Goal: Task Accomplishment & Management: Manage account settings

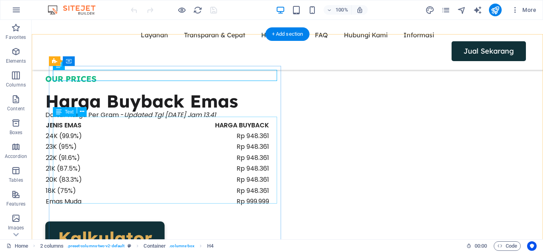
scroll to position [782, 0]
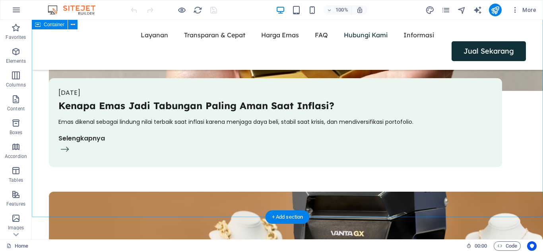
scroll to position [2934, 0]
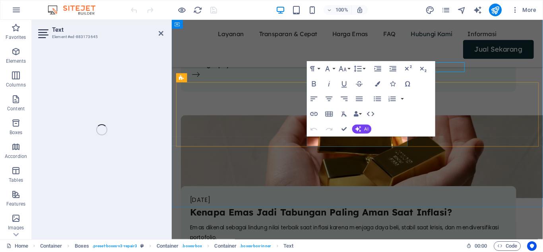
scroll to position [3011, 0]
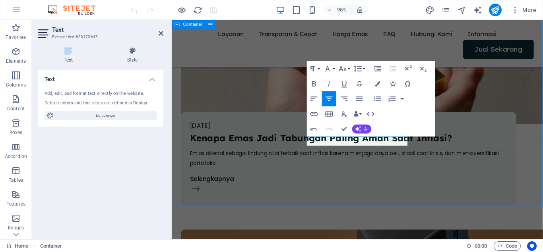
scroll to position [2934, 0]
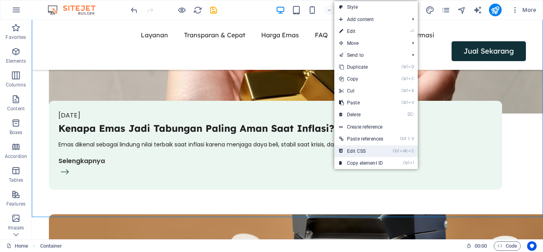
click at [373, 149] on link "Ctrl Alt C Edit CSS" at bounding box center [361, 151] width 54 height 12
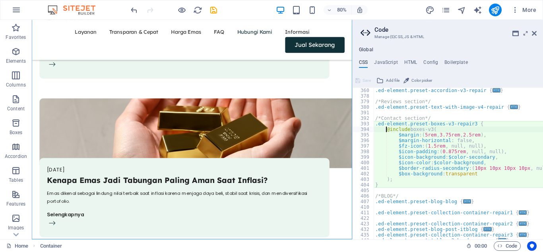
scroll to position [1497, 0]
click at [466, 154] on div ".ed-element.preset-accordion-v3-repair { ... } /*Reviews section*/ .ed-element.…" at bounding box center [545, 169] width 343 height 163
type textarea "$icon-padding: (0.875rem, null, null),"
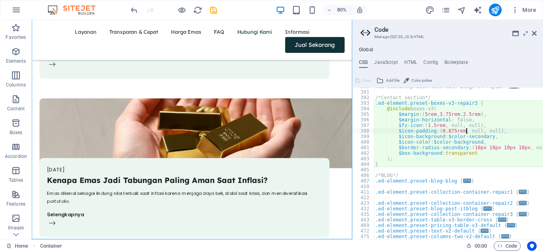
scroll to position [1517, 0]
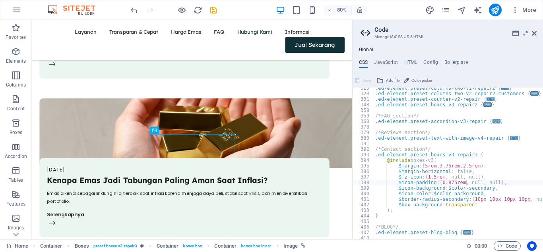
scroll to position [1461, 0]
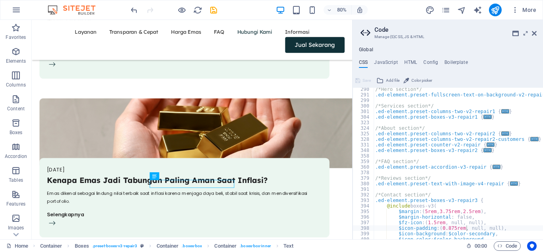
scroll to position [1421, 0]
click at [533, 34] on icon at bounding box center [534, 33] width 5 height 6
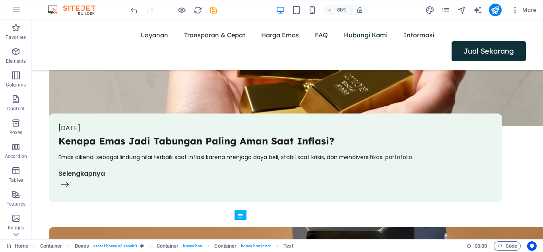
scroll to position [2856, 0]
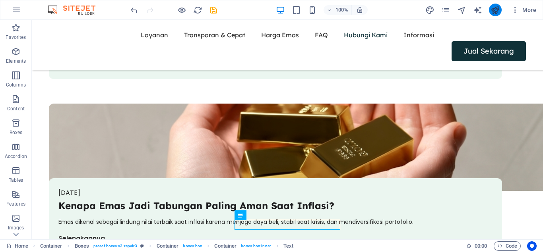
click at [496, 5] on button "publish" at bounding box center [495, 10] width 13 height 13
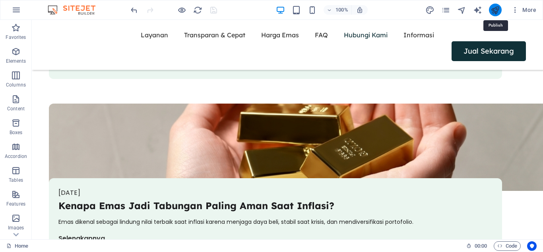
click at [494, 10] on icon "publish" at bounding box center [494, 10] width 9 height 9
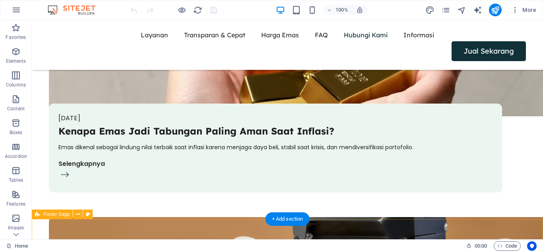
scroll to position [2931, 0]
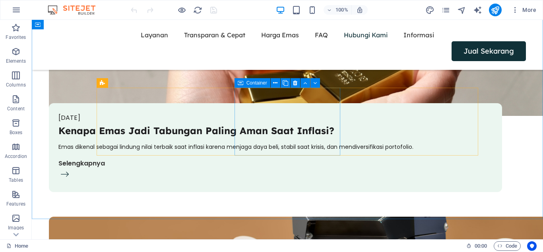
click at [244, 85] on div "Container" at bounding box center [252, 83] width 36 height 10
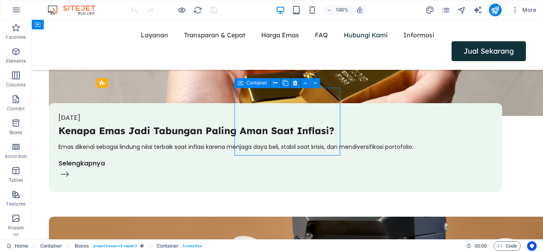
click at [247, 84] on span "Container" at bounding box center [256, 83] width 21 height 5
drag, startPoint x: 247, startPoint y: 84, endPoint x: 121, endPoint y: 67, distance: 127.6
click at [247, 84] on span "Container" at bounding box center [256, 83] width 21 height 5
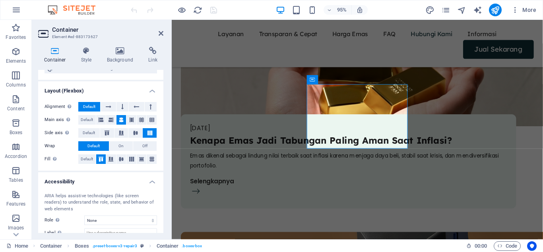
scroll to position [158, 0]
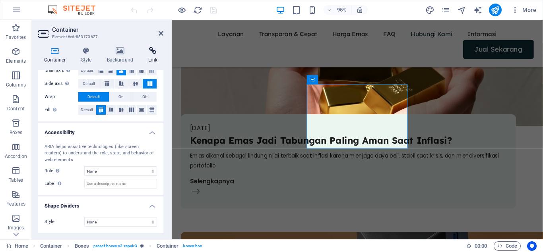
click at [155, 54] on icon at bounding box center [152, 51] width 21 height 8
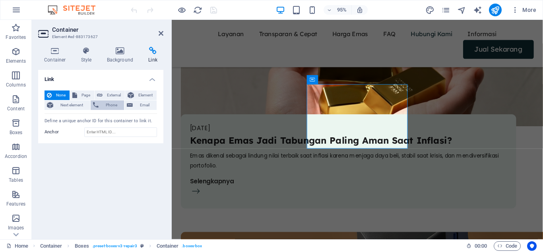
click at [111, 104] on span "Phone" at bounding box center [111, 106] width 21 height 10
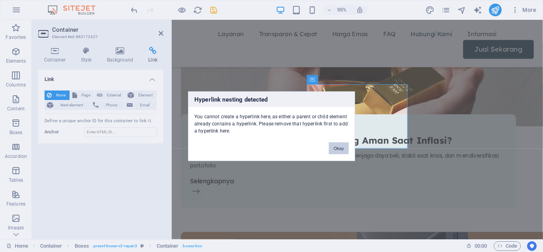
click at [339, 149] on button "Okay" at bounding box center [339, 148] width 20 height 12
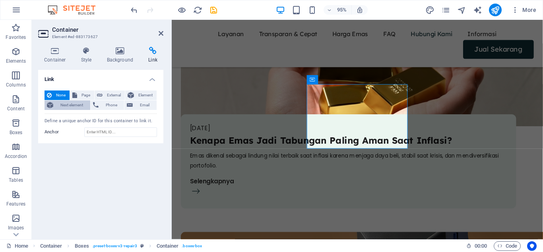
click at [66, 104] on span "Next element" at bounding box center [72, 106] width 32 height 10
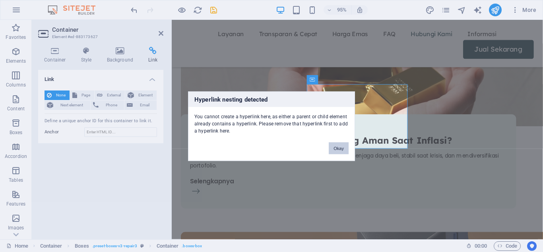
click at [340, 149] on button "Okay" at bounding box center [339, 148] width 20 height 12
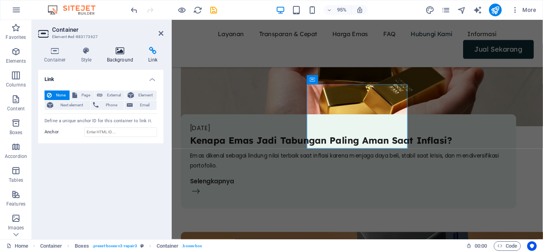
click at [119, 56] on h4 "Background" at bounding box center [122, 55] width 42 height 17
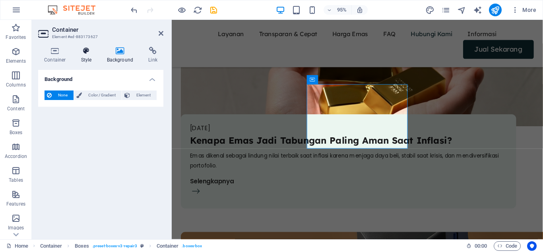
click at [81, 51] on icon at bounding box center [86, 51] width 23 height 8
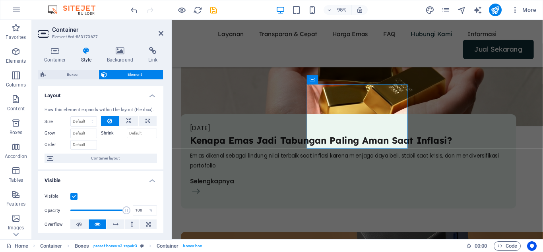
scroll to position [189, 0]
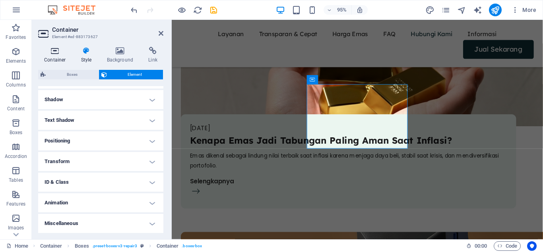
click at [48, 52] on icon at bounding box center [55, 51] width 34 height 8
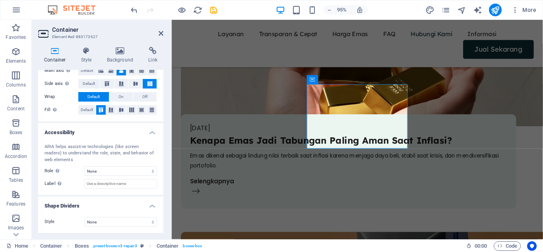
scroll to position [0, 0]
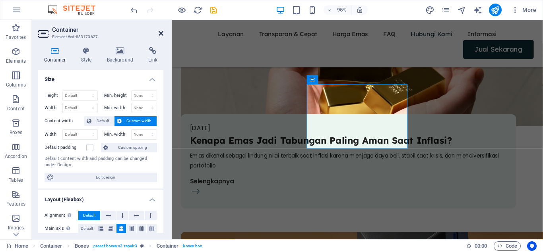
click at [160, 33] on icon at bounding box center [161, 33] width 5 height 6
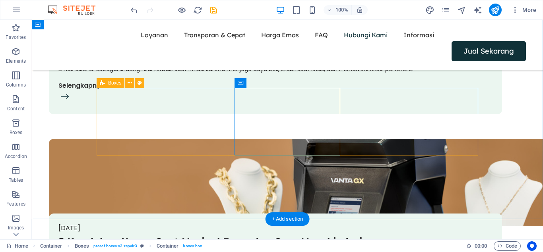
scroll to position [2931, 0]
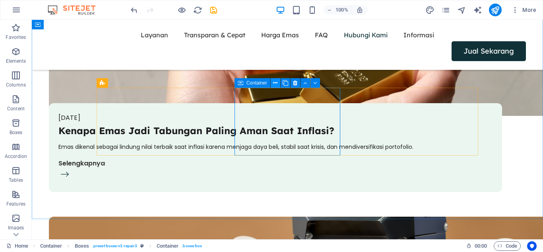
click at [276, 86] on icon at bounding box center [275, 83] width 4 height 8
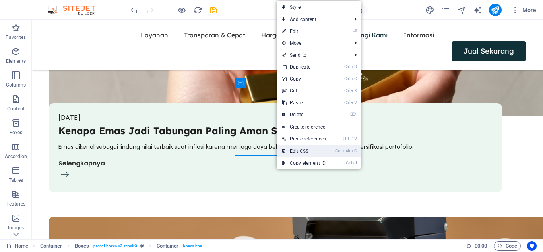
click at [300, 152] on link "Ctrl Alt C Edit CSS" at bounding box center [304, 151] width 54 height 12
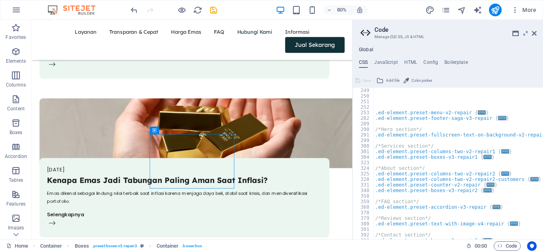
scroll to position [1456, 0]
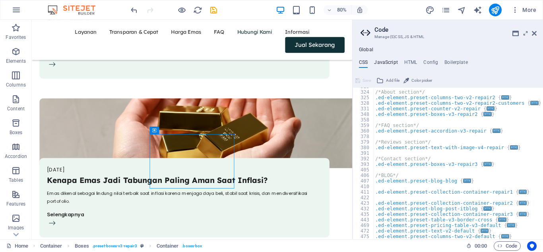
click at [383, 64] on h4 "JavaScript" at bounding box center [385, 64] width 23 height 9
type textarea "/* JS for preset "Menu V2" */"
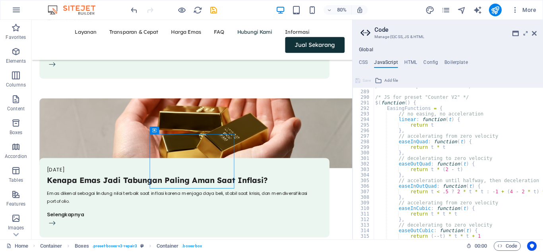
scroll to position [1662, 0]
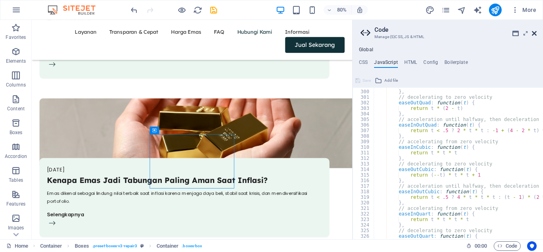
click at [536, 33] on icon at bounding box center [534, 33] width 5 height 6
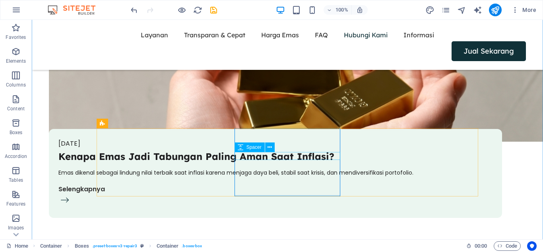
scroll to position [2906, 0]
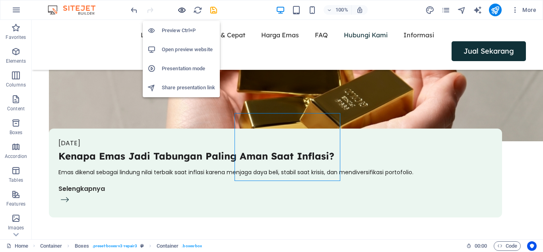
click at [181, 10] on icon "button" at bounding box center [181, 10] width 9 height 9
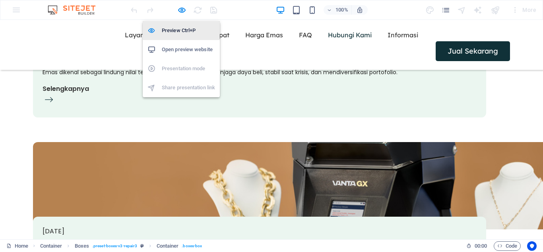
scroll to position [2767, 0]
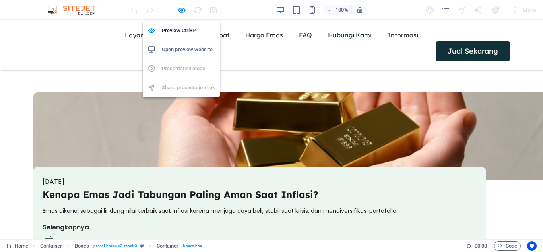
click at [187, 54] on h6 "Open preview website" at bounding box center [188, 50] width 53 height 10
click at [182, 6] on icon "button" at bounding box center [181, 10] width 9 height 9
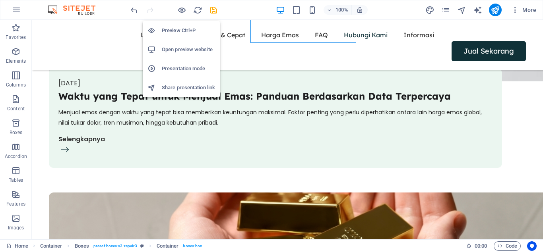
scroll to position [2906, 0]
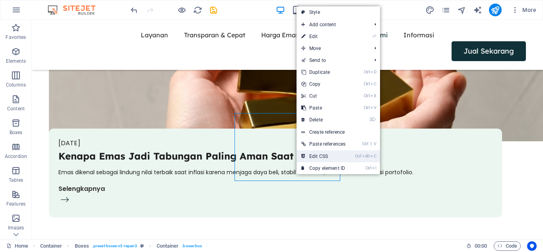
click at [326, 156] on link "Ctrl Alt C Edit CSS" at bounding box center [323, 157] width 54 height 12
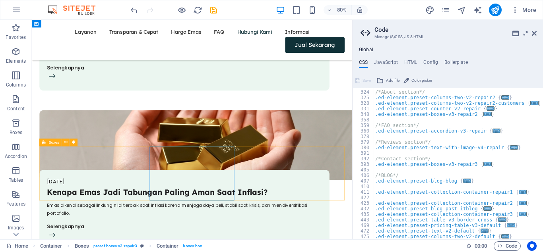
scroll to position [1456, 0]
click at [390, 63] on h4 "JavaScript" at bounding box center [385, 64] width 23 height 9
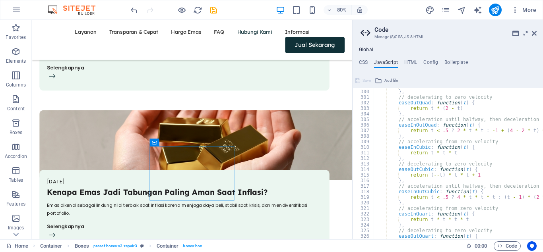
click at [411, 58] on div "Global CSS JavaScript HTML Config Boilerplate /* 323 324 325 328 331 348 358 35…" at bounding box center [448, 143] width 190 height 193
click at [412, 63] on h4 "HTML" at bounding box center [410, 64] width 13 height 9
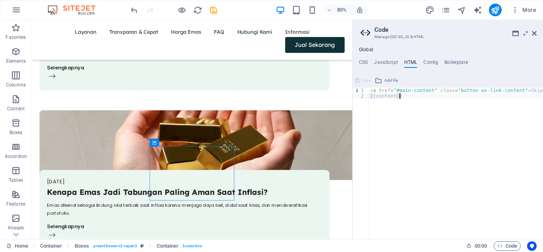
click at [443, 94] on div "< a href = "#main-content" class = "button wv-link-content" > Skip to main cont…" at bounding box center [475, 169] width 215 height 163
type textarea "{{content}}"
click at [535, 31] on icon at bounding box center [534, 33] width 5 height 6
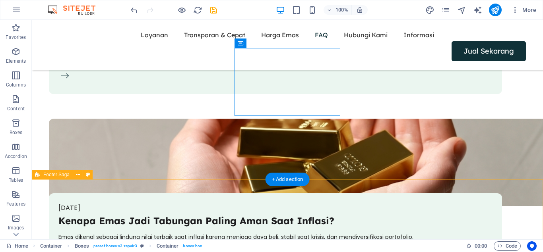
scroll to position [2971, 0]
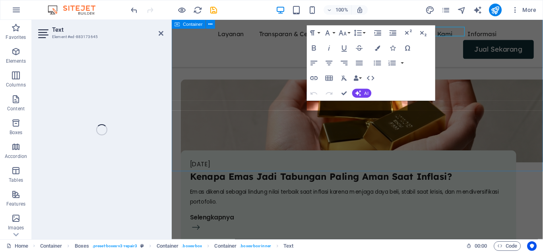
scroll to position [3049, 0]
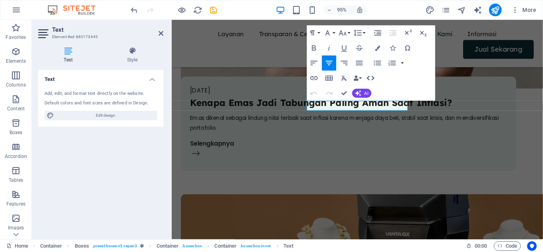
click at [372, 77] on icon "button" at bounding box center [370, 78] width 9 height 9
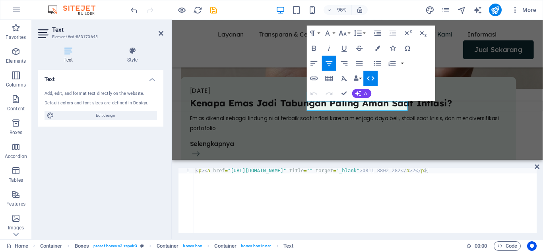
click at [298, 172] on div "< p > < a href = "https://wa.me/6281188022821" title = "" target = "_blank" > 0…" at bounding box center [365, 206] width 343 height 76
click at [407, 170] on div "< p > < a href = "https://wa.me/6281188022822" title = "" target = "_blank" > 0…" at bounding box center [365, 206] width 343 height 76
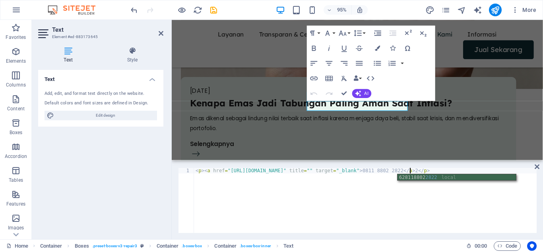
scroll to position [0, 17]
click at [430, 175] on div "628118802 2822 local" at bounding box center [456, 184] width 118 height 20
drag, startPoint x: 399, startPoint y: 170, endPoint x: 424, endPoint y: 170, distance: 24.2
click at [424, 170] on div "< p > < a href = "https://wa.me/6281188022822" title = "" target = "_blank" > 0…" at bounding box center [365, 206] width 343 height 76
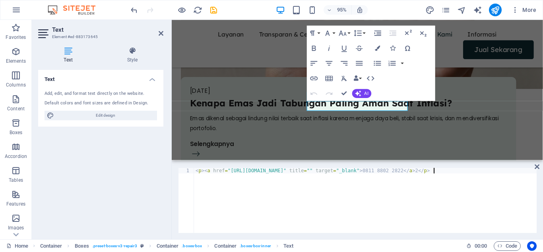
click at [457, 215] on div "< p > < a href = "https://wa.me/6281188022822" title = "" target = "_blank" > 0…" at bounding box center [365, 206] width 343 height 76
click at [398, 172] on div "< p > < a href = "https://wa.me/6281188022822" title = "" target = "_blank" > 0…" at bounding box center [365, 206] width 343 height 76
click at [409, 172] on div "< p > < a href = "https://wa.me/6281188022822" title = "" target = "_blank" > 0…" at bounding box center [365, 206] width 343 height 76
click at [423, 209] on div "< p > < a href = "https://wa.me/6281188022822" title = "" target = "_blank" > 0…" at bounding box center [365, 206] width 343 height 76
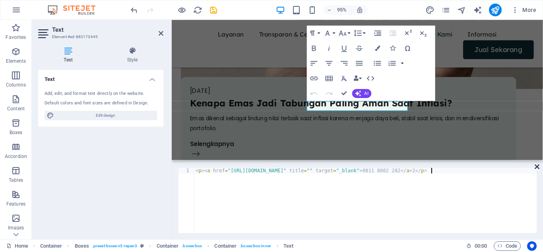
type textarea "<p><a href="https://wa.me/6281188022822" title="" target="_blank">0811 8802 282…"
click at [538, 166] on icon at bounding box center [537, 167] width 5 height 6
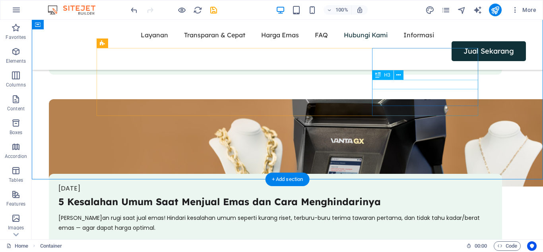
scroll to position [2971, 0]
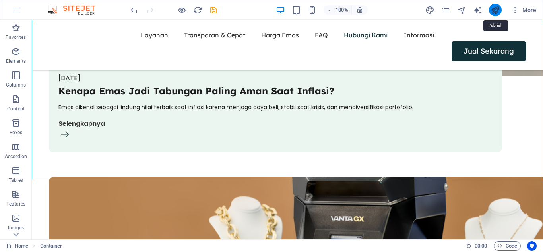
click at [491, 9] on icon "publish" at bounding box center [494, 10] width 9 height 9
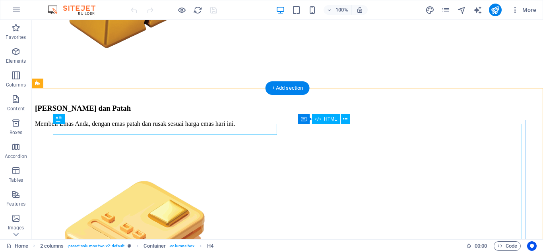
scroll to position [755, 0]
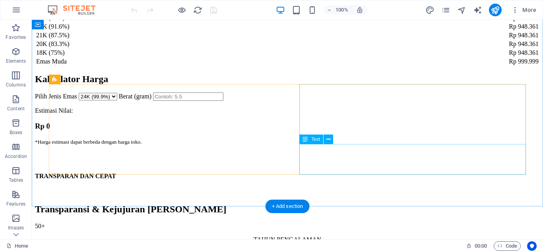
scroll to position [2557, 0]
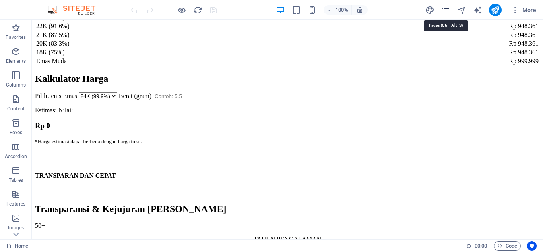
click at [444, 12] on icon "pages" at bounding box center [445, 10] width 9 height 9
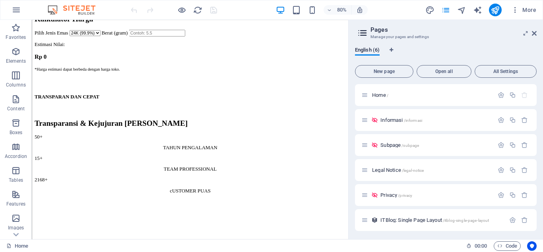
scroll to position [1, 0]
click at [421, 217] on span "ITBlog: Single Page Layout /itblog-single-page-layout" at bounding box center [434, 219] width 109 height 6
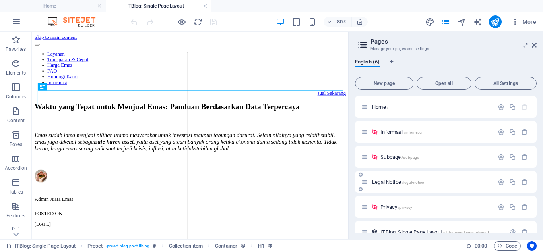
scroll to position [0, 0]
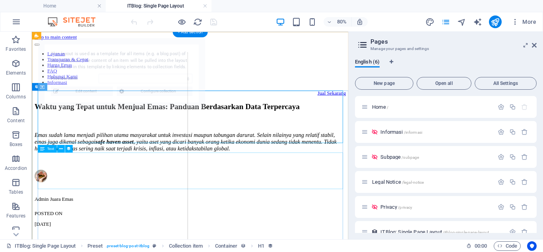
select select "68afc8c763e213870b051204"
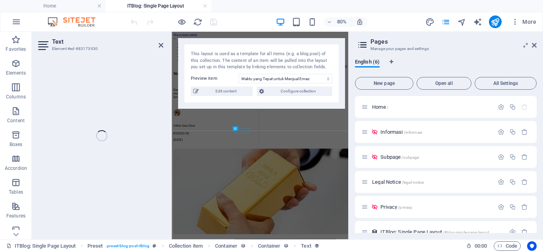
select select "2"
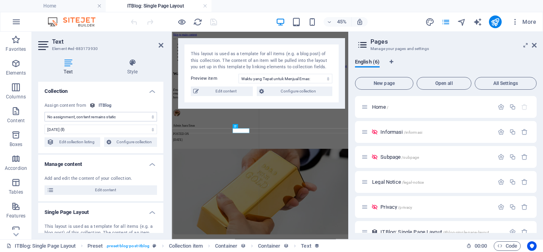
select select "createdAt"
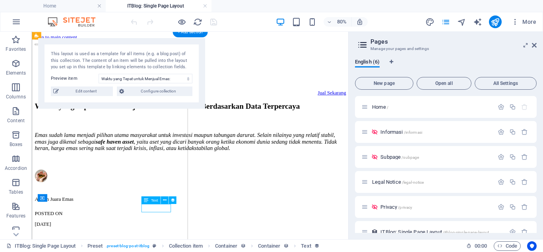
select select "createdAt"
select select "2"
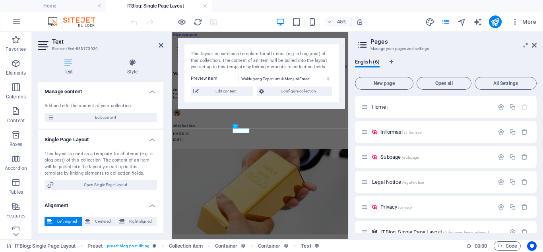
scroll to position [0, 0]
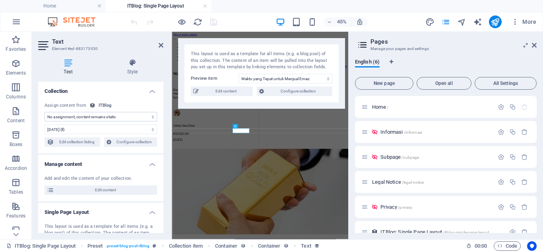
click option "No assignment, content remains static" at bounding box center [0, 0] width 0 height 0
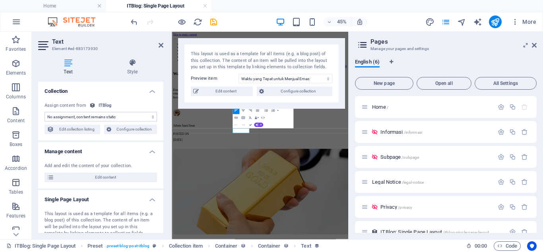
click at [45, 112] on select "No assignment, content remains static Created at (Date) Updated at (Date) ITBlo…" at bounding box center [101, 117] width 112 height 10
select select "updatedAt"
click option "Updated at (Date)" at bounding box center [0, 0] width 0 height 0
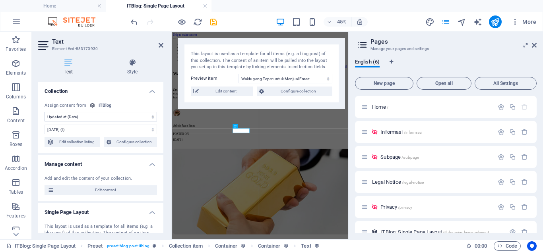
scroll to position [73, 0]
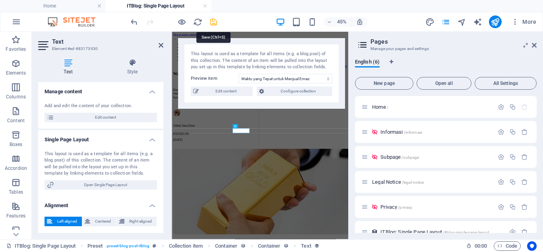
click at [214, 23] on icon "save" at bounding box center [213, 21] width 9 height 9
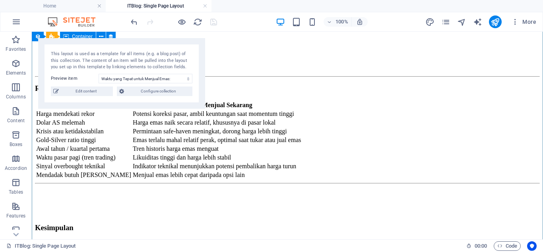
scroll to position [872, 0]
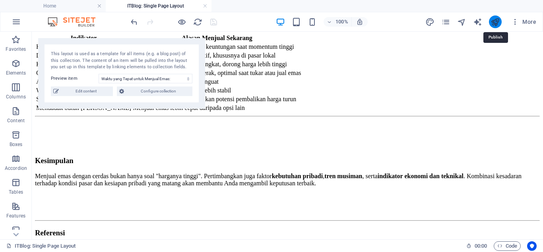
click at [493, 21] on icon "publish" at bounding box center [494, 21] width 9 height 9
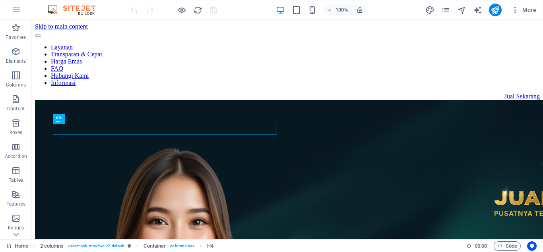
scroll to position [735, 0]
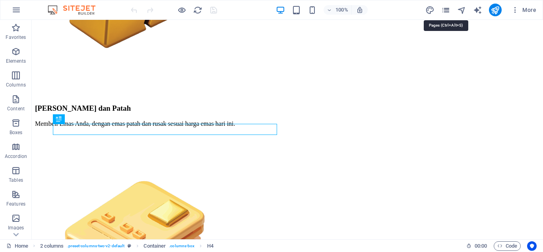
click at [446, 9] on icon "pages" at bounding box center [445, 10] width 9 height 9
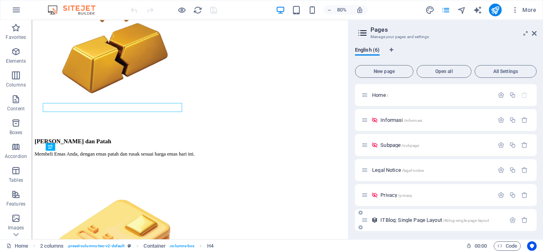
click at [434, 220] on span "ITBlog: Single Page Layout /itblog-single-page-layout" at bounding box center [434, 220] width 109 height 6
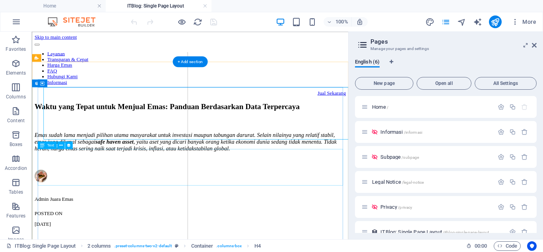
scroll to position [0, 0]
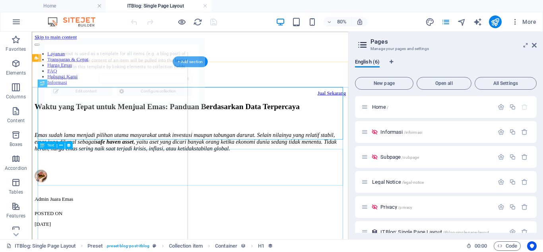
select select "68afc8c763e213870b051204"
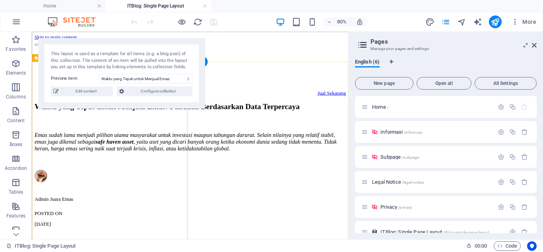
click at [89, 95] on span "Edit content" at bounding box center [85, 92] width 49 height 10
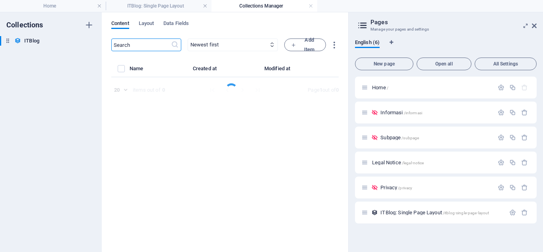
select select "Mobile"
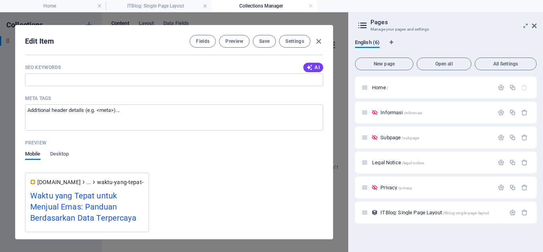
scroll to position [987, 0]
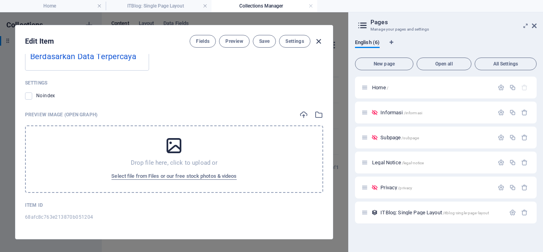
click at [317, 40] on icon "button" at bounding box center [318, 41] width 9 height 9
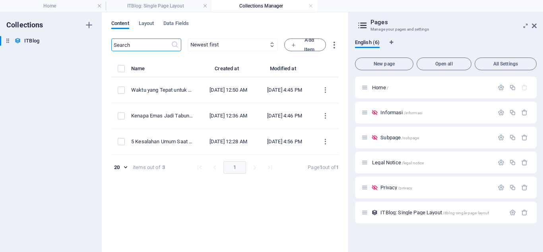
type input "2025-09-06"
type input "waktu-yang-tepat-untuk-menjual-emas-panduan-berdasarkan-data-terpercaya"
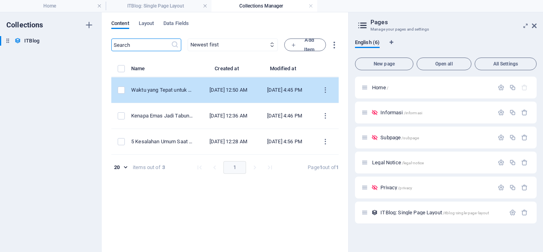
scroll to position [0, 0]
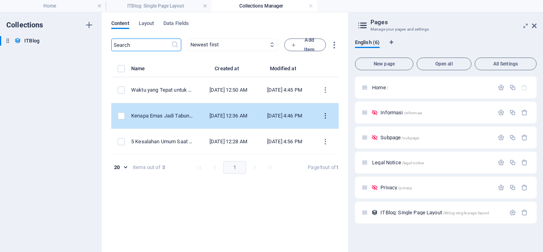
click at [325, 118] on icon "items list" at bounding box center [326, 116] width 8 height 8
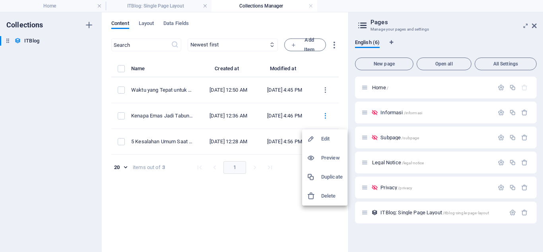
click at [324, 142] on h6 "Edit" at bounding box center [331, 139] width 21 height 10
select select "Mobile"
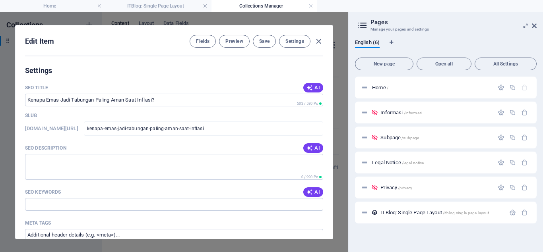
scroll to position [683, 0]
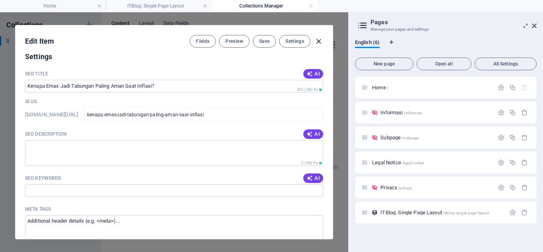
click at [320, 41] on icon "button" at bounding box center [318, 41] width 9 height 9
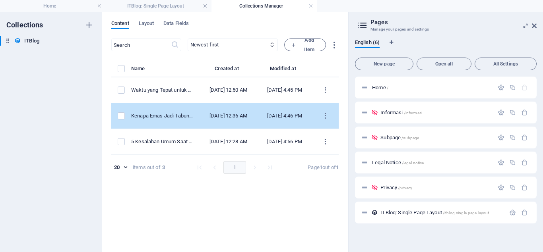
scroll to position [0, 0]
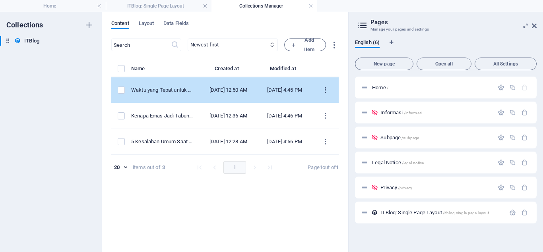
click at [327, 93] on icon "items list" at bounding box center [326, 91] width 8 height 8
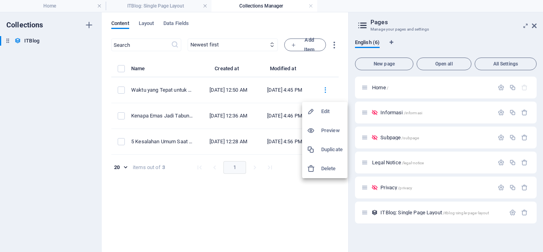
click at [316, 112] on div at bounding box center [314, 112] width 14 height 8
select select "Mobile"
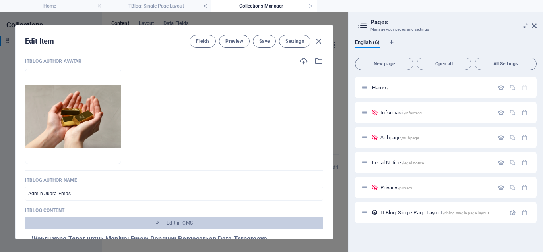
scroll to position [369, 0]
click at [291, 41] on span "Settings" at bounding box center [294, 41] width 19 height 6
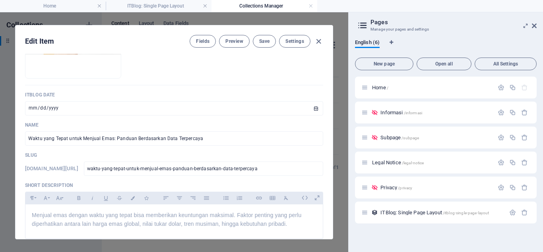
scroll to position [0, 0]
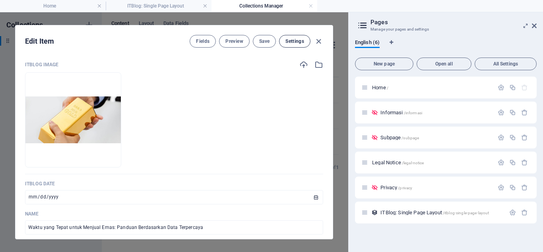
click at [303, 42] on span "Settings" at bounding box center [294, 41] width 19 height 6
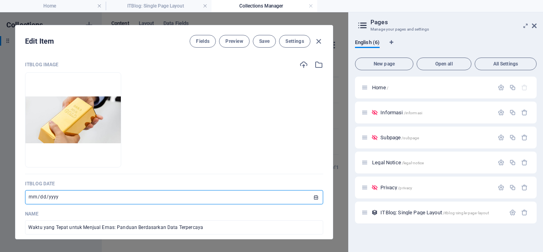
click at [262, 200] on input "2025-05-08" at bounding box center [174, 197] width 298 height 14
click at [317, 43] on icon "button" at bounding box center [318, 41] width 9 height 9
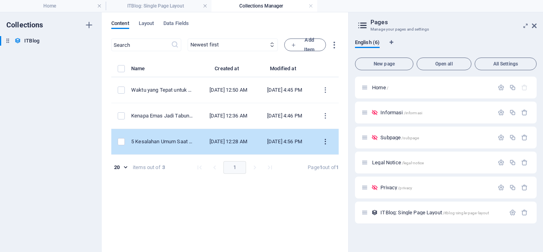
click at [326, 146] on icon "items list" at bounding box center [326, 142] width 8 height 8
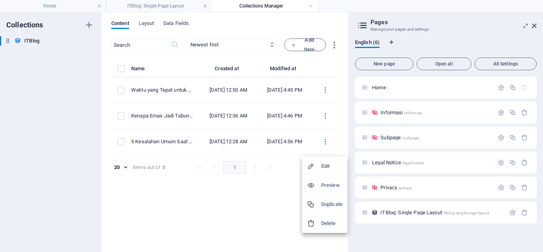
click at [318, 164] on div at bounding box center [314, 167] width 14 height 8
select select "Mobile"
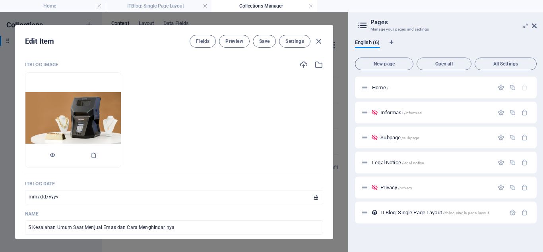
scroll to position [27, 0]
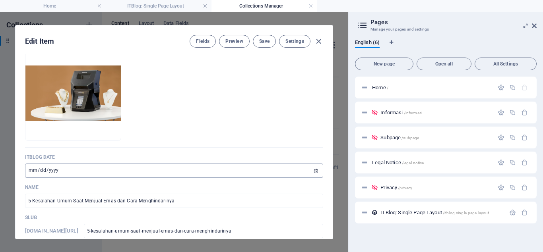
click at [213, 175] on input "2024-10-20" at bounding box center [174, 171] width 298 height 14
click at [316, 174] on input "2024-10-20" at bounding box center [174, 171] width 298 height 14
click at [318, 168] on input "2024-10-20" at bounding box center [174, 171] width 298 height 14
click at [316, 172] on input "2024-10-20" at bounding box center [174, 171] width 298 height 14
click at [136, 171] on input "2024-10-20" at bounding box center [174, 171] width 298 height 14
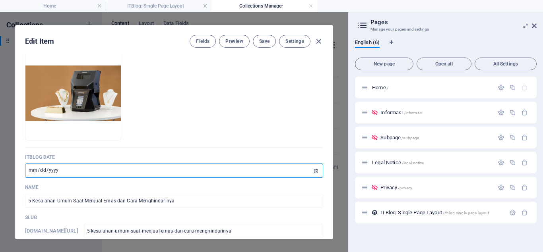
click at [72, 169] on input "2024-10-20" at bounding box center [174, 171] width 298 height 14
click at [70, 171] on input "2024-10-20" at bounding box center [174, 171] width 298 height 14
click at [70, 172] on input "2024-10-20" at bounding box center [174, 171] width 298 height 14
click at [53, 171] on input "2024-10-20" at bounding box center [174, 171] width 298 height 14
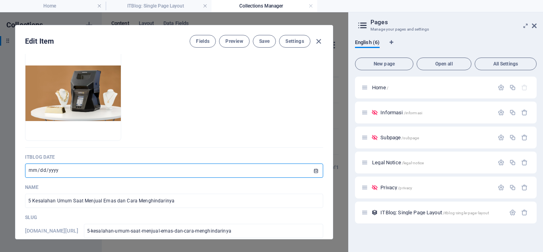
click at [53, 171] on input "2024-10-20" at bounding box center [174, 171] width 298 height 14
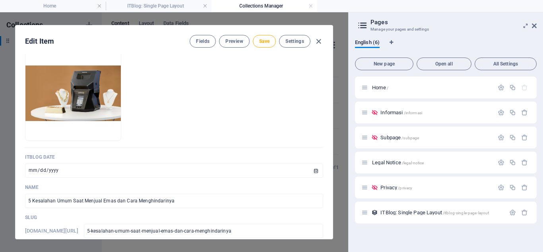
click at [56, 187] on p "Name" at bounding box center [174, 187] width 298 height 6
click at [42, 171] on input "2025-10-20" at bounding box center [174, 171] width 298 height 14
click at [42, 171] on input "2025-08-20" at bounding box center [174, 171] width 298 height 14
click at [33, 171] on input "2025-09-20" at bounding box center [174, 171] width 298 height 14
type input "2025-09-01"
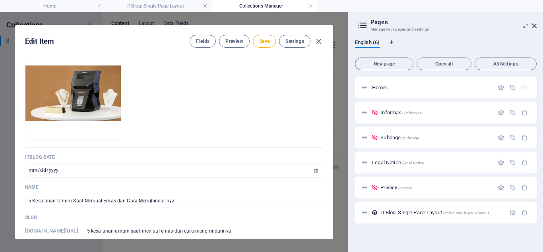
click at [166, 145] on div "ITBlog Image Drop files here to upload them instantly" at bounding box center [174, 91] width 298 height 114
click at [262, 41] on span "Save" at bounding box center [264, 41] width 10 height 6
click at [318, 40] on icon "button" at bounding box center [318, 41] width 9 height 9
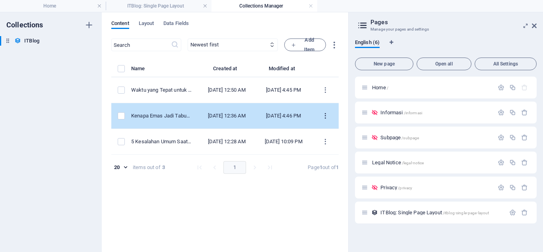
click at [327, 119] on icon "items list" at bounding box center [326, 116] width 8 height 8
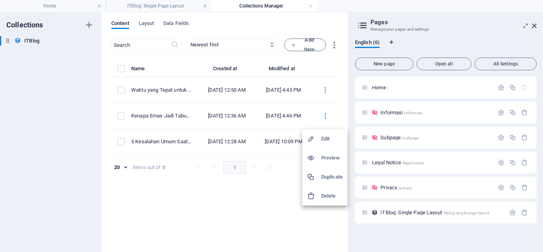
click at [322, 140] on h6 "Edit" at bounding box center [331, 139] width 21 height 10
select select "Mobile"
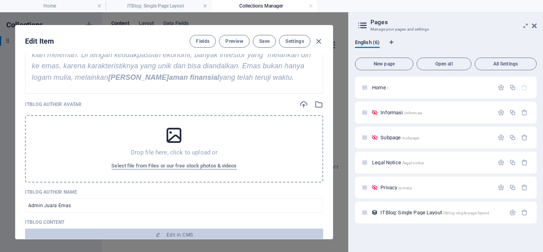
scroll to position [327, 0]
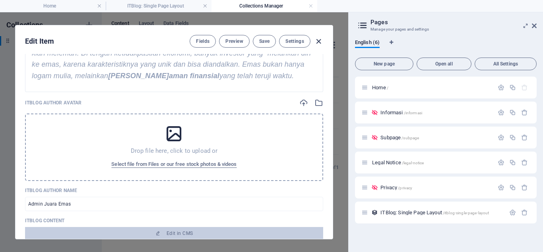
click at [321, 41] on icon "button" at bounding box center [318, 41] width 9 height 9
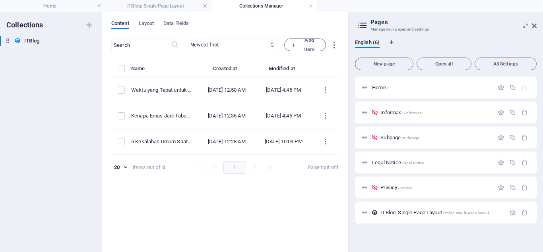
scroll to position [0, 0]
click at [311, 6] on link at bounding box center [310, 6] width 5 height 8
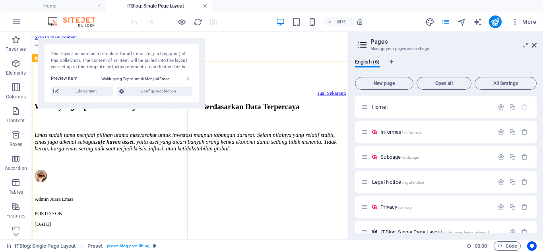
click at [205, 8] on link at bounding box center [205, 6] width 5 height 8
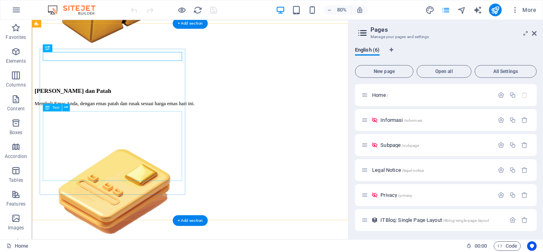
scroll to position [734, 0]
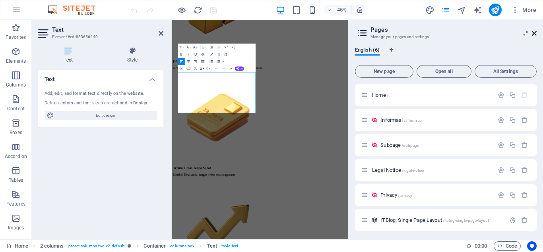
click at [534, 33] on icon at bounding box center [534, 33] width 5 height 6
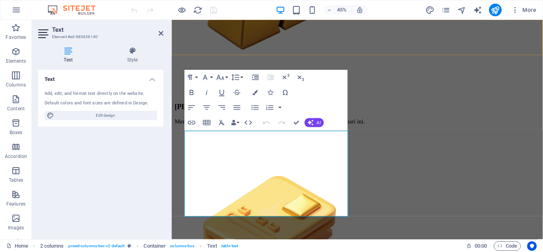
scroll to position [731, 0]
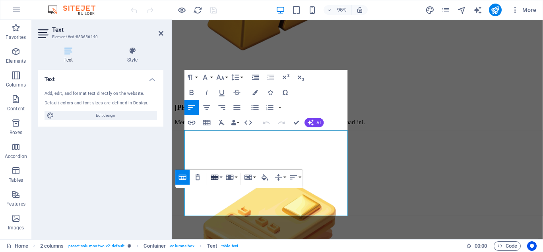
click at [222, 178] on button "Row" at bounding box center [216, 177] width 14 height 15
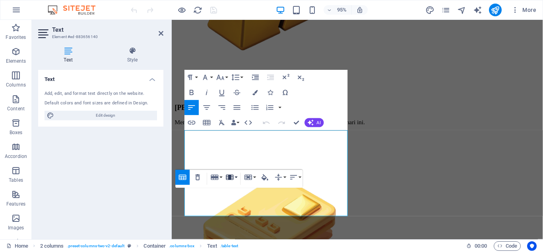
click at [232, 175] on icon "button" at bounding box center [229, 177] width 9 height 9
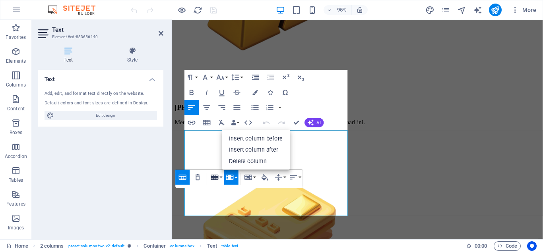
click at [218, 180] on icon "button" at bounding box center [215, 177] width 8 height 5
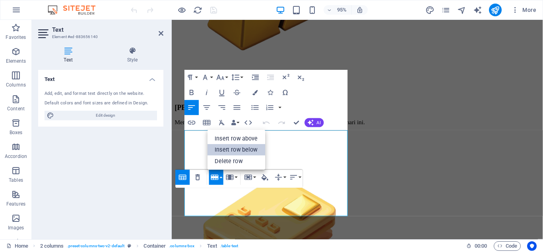
click at [249, 146] on link "Insert row below" at bounding box center [236, 150] width 58 height 12
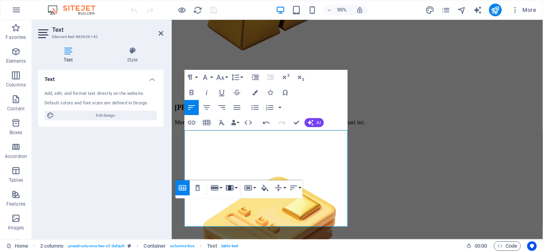
click at [232, 188] on icon "button" at bounding box center [229, 188] width 9 height 9
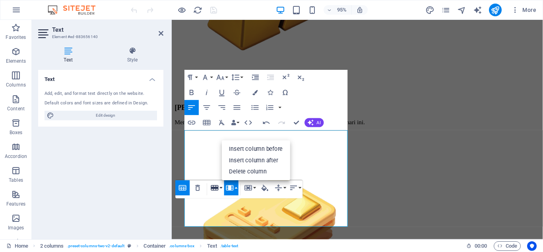
click at [219, 190] on button "Row" at bounding box center [216, 188] width 14 height 15
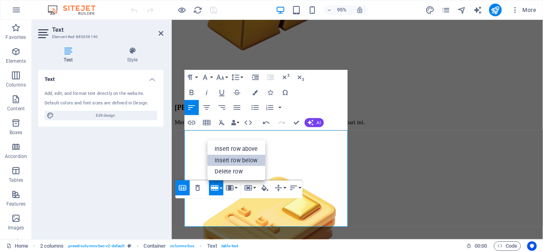
click at [236, 163] on link "Insert row below" at bounding box center [236, 161] width 58 height 12
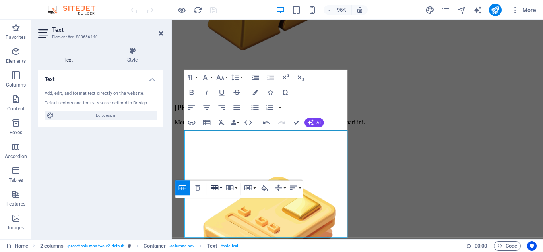
click at [220, 187] on button "Row" at bounding box center [216, 188] width 14 height 15
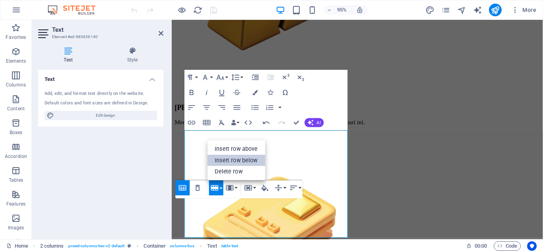
click at [236, 161] on link "Insert row below" at bounding box center [236, 161] width 58 height 12
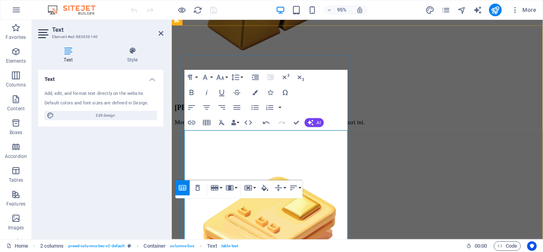
scroll to position [806, 0]
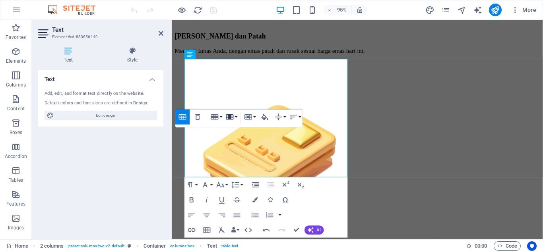
click at [231, 117] on icon "button" at bounding box center [230, 116] width 8 height 5
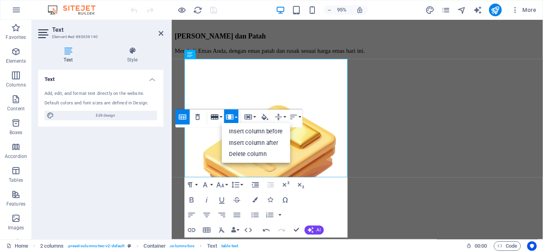
click at [219, 120] on icon "button" at bounding box center [214, 116] width 9 height 9
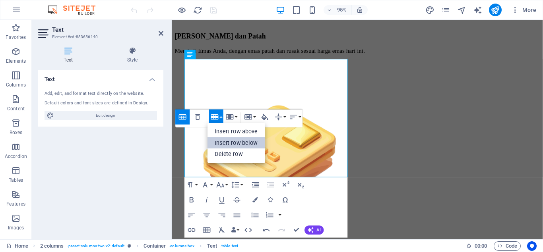
click at [220, 143] on link "Insert row below" at bounding box center [236, 144] width 58 height 12
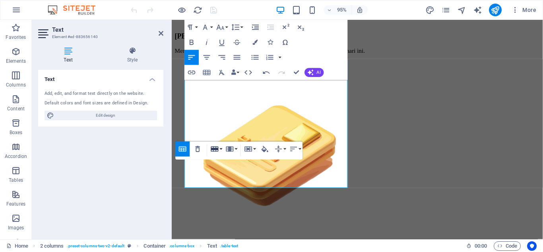
click at [217, 146] on icon "button" at bounding box center [214, 149] width 9 height 9
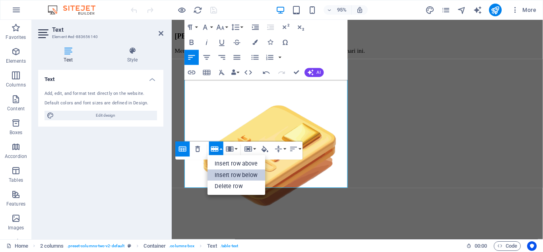
click at [226, 176] on link "Insert row below" at bounding box center [236, 176] width 58 height 12
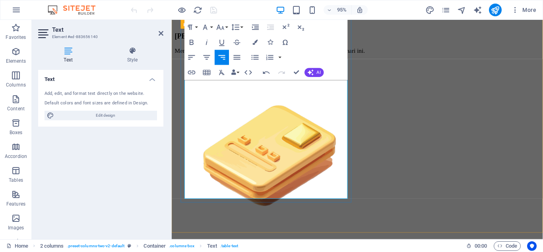
drag, startPoint x: 488, startPoint y: 149, endPoint x: 359, endPoint y: 134, distance: 129.6
copy div "Rp 948.361"
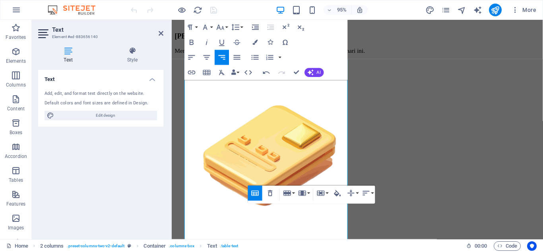
click at [308, 204] on div "Table Header Remove Table Row Insert row above Insert row below Delete row Colu…" at bounding box center [311, 195] width 127 height 18
click at [248, 204] on div "Table Header Remove Table Row Insert row above Insert row below Delete row Colu…" at bounding box center [311, 195] width 127 height 18
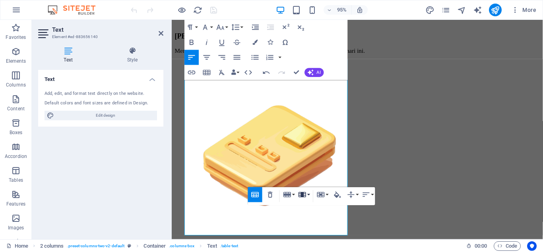
click at [308, 194] on button "Column" at bounding box center [304, 195] width 14 height 15
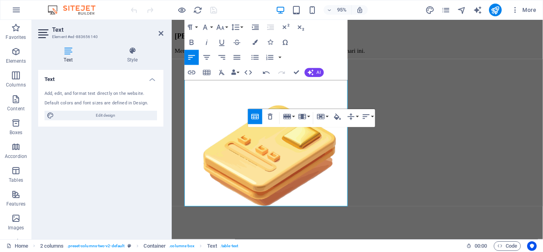
drag, startPoint x: 249, startPoint y: 121, endPoint x: 85, endPoint y: 111, distance: 164.1
click at [249, 121] on button "Table Header" at bounding box center [255, 116] width 14 height 15
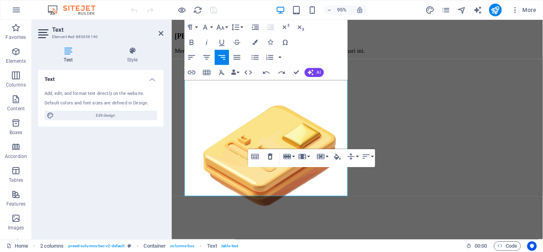
click at [271, 154] on icon "button" at bounding box center [270, 156] width 9 height 9
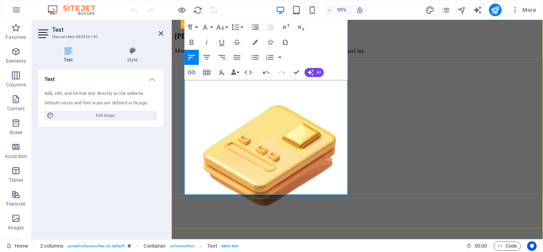
drag, startPoint x: 322, startPoint y: 174, endPoint x: 355, endPoint y: 173, distance: 32.6
copy div "Rp 948.361"
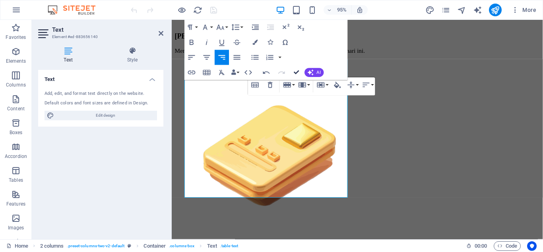
drag, startPoint x: 295, startPoint y: 72, endPoint x: 264, endPoint y: 52, distance: 37.7
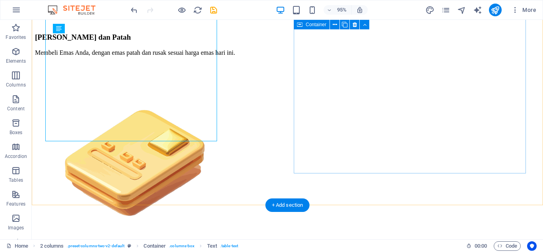
scroll to position [872, 0]
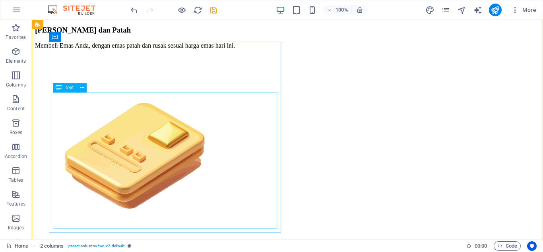
scroll to position [813, 0]
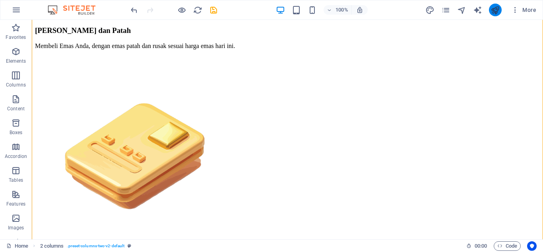
click at [498, 10] on icon "publish" at bounding box center [494, 10] width 9 height 9
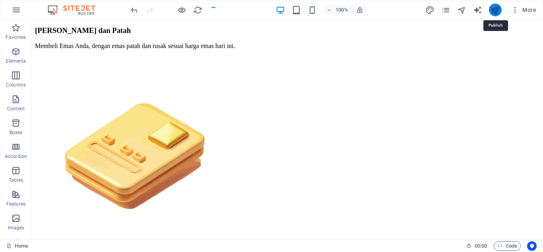
click at [498, 10] on icon "publish" at bounding box center [494, 10] width 9 height 9
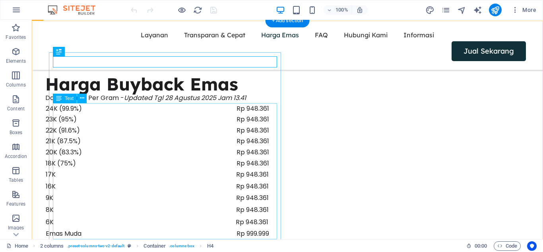
scroll to position [829, 0]
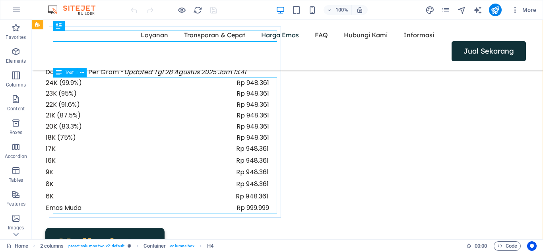
click at [99, 205] on div "24K (99.9%) Rp 948.361 23K (95%) Rp 948.361 22K (91.6%) Rp 948.361 21K (87.5%) …" at bounding box center [157, 146] width 224 height 136
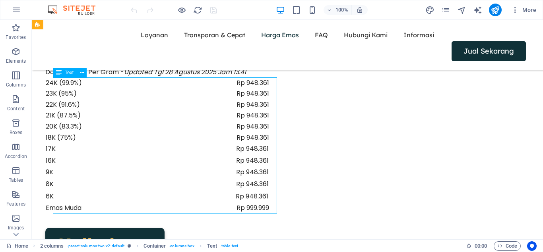
click at [107, 207] on div "24K (99.9%) Rp 948.361 23K (95%) Rp 948.361 22K (91.6%) Rp 948.361 21K (87.5%) …" at bounding box center [157, 146] width 224 height 136
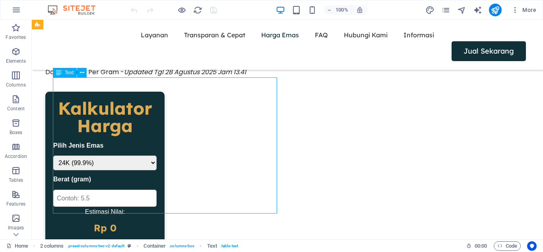
click at [107, 207] on div "Drag here to replace the existing content. Press “Ctrl” if you want to create a…" at bounding box center [287, 130] width 511 height 220
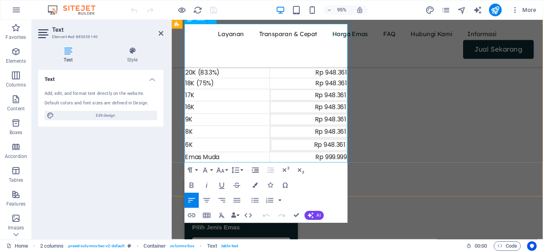
scroll to position [843, 0]
click at [244, 167] on td "Emas Muda" at bounding box center [230, 166] width 89 height 12
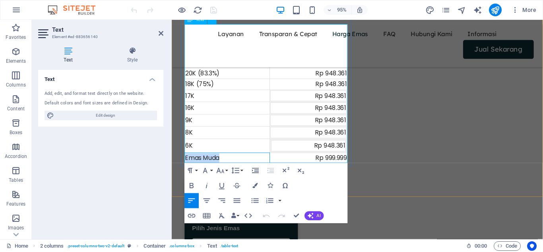
drag, startPoint x: 253, startPoint y: 162, endPoint x: 187, endPoint y: 163, distance: 65.6
click at [187, 163] on td "Emas Muda" at bounding box center [230, 166] width 89 height 12
click at [229, 156] on td "6K" at bounding box center [230, 152] width 89 height 15
click at [227, 165] on td at bounding box center [230, 166] width 89 height 12
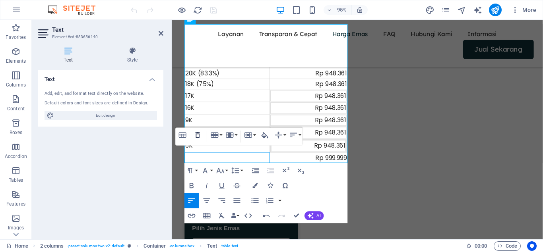
click at [195, 137] on icon "button" at bounding box center [197, 135] width 9 height 9
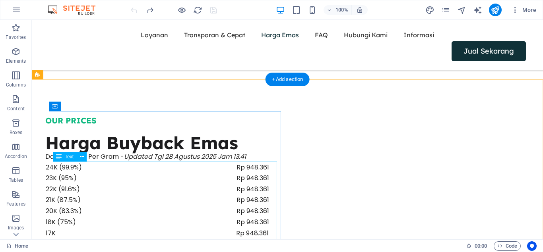
scroll to position [833, 0]
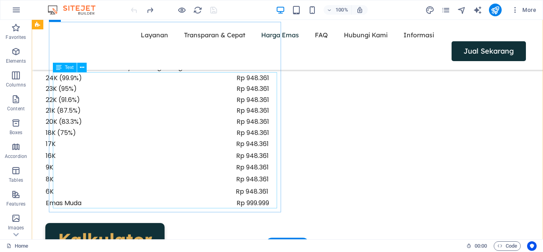
click at [99, 203] on div "24K (99.9%) Rp 948.361 23K (95%) Rp 948.361 22K (91.6%) Rp 948.361 21K (87.5%) …" at bounding box center [157, 141] width 224 height 136
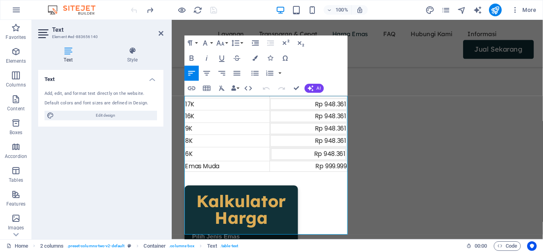
scroll to position [767, 0]
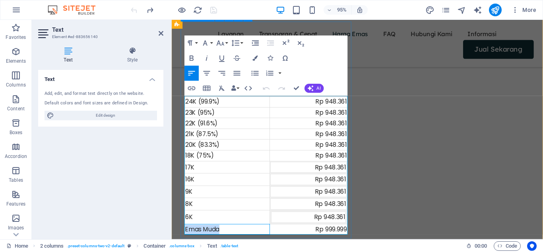
drag, startPoint x: 237, startPoint y: 240, endPoint x: 183, endPoint y: 241, distance: 54.1
click at [183, 241] on div "OUR PRICES Harga Buyback Emas Daftar Harga Per Gram - Updated Tgl 28 Agustus 20…" at bounding box center [271, 136] width 180 height 229
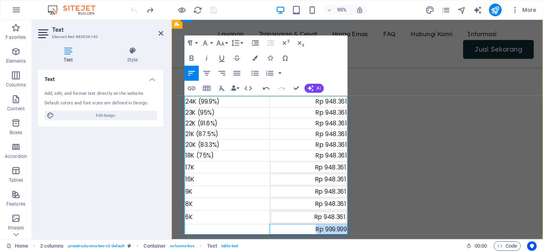
drag, startPoint x: 314, startPoint y: 241, endPoint x: 360, endPoint y: 239, distance: 45.8
click at [360, 238] on div "OUR PRICES Harga Buyback Emas Daftar Harga Per Gram - Updated Tgl 28 Agustus 20…" at bounding box center [271, 136] width 180 height 229
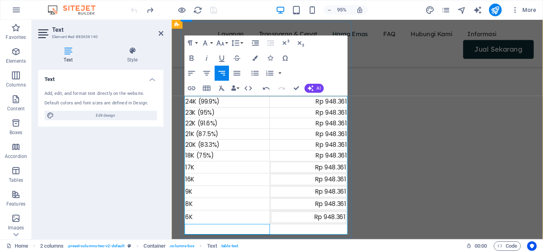
click at [260, 242] on td at bounding box center [230, 241] width 89 height 12
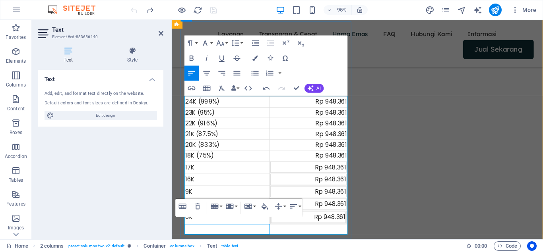
click at [219, 241] on td at bounding box center [230, 241] width 89 height 12
click at [218, 209] on icon "button" at bounding box center [215, 206] width 8 height 5
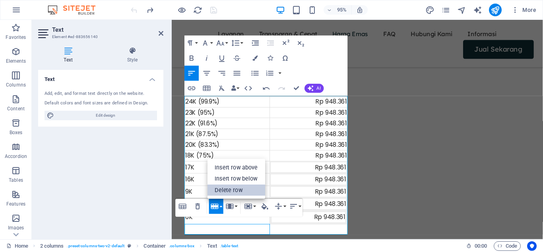
click at [233, 190] on link "Delete row" at bounding box center [236, 191] width 58 height 12
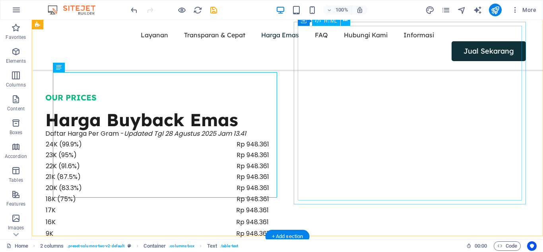
scroll to position [833, 0]
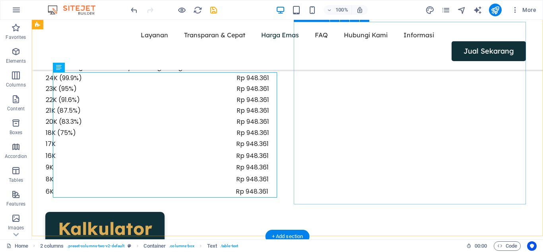
click at [297, 205] on div "OUR PRICES Harga Buyback Emas Daftar Harga Per Gram - Updated Tgl 28 Agustus 20…" at bounding box center [287, 207] width 511 height 434
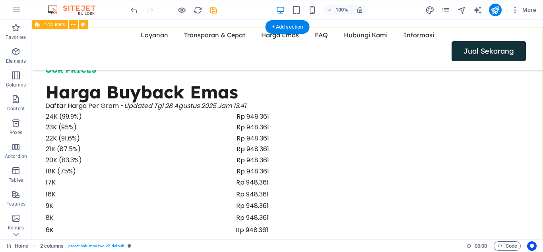
scroll to position [794, 0]
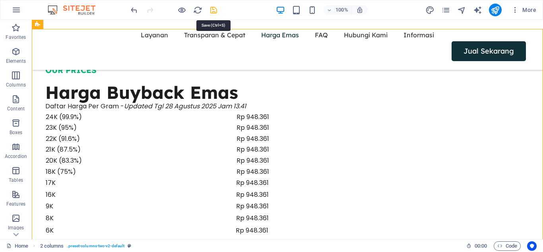
click at [211, 9] on icon "save" at bounding box center [213, 10] width 9 height 9
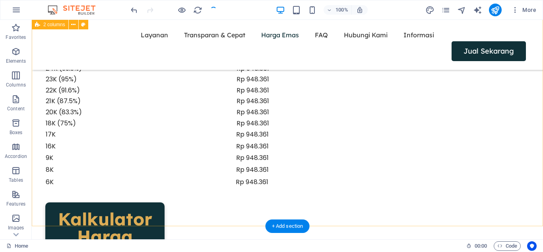
scroll to position [844, 0]
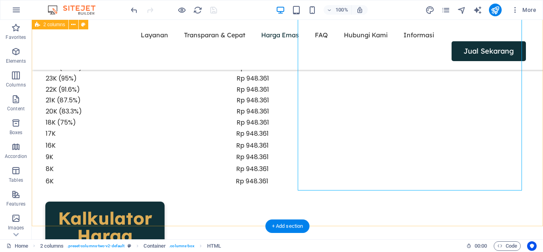
click at [338, 207] on div "OUR PRICES Harga Buyback Emas Daftar Harga Per Gram - Updated Tgl 28 Agustus 20…" at bounding box center [287, 197] width 511 height 434
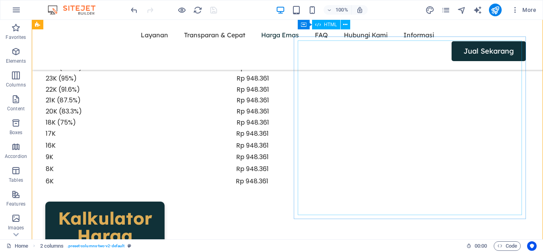
scroll to position [814, 0]
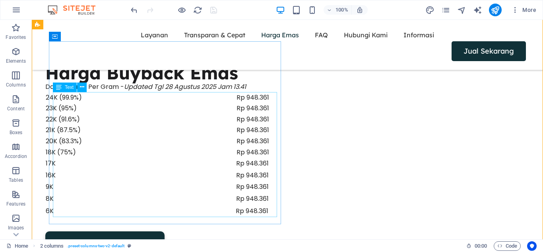
click at [87, 190] on div "24K (99.9%) Rp 948.361 23K (95%) Rp 948.361 22K (91.6%) Rp 948.361 21K (87.5%) …" at bounding box center [157, 155] width 224 height 126
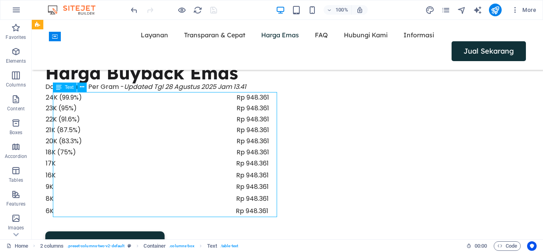
click at [87, 170] on div "24K (99.9%) Rp 948.361 23K (95%) Rp 948.361 22K (91.6%) Rp 948.361 21K (87.5%) …" at bounding box center [157, 155] width 224 height 126
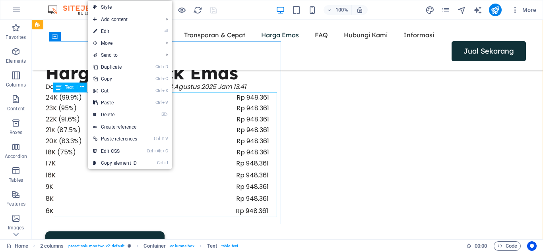
click at [88, 178] on div "24K (99.9%) Rp 948.361 23K (95%) Rp 948.361 22K (91.6%) Rp 948.361 21K (87.5%) …" at bounding box center [157, 155] width 224 height 126
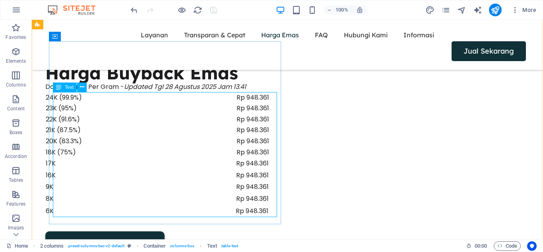
click at [88, 178] on div "24K (99.9%) Rp 948.361 23K (95%) Rp 948.361 22K (91.6%) Rp 948.361 21K (87.5%) …" at bounding box center [157, 155] width 224 height 126
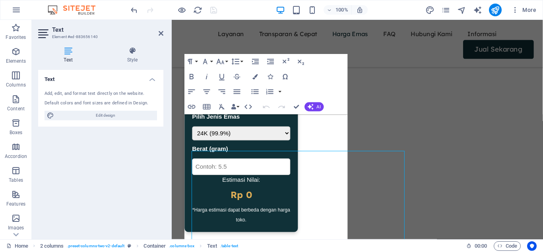
scroll to position [748, 0]
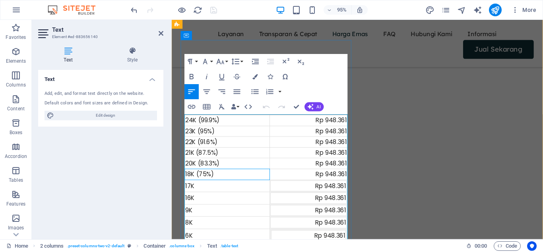
click at [250, 187] on td "18K (75%)" at bounding box center [230, 183] width 89 height 12
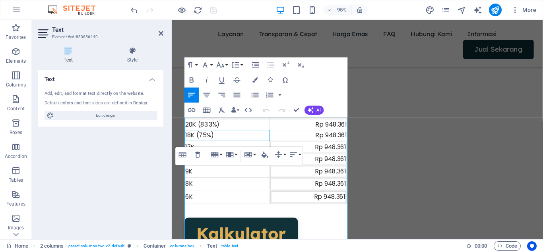
scroll to position [726, 0]
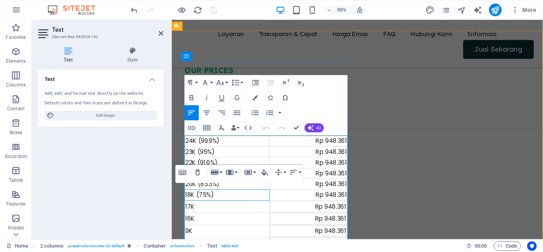
click at [229, 147] on td "24K (99.9%)" at bounding box center [230, 148] width 89 height 12
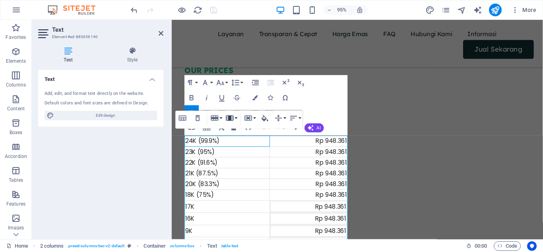
click at [234, 116] on button "Column" at bounding box center [231, 118] width 14 height 15
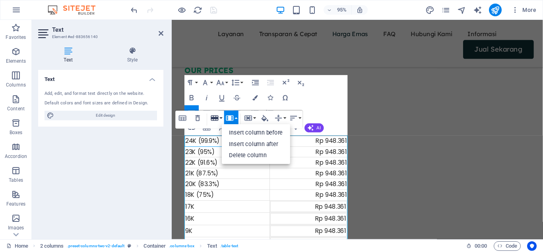
click at [217, 116] on icon "button" at bounding box center [215, 118] width 8 height 5
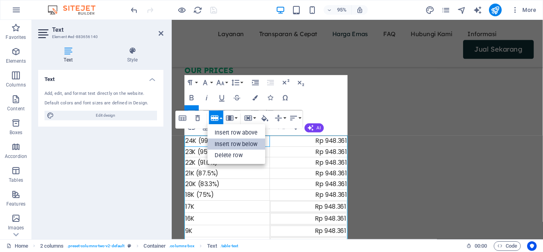
click at [227, 146] on link "Insert row below" at bounding box center [236, 145] width 58 height 12
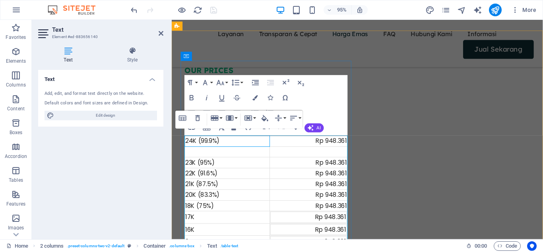
click at [219, 159] on td at bounding box center [230, 159] width 89 height 12
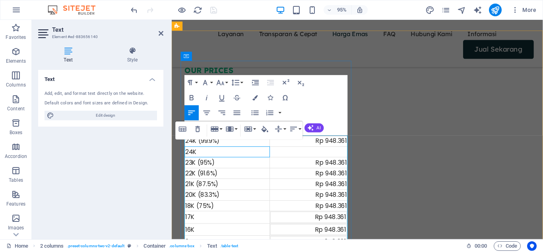
click at [227, 171] on td "23K (95%)" at bounding box center [230, 171] width 89 height 12
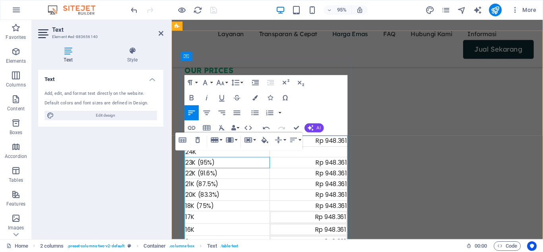
click at [227, 183] on td "22K (91.6%)" at bounding box center [230, 182] width 89 height 12
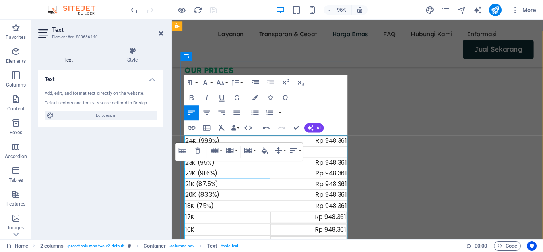
click at [231, 194] on td "21K (87.5%)" at bounding box center [230, 194] width 89 height 12
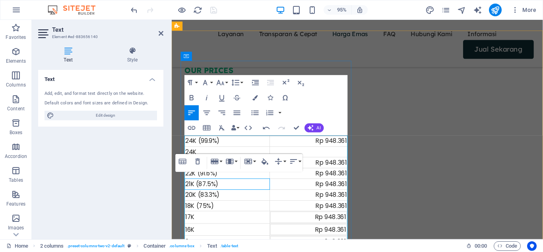
click at [225, 217] on td "18K (75%)" at bounding box center [230, 216] width 89 height 12
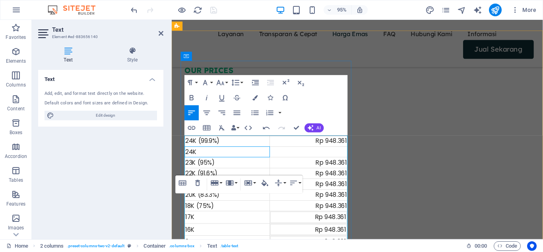
click at [214, 157] on td "24K" at bounding box center [230, 159] width 89 height 12
click at [217, 169] on td "23K (95%)" at bounding box center [230, 171] width 89 height 12
click at [221, 180] on td "22K (91.6%)" at bounding box center [230, 182] width 89 height 12
click at [227, 188] on td "21K (87.5%)" at bounding box center [230, 194] width 89 height 12
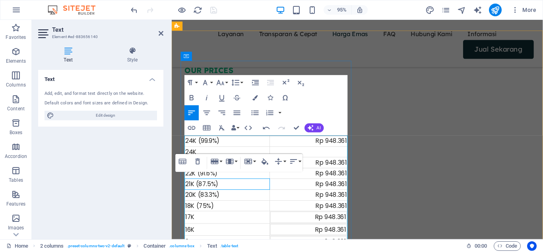
click at [226, 205] on td "20K (83.3%)" at bounding box center [230, 205] width 89 height 12
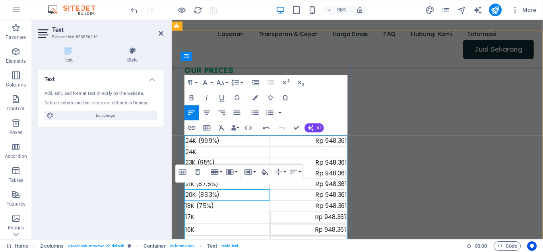
click at [228, 214] on td "18K (75%)" at bounding box center [230, 216] width 89 height 12
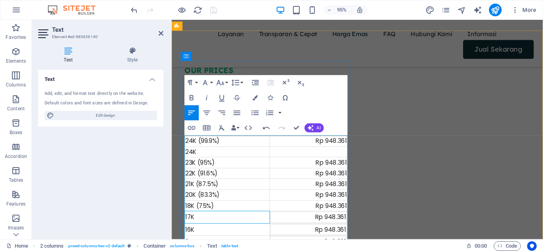
click at [226, 227] on td "17K" at bounding box center [230, 228] width 89 height 13
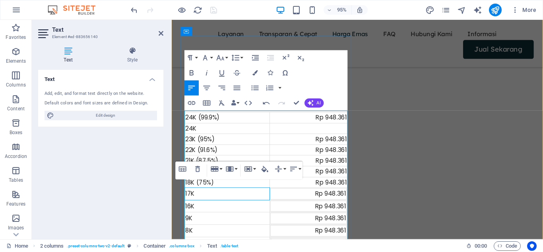
scroll to position [753, 0]
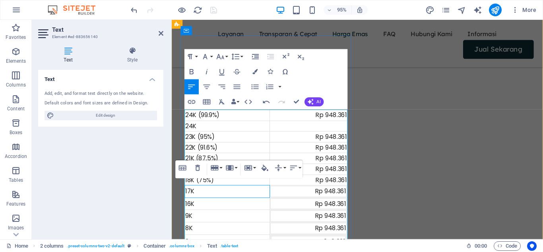
click at [221, 211] on td "16K" at bounding box center [230, 213] width 89 height 13
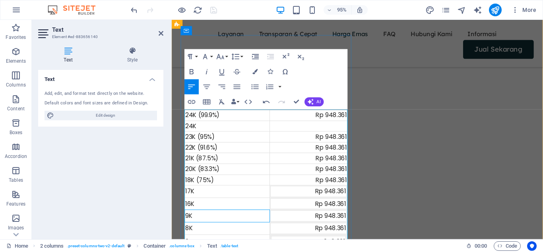
click at [217, 223] on td "9K" at bounding box center [230, 227] width 89 height 13
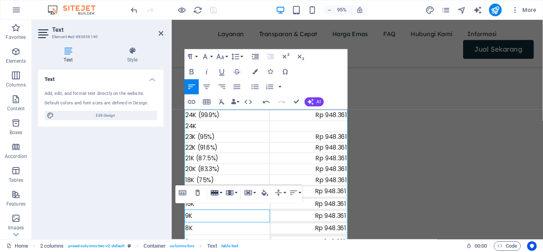
click at [217, 194] on icon "button" at bounding box center [215, 192] width 8 height 5
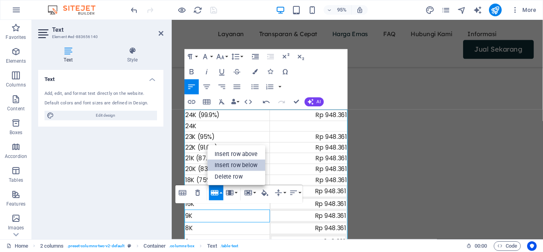
click at [230, 164] on link "Insert row below" at bounding box center [236, 166] width 58 height 12
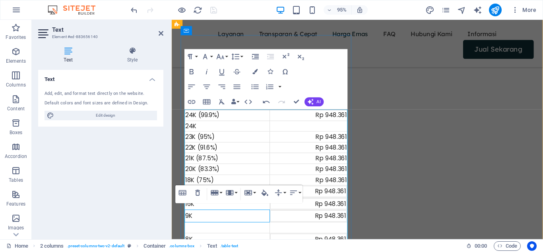
click at [200, 241] on td at bounding box center [230, 240] width 89 height 12
click at [190, 227] on td "9K" at bounding box center [230, 227] width 89 height 13
click at [215, 236] on td "9K" at bounding box center [230, 240] width 89 height 12
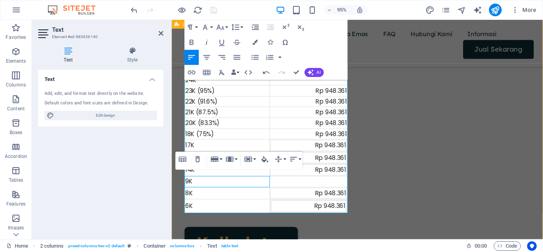
scroll to position [802, 0]
click at [217, 160] on icon "button" at bounding box center [214, 159] width 9 height 9
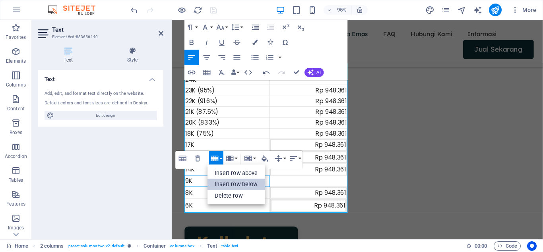
click at [224, 186] on link "Insert row below" at bounding box center [236, 185] width 58 height 12
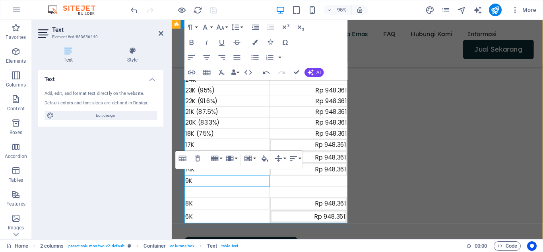
click at [195, 191] on td "9K" at bounding box center [230, 191] width 89 height 12
click at [199, 191] on td "9K" at bounding box center [230, 191] width 89 height 12
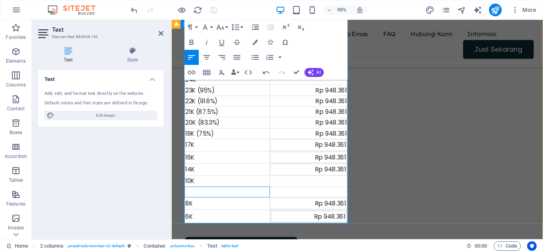
click at [199, 203] on td at bounding box center [230, 202] width 89 height 12
click at [200, 213] on td "8K" at bounding box center [230, 213] width 89 height 13
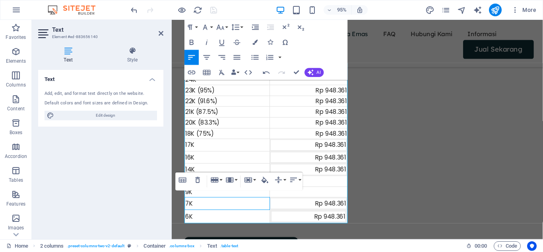
click at [226, 189] on div "Table Header Remove Table Row Insert row above Insert row below Delete row Colu…" at bounding box center [239, 182] width 127 height 18
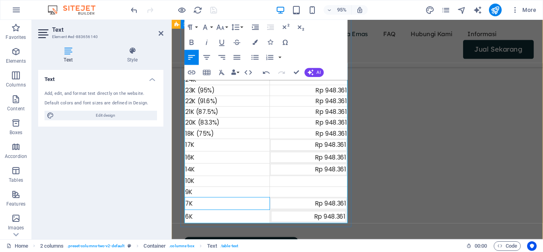
click at [230, 210] on td "7K" at bounding box center [230, 213] width 89 height 13
click at [267, 157] on td "17K" at bounding box center [230, 152] width 89 height 13
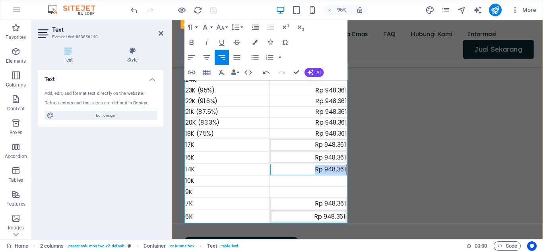
drag, startPoint x: 323, startPoint y: 178, endPoint x: 357, endPoint y: 178, distance: 34.6
click at [357, 178] on div "OUR PRICES Harga Buyback Emas Daftar Harga Per Gram - Updated Tgl 28 Agustus 20…" at bounding box center [271, 114] width 180 height 252
copy div "Rp 948.361"
click at [328, 188] on td at bounding box center [315, 191] width 81 height 12
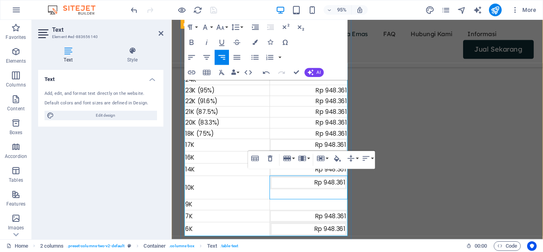
click at [323, 207] on td "Rp 948.361" at bounding box center [315, 197] width 81 height 25
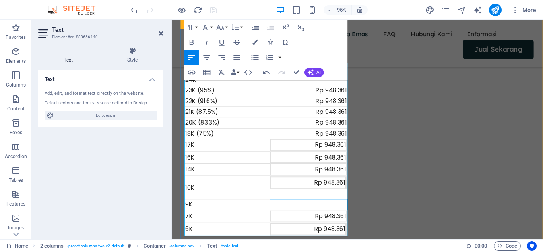
click at [322, 213] on td at bounding box center [315, 215] width 81 height 12
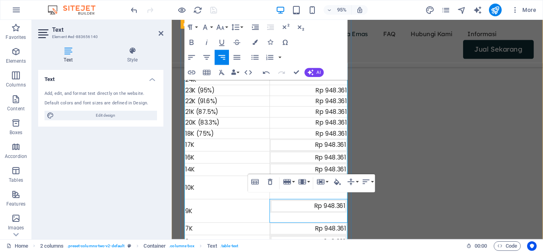
click at [318, 229] on td "Rp 948.361" at bounding box center [315, 221] width 81 height 25
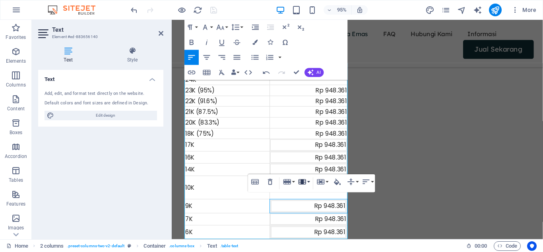
click at [306, 186] on icon "button" at bounding box center [302, 182] width 9 height 9
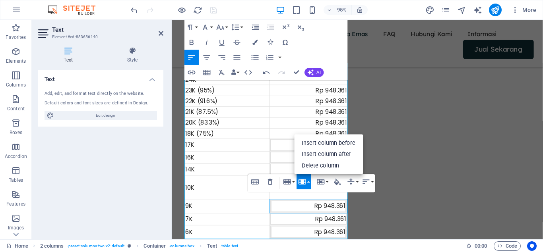
click at [301, 193] on div "Table Header Remove Table Row Insert row above Insert row below Delete row Colu…" at bounding box center [311, 184] width 127 height 18
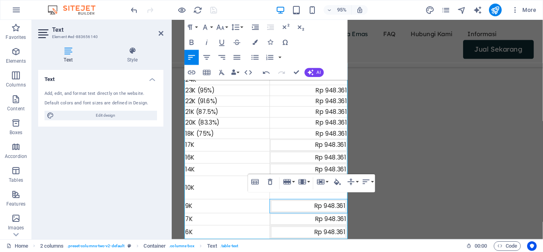
click at [302, 193] on div "Table Header Remove Table Row Insert row above Insert row below Delete row Colu…" at bounding box center [311, 184] width 127 height 18
click at [230, 201] on td "10K" at bounding box center [230, 197] width 89 height 25
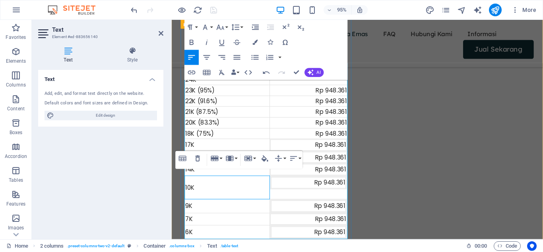
click at [297, 202] on td "Rp 948.361" at bounding box center [315, 197] width 81 height 25
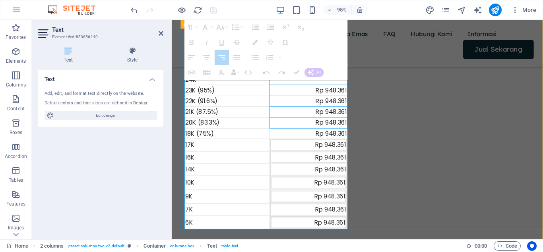
drag, startPoint x: 302, startPoint y: 126, endPoint x: 302, endPoint y: 74, distance: 51.7
click at [302, 74] on tbody "24K (99.9%) Rp 948.361 24K 23K (95%) Rp 948.361 22K (91.6%) Rp 948.361 21K (87.…" at bounding box center [271, 153] width 171 height 175
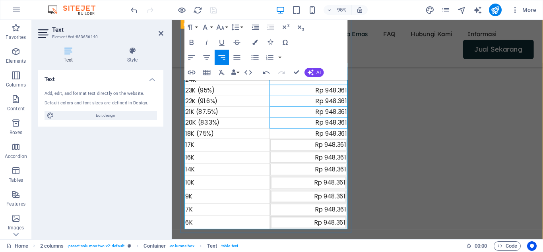
click at [287, 126] on div "Rp 948.361" at bounding box center [315, 129] width 80 height 10
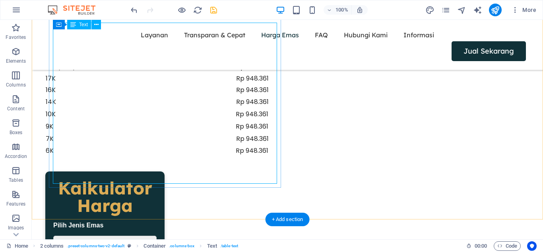
scroll to position [880, 0]
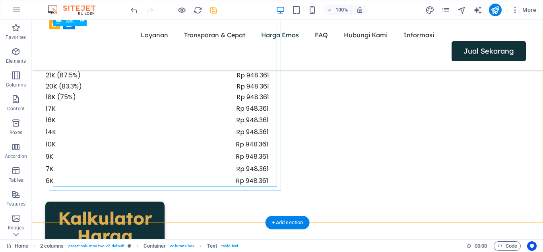
click at [166, 146] on div "24K (99.9%) Rp 948.361 24K 23K (95%) Rp 948.361 22K (91.6%) Rp 948.361 21K (87.…" at bounding box center [157, 106] width 224 height 161
click at [155, 130] on div "24K (99.9%) Rp 948.361 24K 23K (95%) Rp 948.361 22K (91.6%) Rp 948.361 21K (87.…" at bounding box center [157, 106] width 224 height 161
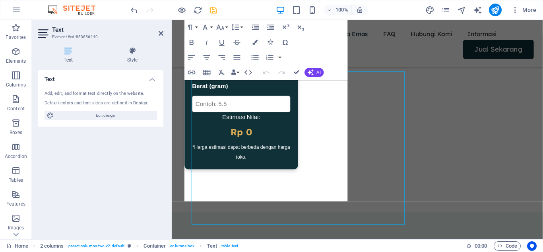
scroll to position [831, 0]
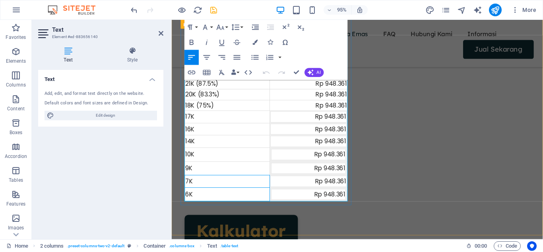
click at [233, 196] on tbody "24K (99.9%) Rp 948.361 24K 23K (95%) Rp 948.361 22K (91.6%) Rp 948.361 21K (87.…" at bounding box center [271, 124] width 171 height 175
click at [237, 177] on td "9K" at bounding box center [230, 176] width 89 height 15
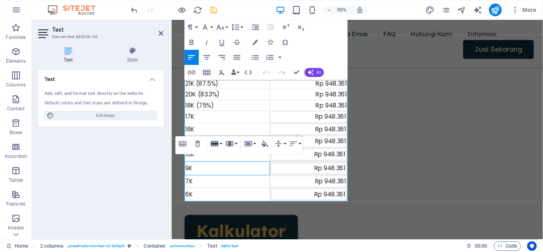
click at [215, 144] on icon "button" at bounding box center [215, 143] width 8 height 5
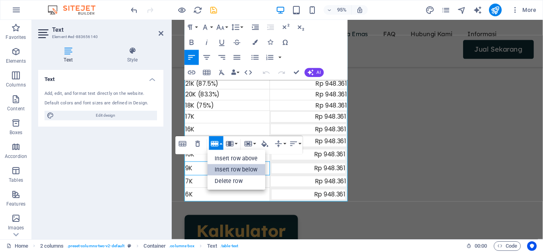
click at [219, 169] on link "Insert row below" at bounding box center [236, 171] width 58 height 12
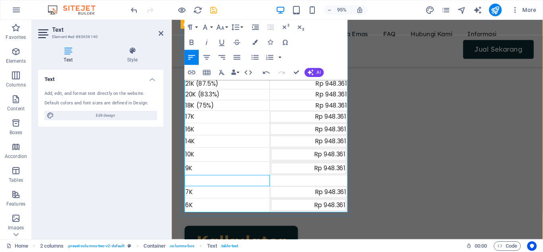
click at [203, 193] on td at bounding box center [230, 190] width 89 height 12
click at [309, 191] on td at bounding box center [315, 190] width 81 height 12
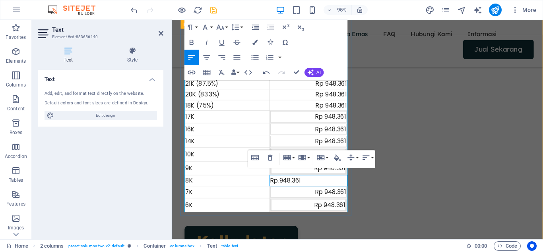
click at [256, 194] on td "8K" at bounding box center [230, 190] width 89 height 12
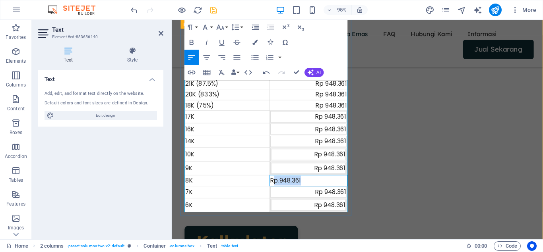
drag, startPoint x: 278, startPoint y: 189, endPoint x: 331, endPoint y: 189, distance: 52.5
click at [331, 189] on td "Rp.948.361" at bounding box center [315, 190] width 81 height 12
click at [302, 189] on td "Rp.948.361" at bounding box center [315, 190] width 81 height 12
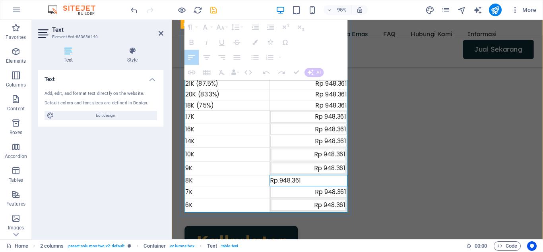
drag, startPoint x: 316, startPoint y: 188, endPoint x: 280, endPoint y: 190, distance: 36.2
click at [280, 190] on td "Rp.948.361" at bounding box center [315, 190] width 81 height 12
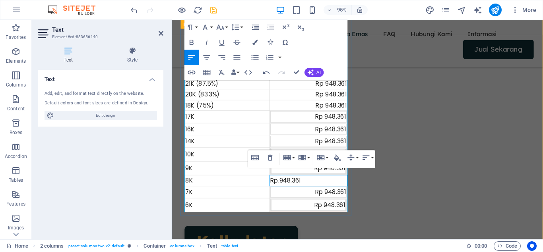
click at [297, 190] on td "Rp.948.361" at bounding box center [315, 190] width 81 height 12
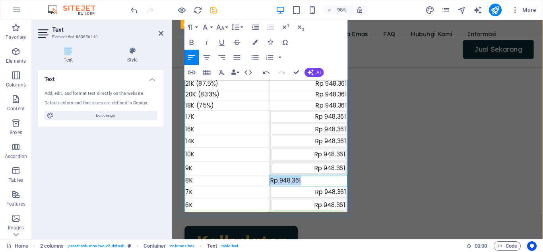
drag, startPoint x: 315, startPoint y: 190, endPoint x: 276, endPoint y: 189, distance: 39.0
click at [276, 189] on td "Rp.948.361" at bounding box center [315, 190] width 81 height 12
click at [224, 57] on icon "button" at bounding box center [222, 57] width 7 height 4
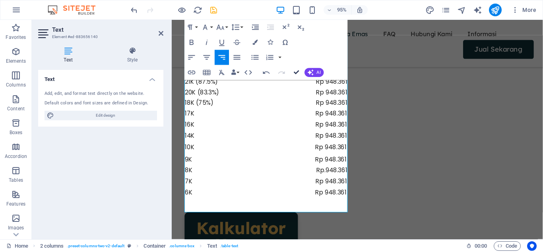
scroll to position [880, 0]
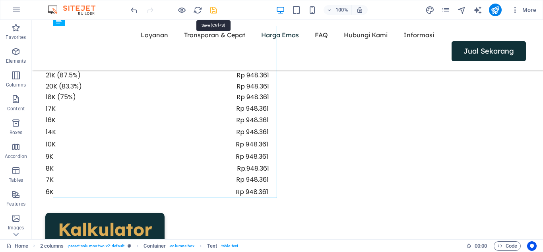
click at [215, 10] on icon "save" at bounding box center [213, 10] width 9 height 9
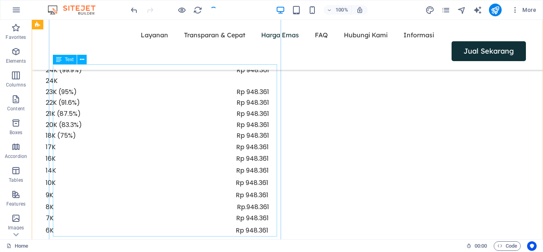
scroll to position [842, 0]
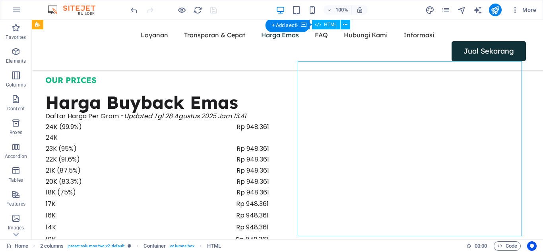
scroll to position [783, 0]
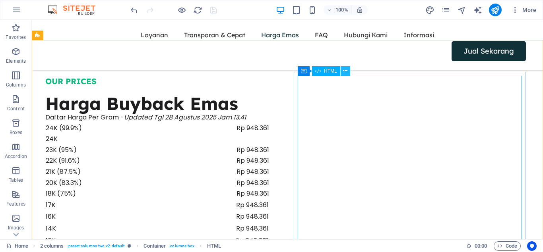
click at [348, 73] on button at bounding box center [346, 71] width 10 height 10
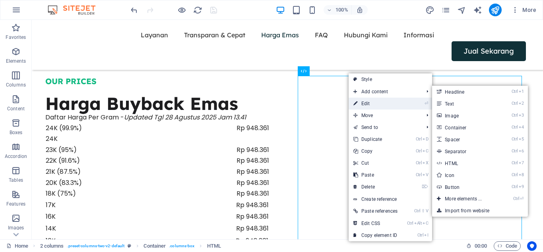
click at [367, 104] on link "⏎ Edit" at bounding box center [376, 104] width 54 height 12
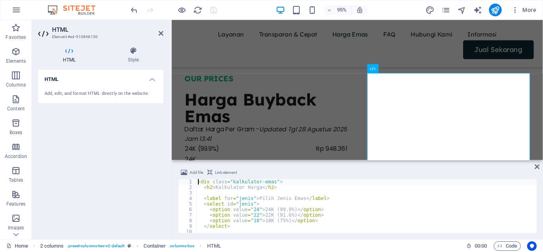
scroll to position [30, 0]
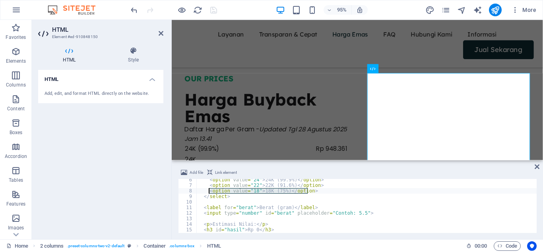
drag, startPoint x: 324, startPoint y: 191, endPoint x: 208, endPoint y: 190, distance: 115.3
click at [208, 190] on div "< option value = "24" > 24K (99.9%) </ option > < option value = "22" > 22K (91…" at bounding box center [366, 209] width 340 height 65
type textarea "<option value="18">18K (75%)</option>"
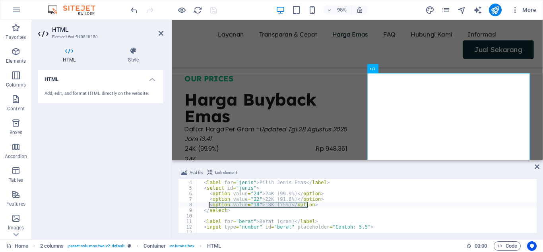
scroll to position [16, 0]
click at [317, 206] on div "< label for = "jenis" > Pilih Jenis Emas </ label > < select id = "jenis" > < o…" at bounding box center [366, 206] width 340 height 54
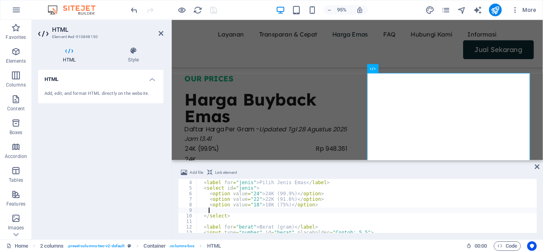
paste textarea "<option value="18">18K (75%)</option>"
type textarea "<option value="18">18K (75%)</option>"
paste textarea "<option value="18">18K (75%)</option>"
type textarea "<option value="18">18K (75%)</option>"
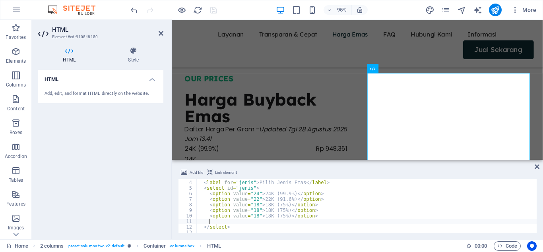
paste textarea "<option value="18">18K (75%)</option>"
type textarea "<option value="18">18K (75%)</option>"
paste textarea "<option value="18">18K (75%)</option>"
type textarea "<option value="18">18K (75%)</option>"
paste textarea "<option value="18">18K (75%)</option>"
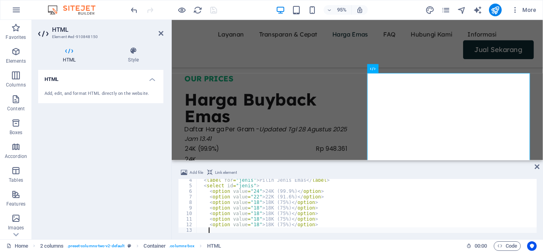
type textarea "<option value="18">18K (75%)</option>"
paste textarea "<option value="18">18K (75%)</option>"
type textarea "<option value="18">18K (75%)</option>"
paste textarea "<option value="18">18K (75%)</option>"
type textarea "<option value="18">18K (75%)</option>"
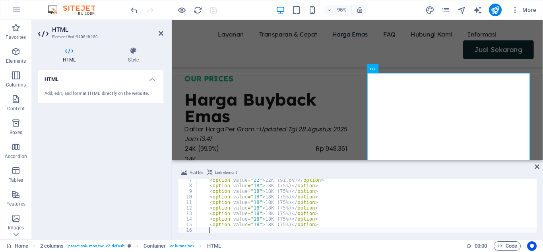
scroll to position [35, 0]
paste textarea "<option value="18">18K (75%)</option>"
click at [252, 196] on div "< option value = "22" > 22K (91.6%) </ option > < option value = "18" > 18K (75…" at bounding box center [366, 210] width 340 height 65
click at [252, 193] on div "< select id = "jenis" > < option value = "24" > 24K (99.9%) </ option > < optio…" at bounding box center [366, 206] width 340 height 65
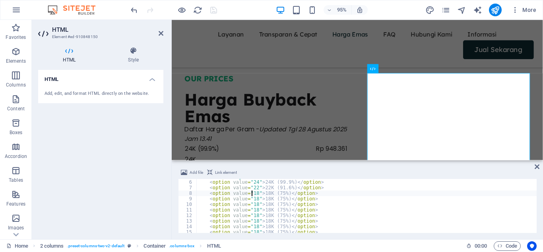
click at [255, 195] on div "< select id = "jenis" > < option value = "24" > 24K (99.9%) </ option > < optio…" at bounding box center [366, 206] width 340 height 65
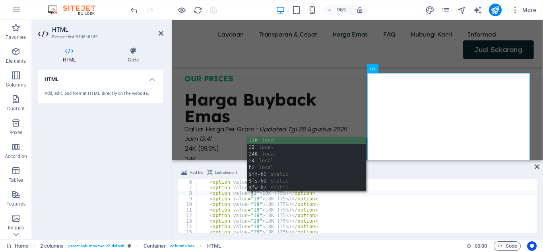
scroll to position [0, 4]
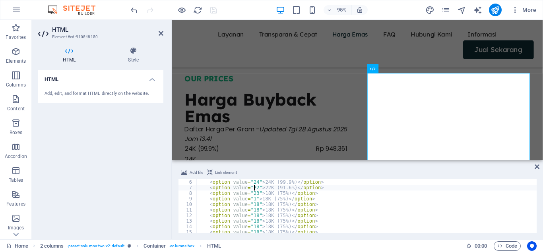
click at [253, 186] on div "< select id = "jenis" > < option value = "24" > 24K (99.9%) </ option > < optio…" at bounding box center [366, 206] width 340 height 65
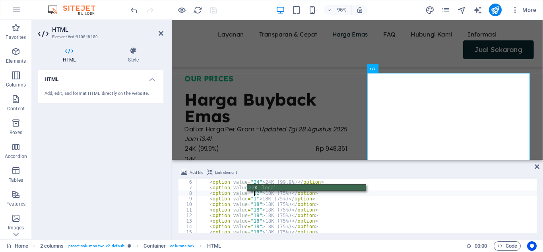
click at [251, 201] on div "< select id = "jenis" > < option value = "24" > 24K (99.9%) </ option > < optio…" at bounding box center [366, 206] width 340 height 65
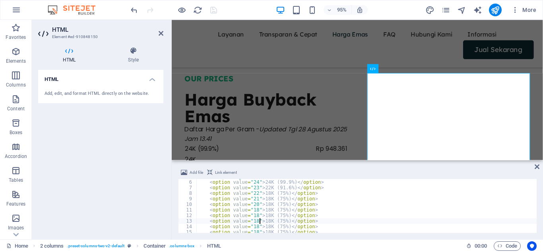
click at [258, 221] on div "< select id = "jenis" > < option value = "24" > 24K (99.9%) </ option > < optio…" at bounding box center [366, 206] width 340 height 65
click at [254, 214] on div "< select id = "jenis" > < option value = "24" > 24K (99.9%) </ option > < optio…" at bounding box center [366, 206] width 340 height 65
click at [253, 223] on div "< select id = "jenis" > < option value = "24" > 24K (99.9%) </ option > < optio…" at bounding box center [366, 206] width 340 height 65
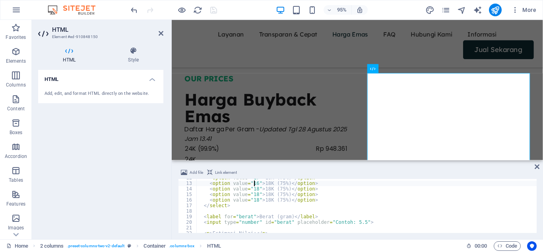
scroll to position [65, 0]
click at [254, 188] on div "< option value = "17" > 18K (75%) </ option > < option value = "16" > 18K (75%)…" at bounding box center [366, 207] width 340 height 65
click at [253, 195] on div "< option value = "17" > 18K (75%) </ option > < option value = "16" > 18K (75%)…" at bounding box center [366, 207] width 340 height 65
click at [254, 202] on div "< option value = "17" > 18K (75%) </ option > < option value = "16" > 18K (75%)…" at bounding box center [366, 207] width 340 height 65
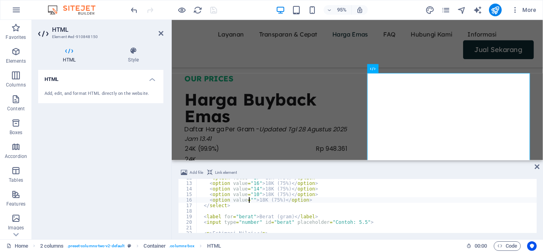
scroll to position [0, 4]
click at [280, 207] on div "< option value = "17" > 18K (75%) </ option > < option value = "16" > 18K (75%)…" at bounding box center [366, 207] width 340 height 65
drag, startPoint x: 307, startPoint y: 200, endPoint x: 209, endPoint y: 199, distance: 97.8
click at [209, 199] on div "< option value = "17" > 18K (75%) </ option > < option value = "16" > 18K (75%)…" at bounding box center [366, 207] width 340 height 65
type textarea "<option value="9">18K (75%)</option>"
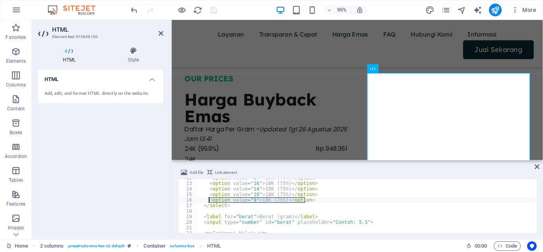
click at [311, 199] on div "< option value = "17" > 18K (75%) </ option > < option value = "16" > 18K (75%)…" at bounding box center [366, 206] width 340 height 54
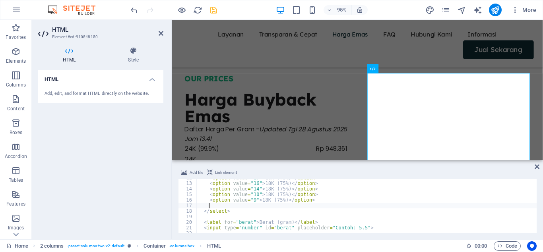
paste textarea "<option value="9">18K (75%)</option>"
type textarea "<option value="9">18K (75%)</option>"
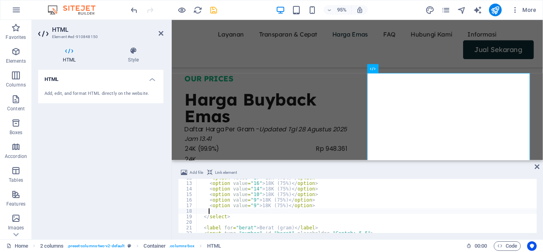
paste textarea "<option value="9">18K (75%)</option>"
type textarea "<option value="9">18K (75%)</option>"
paste textarea "<option value="9">18K (75%)</option>"
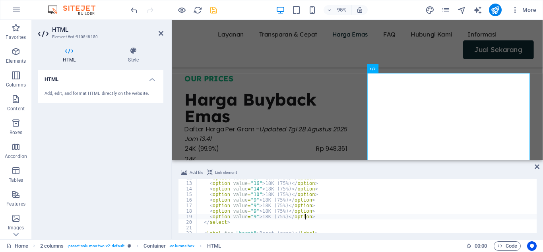
click at [251, 207] on div "< option value = "17" > 18K (75%) </ option > < option value = "16" > 18K (75%)…" at bounding box center [366, 207] width 340 height 65
click at [251, 213] on div "< option value = "17" > 18K (75%) </ option > < option value = "16" > 18K (75%)…" at bounding box center [366, 207] width 340 height 65
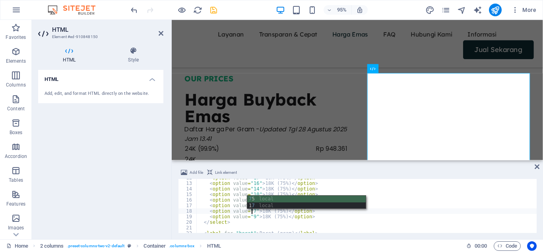
click at [251, 217] on div "< option value = "17" > 18K (75%) </ option > < option value = "16" > 18K (75%)…" at bounding box center [366, 207] width 340 height 65
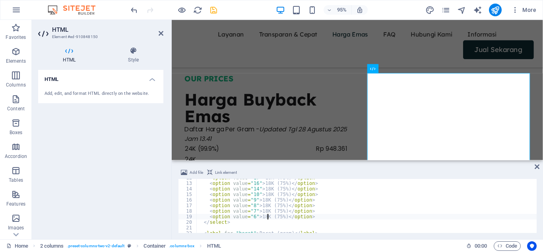
click at [268, 219] on div "< option value = "17" > 18K (75%) </ option > < option value = "16" > 18K (75%)…" at bounding box center [366, 207] width 340 height 65
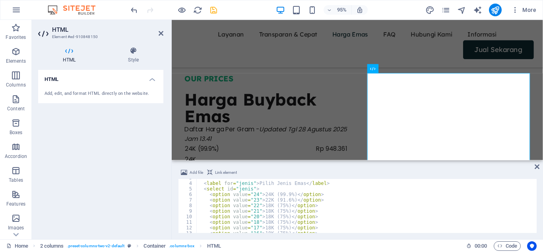
scroll to position [16, 0]
click at [265, 202] on div "< label for = "jenis" > Pilih Jenis Emas </ label > < select id = "jenis" > < o…" at bounding box center [366, 207] width 340 height 65
click at [264, 206] on div "< label for = "jenis" > Pilih Jenis Emas </ label > < select id = "jenis" > < o…" at bounding box center [366, 207] width 340 height 65
click at [264, 211] on div "< label for = "jenis" > Pilih Jenis Emas </ label > < select id = "jenis" > < o…" at bounding box center [366, 207] width 340 height 65
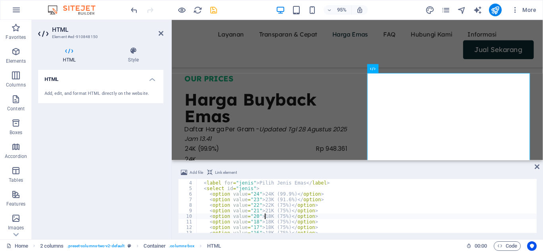
click at [264, 218] on div "< label for = "jenis" > Pilih Jenis Emas </ label > < select id = "jenis" > < o…" at bounding box center [366, 207] width 340 height 65
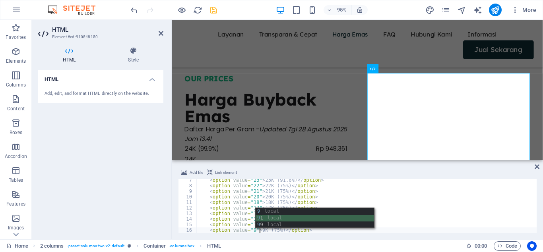
click at [322, 190] on div "< option value = "23" > 23K (91.6%) </ option > < option value = "22" > 22K (75…" at bounding box center [366, 210] width 340 height 65
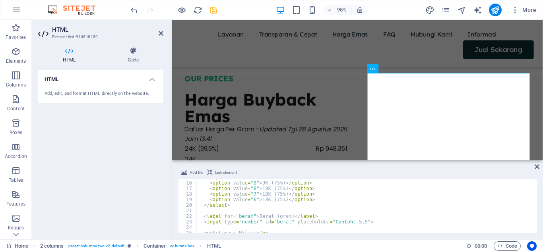
scroll to position [80, 0]
click at [260, 189] on div "< option value = "10" > 10K (75%) </ option > < option value = "9" > 9K (75%) <…" at bounding box center [366, 209] width 340 height 65
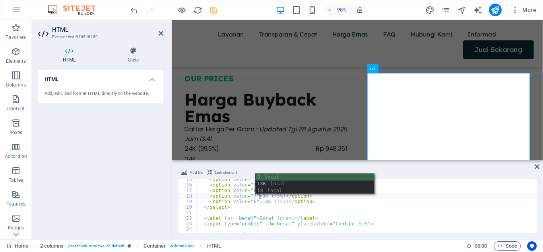
scroll to position [0, 5]
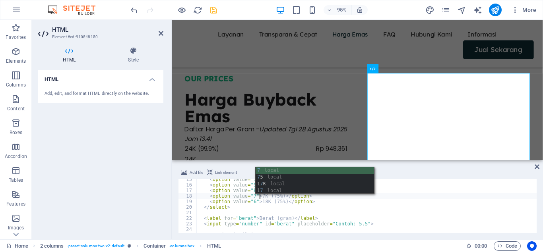
click at [259, 201] on div "< option value = "10" > 10K (75%) </ option > < option value = "9" > 9K (75%) <…" at bounding box center [366, 209] width 340 height 65
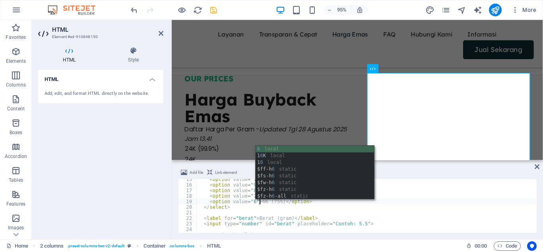
click at [277, 205] on div "< option value = "10" > 10K (75%) </ option > < option value = "9" > 9K (75%) <…" at bounding box center [366, 209] width 340 height 65
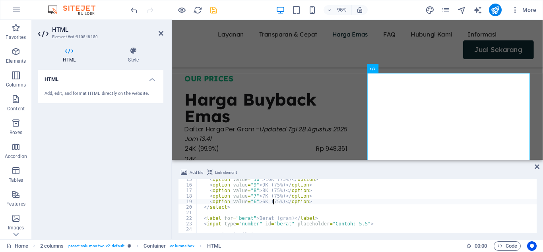
click at [273, 202] on div "< option value = "10" > 10K (75%) </ option > < option value = "9" > 9K (75%) <…" at bounding box center [366, 209] width 340 height 65
drag, startPoint x: 277, startPoint y: 202, endPoint x: 265, endPoint y: 203, distance: 12.9
click at [265, 203] on div "< option value = "10" > 10K (75%) </ option > < option value = "9" > 9K (75%) <…" at bounding box center [366, 209] width 340 height 65
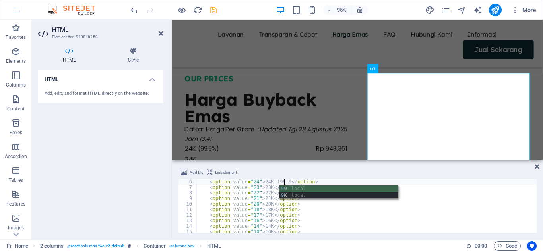
scroll to position [0, 7]
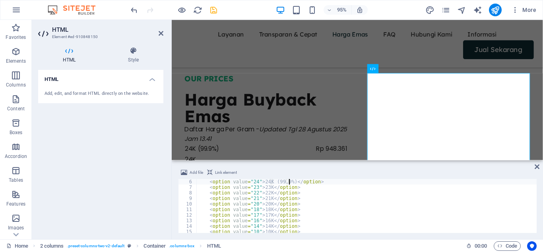
click at [321, 182] on div "< option value = "24" > 24K (99.9%) </ option > < option value = "23" > 23K </ …" at bounding box center [366, 211] width 340 height 65
drag, startPoint x: 324, startPoint y: 182, endPoint x: 209, endPoint y: 181, distance: 115.3
click at [209, 181] on div "< option value = "24" > 24K (99.9%) </ option > < option value = "23" > 23K </ …" at bounding box center [366, 211] width 340 height 65
type textarea "<option value="24">24K (99.9%)</option>"
click at [326, 182] on div "< option value = "24" > 24K (99.9%) </ option > < option value = "23" > 23K </ …" at bounding box center [366, 206] width 340 height 54
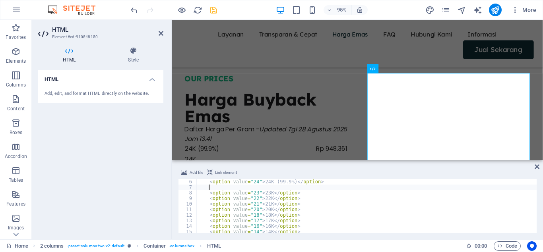
paste textarea "<option value="24">24K (99.9%)</option>"
click at [288, 188] on div "< option value = "24" > 24K (99.9%) </ option > < option value = "24" > 24K (99…" at bounding box center [366, 211] width 340 height 65
click at [349, 208] on div "< option value = "24" > 24K (99.9%) </ option > < option value = "24" > 24K </ …" at bounding box center [366, 211] width 340 height 65
type textarea "<option value="20">20K </option>"
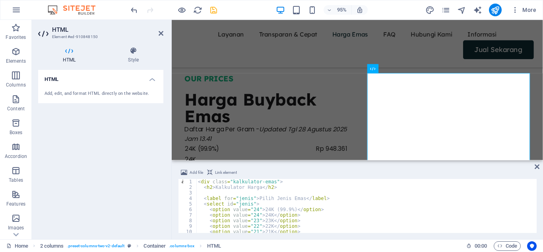
scroll to position [113, 0]
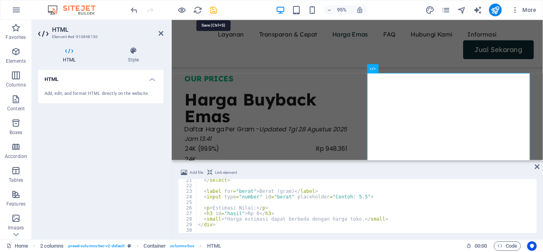
click at [214, 11] on icon "save" at bounding box center [213, 10] width 9 height 9
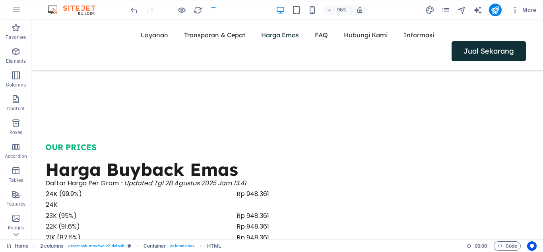
scroll to position [783, 0]
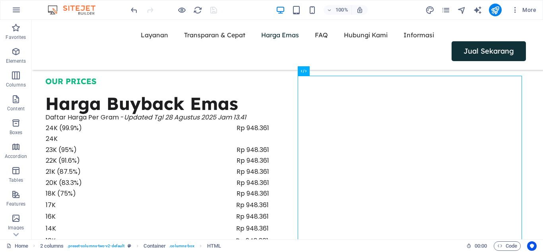
click at [212, 11] on div at bounding box center [173, 10] width 89 height 13
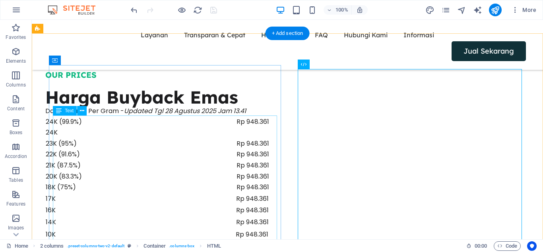
click at [269, 161] on div "24K (99.9%) Rp 948.361 24K 23K (95%) Rp 948.361 22K (91.6%) Rp 948.361 21K (87.…" at bounding box center [157, 202] width 224 height 172
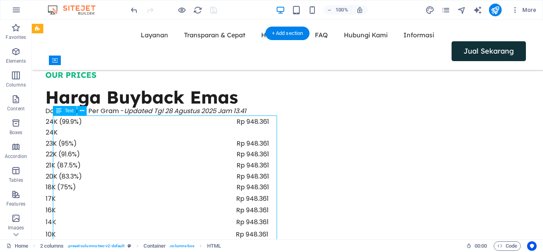
click at [269, 161] on div "24K (99.9%) Rp 948.361 24K 23K (95%) Rp 948.361 22K (91.6%) Rp 948.361 21K (87.…" at bounding box center [157, 202] width 224 height 172
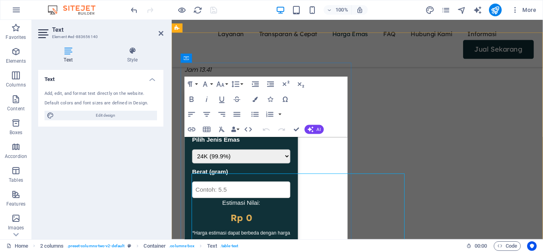
scroll to position [724, 0]
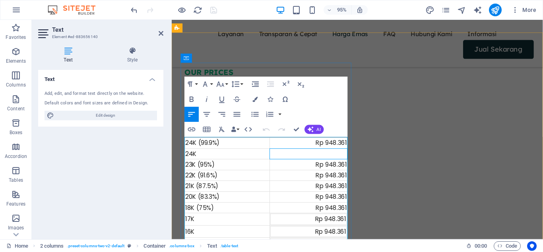
click at [325, 159] on td at bounding box center [315, 161] width 81 height 12
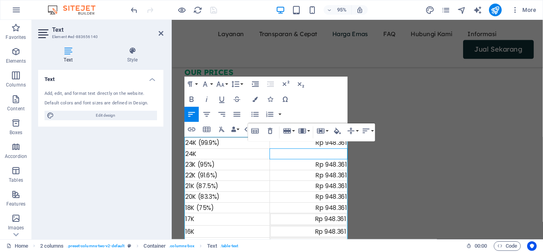
drag, startPoint x: 488, startPoint y: 163, endPoint x: 323, endPoint y: 150, distance: 165.5
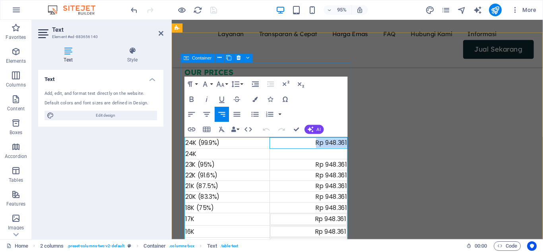
drag, startPoint x: 323, startPoint y: 152, endPoint x: 360, endPoint y: 147, distance: 37.3
click at [360, 147] on div "OUR PRICES Harga Buyback Emas Daftar Harga Per Gram - Updated Tgl 28 Agustus 20…" at bounding box center [271, 200] width 180 height 269
copy div "Rp 948.361"
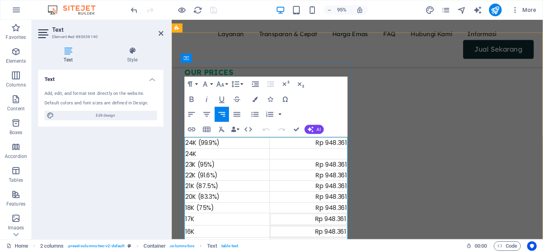
click at [330, 160] on td at bounding box center [315, 161] width 81 height 12
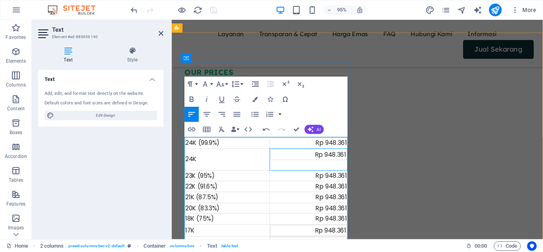
click at [325, 174] on td "Rp 948.361" at bounding box center [315, 166] width 81 height 23
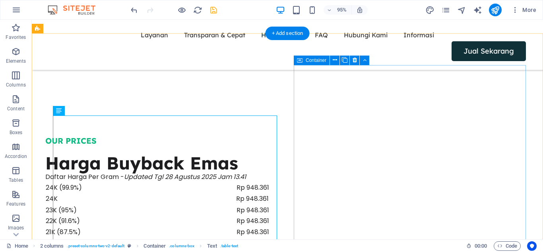
scroll to position [790, 0]
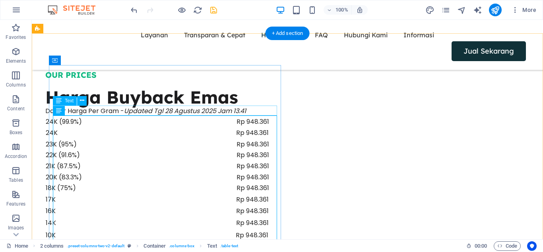
click at [245, 112] on div "Daftar Harga Per Gram - Updated Tgl 28 Agustus 2025 Jam 13.41" at bounding box center [157, 111] width 224 height 10
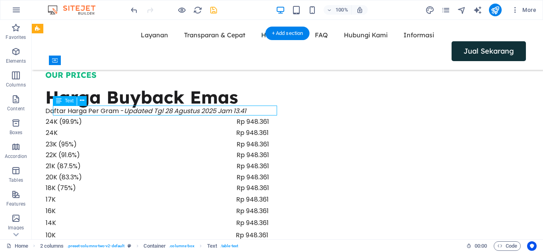
click at [245, 112] on div "Daftar Harga Per Gram - Updated Tgl 28 Agustus 2025 Jam 13.41" at bounding box center [157, 111] width 224 height 10
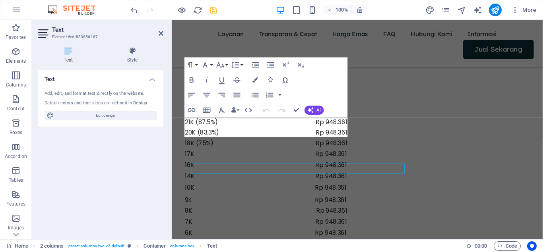
scroll to position [724, 0]
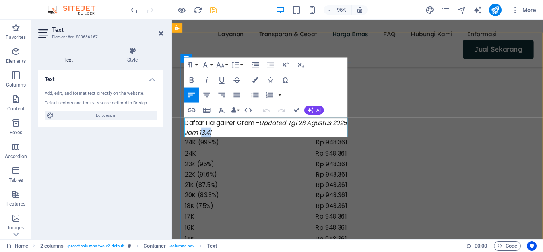
drag, startPoint x: 221, startPoint y: 138, endPoint x: 252, endPoint y: 134, distance: 30.9
click at [252, 134] on p "Daftar Harga Per Gram - Updated Tgl 28 Agustus 2025 Jam 13.41" at bounding box center [271, 134] width 172 height 20
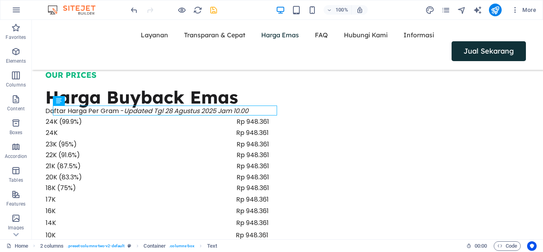
click at [215, 12] on icon "save" at bounding box center [213, 10] width 9 height 9
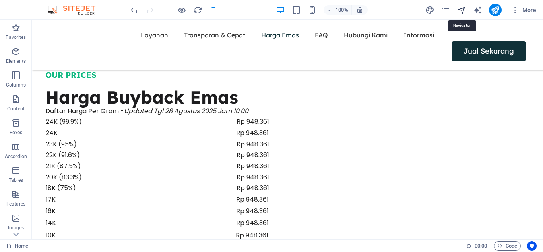
click at [464, 12] on icon "navigator" at bounding box center [461, 10] width 9 height 9
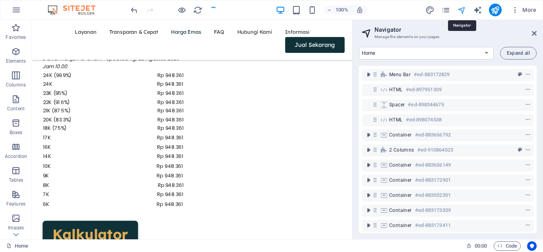
scroll to position [729, 0]
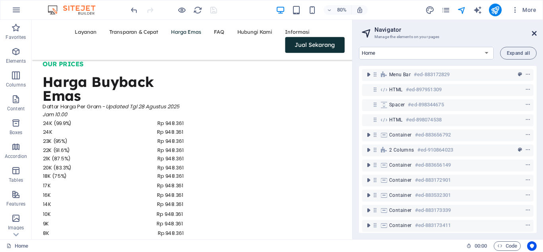
click at [535, 32] on icon at bounding box center [534, 33] width 5 height 6
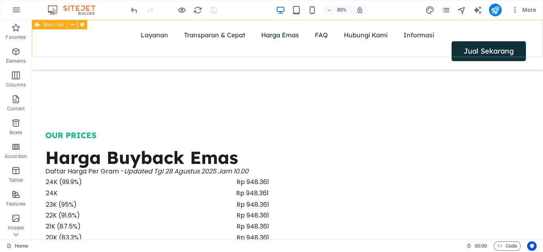
scroll to position [790, 0]
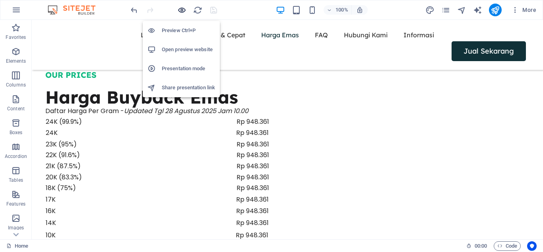
click at [180, 12] on icon "button" at bounding box center [181, 10] width 9 height 9
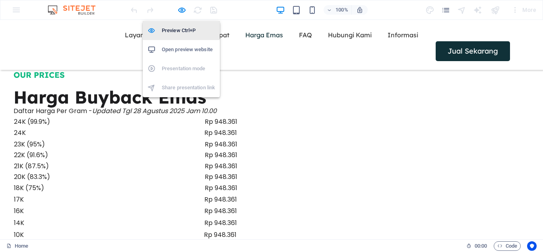
click at [182, 32] on h6 "Preview Ctrl+P" at bounding box center [188, 31] width 53 height 10
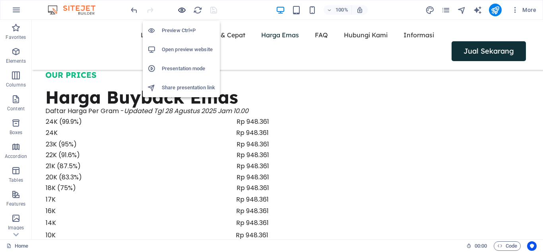
click at [183, 11] on icon "button" at bounding box center [181, 10] width 9 height 9
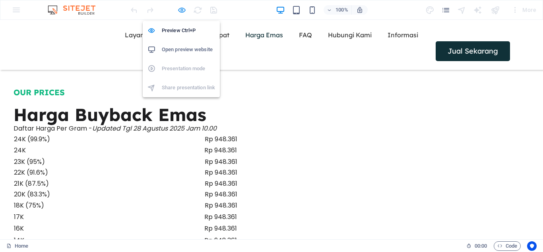
scroll to position [807, 0]
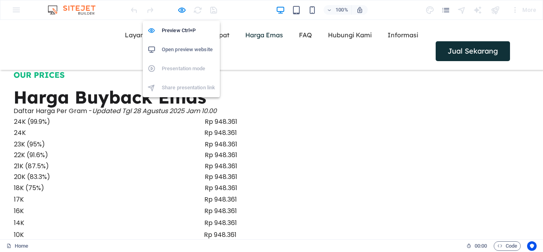
click at [181, 51] on h6 "Open preview website" at bounding box center [188, 50] width 53 height 10
click at [180, 7] on icon "button" at bounding box center [181, 10] width 9 height 9
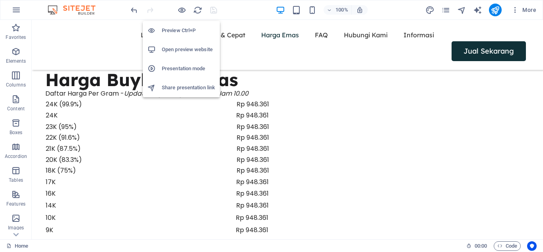
scroll to position [790, 0]
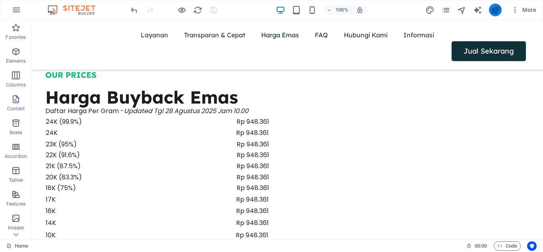
click at [490, 11] on button "publish" at bounding box center [495, 10] width 13 height 13
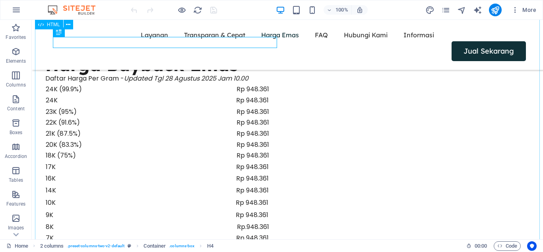
scroll to position [887, 0]
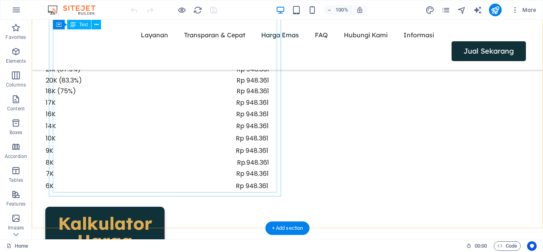
click at [256, 184] on div "24K (99.9%) Rp 948.361 24K Rp 948.361 23K (95%) Rp 948.361 22K (91.6%) Rp 948.3…" at bounding box center [157, 105] width 224 height 173
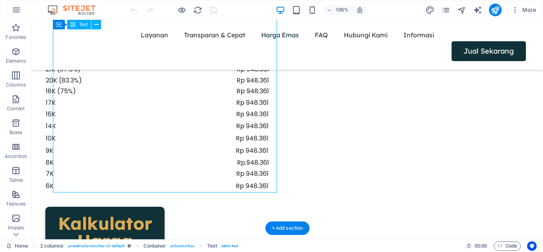
click at [256, 184] on div "24K (99.9%) Rp 948.361 24K Rp 948.361 23K (95%) Rp 948.361 22K (91.6%) Rp 948.3…" at bounding box center [157, 105] width 224 height 173
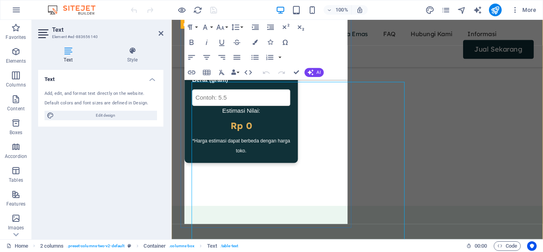
scroll to position [820, 0]
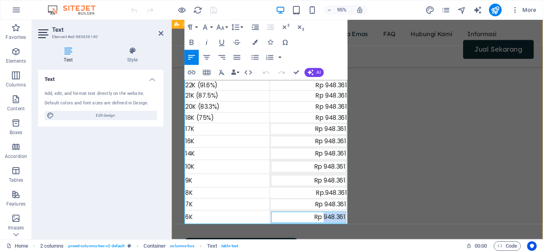
drag, startPoint x: 332, startPoint y: 228, endPoint x: 361, endPoint y: 228, distance: 29.4
click at [361, 228] on div "OUR PRICES Harga Buyback Emas Daftar Harga Per Gram - Updated Tgl 28 Agustus 20…" at bounding box center [367, 199] width 391 height 524
click at [330, 229] on div "Rp400.000" at bounding box center [315, 228] width 77 height 10
click at [324, 227] on div "Rp 400.000" at bounding box center [315, 228] width 77 height 10
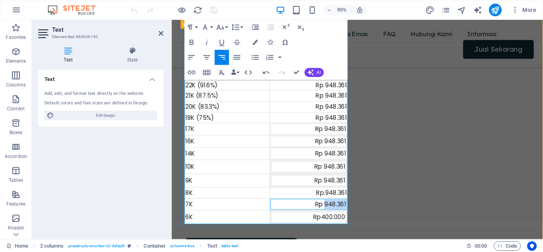
drag, startPoint x: 332, startPoint y: 212, endPoint x: 366, endPoint y: 212, distance: 33.4
click at [366, 212] on div "OUR PRICES Harga Buyback Emas Daftar Harga Per Gram - Updated Tgl 28 Agustus 20…" at bounding box center [367, 199] width 391 height 524
click at [330, 217] on div "Rp570.000" at bounding box center [315, 214] width 79 height 10
click at [333, 204] on div "Rp.948.361" at bounding box center [315, 202] width 80 height 10
drag, startPoint x: 332, startPoint y: 201, endPoint x: 364, endPoint y: 203, distance: 32.3
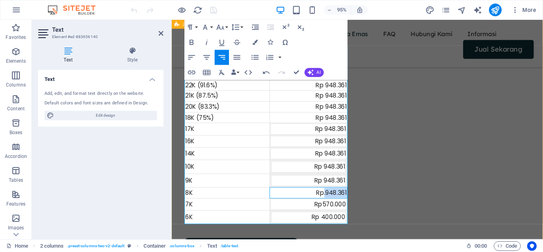
click at [364, 203] on div "OUR PRICES Harga Buyback Emas Daftar Harga Per Gram - Updated Tgl 28 Agustus 20…" at bounding box center [367, 199] width 391 height 524
drag, startPoint x: 331, startPoint y: 189, endPoint x: 373, endPoint y: 186, distance: 42.6
click at [373, 186] on div "OUR PRICES Harga Buyback Emas Daftar Harga Per Gram - Updated Tgl 28 Agustus 20…" at bounding box center [367, 199] width 391 height 524
click at [330, 203] on div "Rp 650.000" at bounding box center [315, 202] width 80 height 10
drag, startPoint x: 331, startPoint y: 202, endPoint x: 360, endPoint y: 203, distance: 28.6
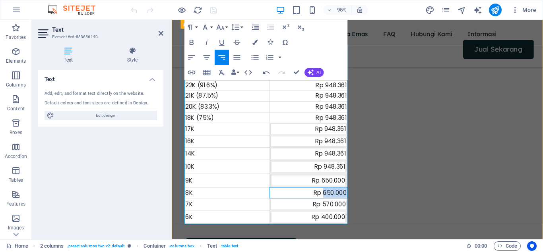
click at [360, 203] on div "OUR PRICES Harga Buyback Emas Daftar Harga Per Gram - Updated Tgl 28 Agustus 20…" at bounding box center [271, 104] width 180 height 271
click at [337, 204] on div "Rp570.00" at bounding box center [315, 202] width 80 height 10
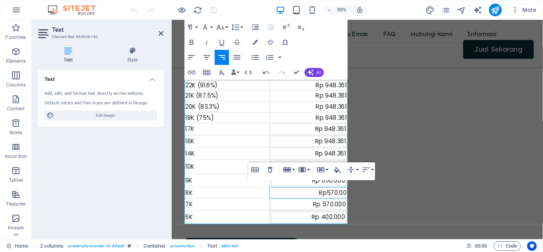
drag, startPoint x: 495, startPoint y: 177, endPoint x: 331, endPoint y: 165, distance: 164.2
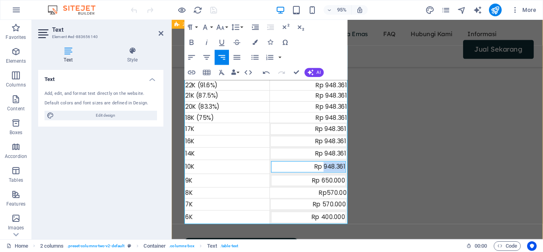
drag, startPoint x: 331, startPoint y: 173, endPoint x: 370, endPoint y: 176, distance: 39.4
click at [370, 176] on div "OUR PRICES Harga Buyback Emas Daftar Harga Per Gram - Updated Tgl 28 Agustus 20…" at bounding box center [367, 199] width 391 height 524
click at [329, 172] on div "Rp700.000" at bounding box center [315, 175] width 77 height 10
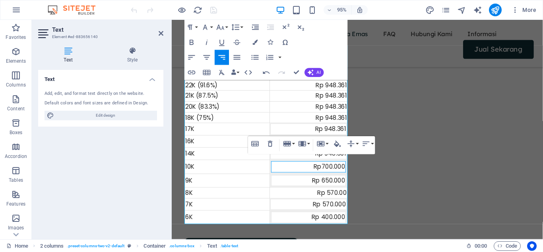
click at [328, 153] on div "Table Header Remove Table Row Insert row above Insert row below Delete row Colu…" at bounding box center [311, 146] width 127 height 18
click at [326, 155] on div "Table Header Remove Table Row Insert row above Insert row below Delete row Colu…" at bounding box center [311, 146] width 127 height 18
click at [325, 179] on div "Rp 700.000" at bounding box center [315, 175] width 77 height 10
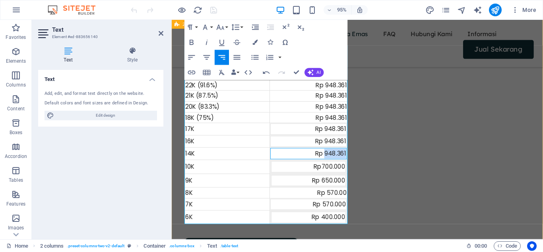
drag, startPoint x: 332, startPoint y: 160, endPoint x: 369, endPoint y: 158, distance: 37.0
click at [369, 158] on div "OUR PRICES Harga Buyback Emas Daftar Harga Per Gram - Updated Tgl 28 Agustus 20…" at bounding box center [367, 199] width 391 height 524
click at [331, 161] on div "Rp800.000" at bounding box center [315, 161] width 79 height 10
click at [329, 176] on div "Rp 700.000" at bounding box center [315, 175] width 77 height 10
click at [334, 147] on div "Rp 948.361" at bounding box center [315, 148] width 79 height 10
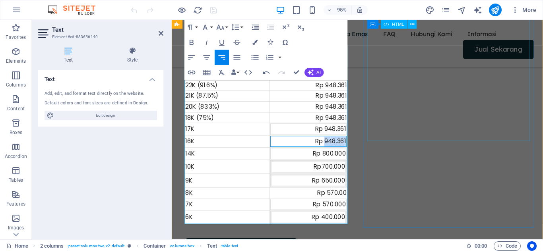
drag, startPoint x: 332, startPoint y: 147, endPoint x: 381, endPoint y: 145, distance: 48.9
click at [381, 145] on div "OUR PRICES Harga Buyback Emas Daftar Harga Per Gram - Updated Tgl 28 Agustus 20…" at bounding box center [366, 199] width 403 height 537
click at [328, 148] on div "Rp1.120.000" at bounding box center [315, 148] width 79 height 10
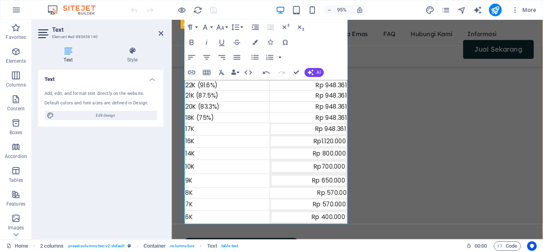
click at [341, 134] on div "Rp 948.361" at bounding box center [315, 135] width 79 height 10
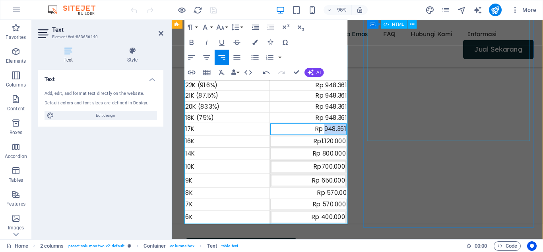
drag, startPoint x: 332, startPoint y: 136, endPoint x: 389, endPoint y: 136, distance: 57.2
click at [389, 136] on div "OUR PRICES Harga Buyback Emas Daftar Harga Per Gram - Updated Tgl 28 Agustus 20…" at bounding box center [366, 199] width 403 height 537
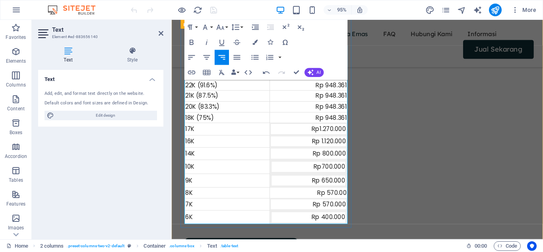
click at [326, 134] on div "Rp1.270.000" at bounding box center [315, 135] width 79 height 10
click at [334, 123] on div "Rp 948.361" at bounding box center [315, 123] width 80 height 10
drag, startPoint x: 333, startPoint y: 122, endPoint x: 356, endPoint y: 122, distance: 22.7
click at [356, 122] on td "Rp 948.361" at bounding box center [315, 123] width 81 height 12
click at [327, 122] on div "Rp1.290.000" at bounding box center [315, 123] width 80 height 10
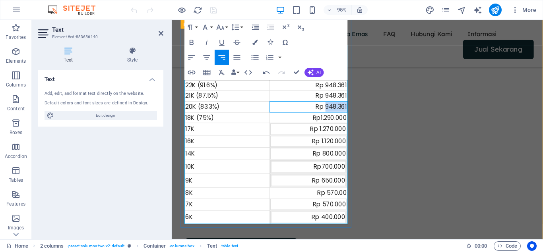
drag, startPoint x: 333, startPoint y: 110, endPoint x: 359, endPoint y: 110, distance: 26.2
click at [359, 110] on div "OUR PRICES Harga Buyback Emas Daftar Harga Per Gram - Updated Tgl 28 Agustus 20…" at bounding box center [271, 104] width 180 height 271
drag, startPoint x: 334, startPoint y: 98, endPoint x: 359, endPoint y: 98, distance: 25.0
click at [359, 98] on div "OUR PRICES Harga Buyback Emas Daftar Harga Per Gram - Updated Tgl 28 Agustus 20…" at bounding box center [271, 104] width 180 height 271
click at [328, 98] on div "Rp1.400.000" at bounding box center [315, 100] width 80 height 10
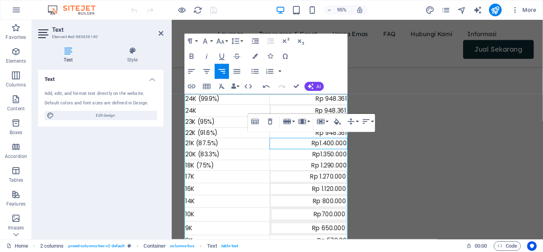
scroll to position [769, 0]
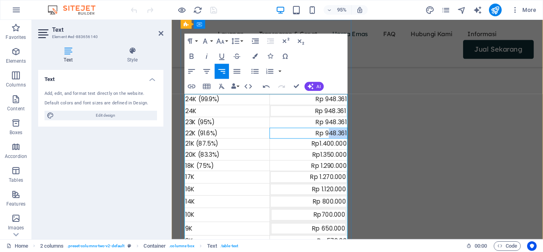
drag, startPoint x: 335, startPoint y: 138, endPoint x: 357, endPoint y: 138, distance: 21.5
click at [357, 138] on table "24K (99.9%) Rp 948.361 24K Rp 948.361 23K (95%) Rp 948.361 22K (91.6%) Rp 948.3…" at bounding box center [271, 192] width 172 height 188
click at [333, 128] on div "Rp 948.361" at bounding box center [315, 128] width 80 height 10
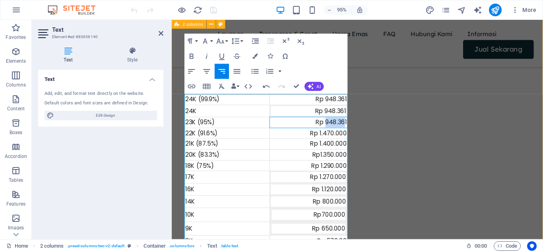
drag, startPoint x: 334, startPoint y: 128, endPoint x: 368, endPoint y: 123, distance: 35.0
click at [368, 123] on div "OUR PRICES Harga Buyback Emas Daftar Harga Per Gram - Updated Tgl 28 Agustus 20…" at bounding box center [367, 250] width 391 height 524
click at [346, 116] on div "Rp 948.361" at bounding box center [315, 116] width 79 height 10
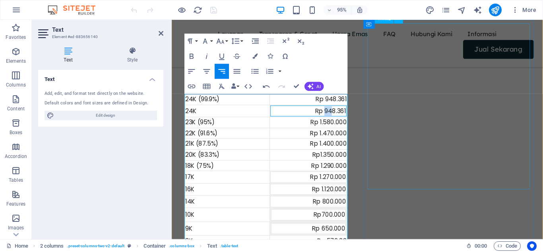
drag, startPoint x: 332, startPoint y: 115, endPoint x: 389, endPoint y: 114, distance: 57.6
click at [389, 114] on div "OUR PRICES Harga Buyback Emas Daftar Harga Per Gram - Updated Tgl 28 Agustus 20…" at bounding box center [366, 250] width 403 height 537
click at [336, 105] on div "Rp 948.361" at bounding box center [315, 104] width 80 height 10
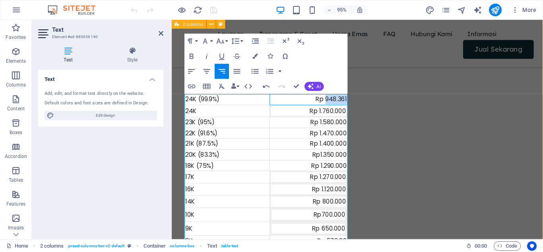
drag, startPoint x: 333, startPoint y: 105, endPoint x: 364, endPoint y: 105, distance: 30.2
click at [364, 105] on div "OUR PRICES Harga Buyback Emas Daftar Harga Per Gram - Updated Tgl 28 Agustus 20…" at bounding box center [367, 250] width 391 height 524
click at [328, 104] on div "Rp1.820.000" at bounding box center [315, 104] width 80 height 10
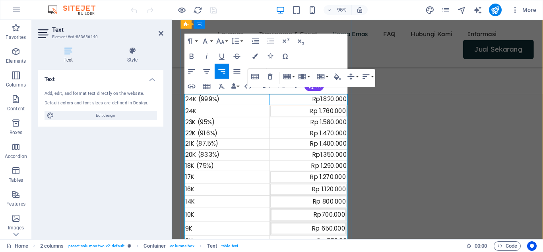
click at [297, 131] on div "Rp 1.580.000" at bounding box center [315, 128] width 80 height 10
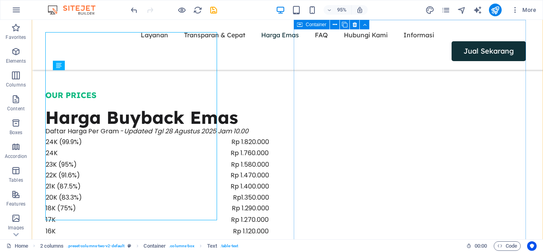
scroll to position [835, 0]
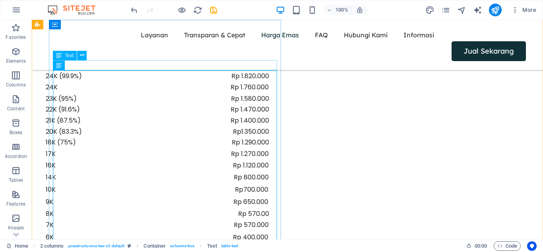
click at [173, 64] on div "Daftar Harga Per Gram - Updated Tgl 28 Agustus 2025 Jam 10.00" at bounding box center [157, 65] width 224 height 10
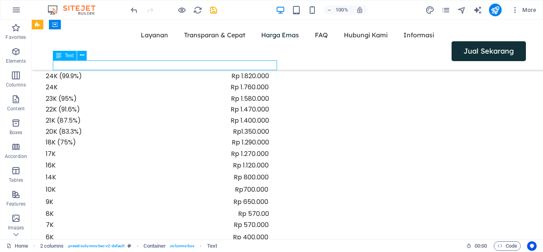
click at [177, 65] on div "Daftar Harga Per Gram - Updated Tgl 28 Agustus 2025 Jam 10.00" at bounding box center [157, 65] width 224 height 10
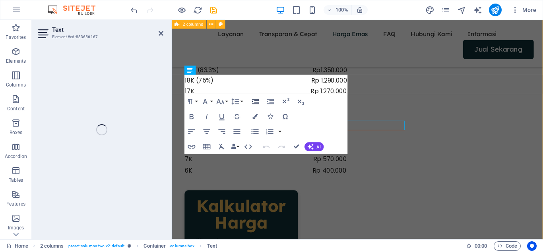
scroll to position [769, 0]
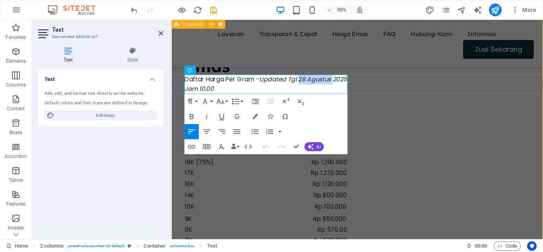
drag, startPoint x: 305, startPoint y: 83, endPoint x: 364, endPoint y: 83, distance: 58.8
click at [364, 83] on div "OUR PRICES Harga Buyback Emas Daftar Harga Per Gram - Updated Tgl 28 Agustus 20…" at bounding box center [367, 242] width 391 height 509
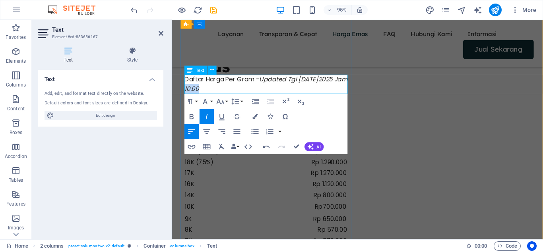
drag, startPoint x: 256, startPoint y: 92, endPoint x: 288, endPoint y: 93, distance: 32.2
click at [288, 93] on p "Daftar Harga Per Gram - Updated Tgl 6 September 2025 Jam 10.00" at bounding box center [271, 88] width 172 height 20
click at [254, 91] on em "Updated Tgl 6 September 2025 Jam22.00" at bounding box center [255, 87] width 141 height 19
click at [279, 91] on p "Daftar Harga Per Gram - Updated Tgl 6 September 2025 Jam 22.00" at bounding box center [271, 88] width 172 height 20
click at [256, 92] on em "Updated Tgl 6 September 2025 Jam 22.00" at bounding box center [255, 87] width 141 height 19
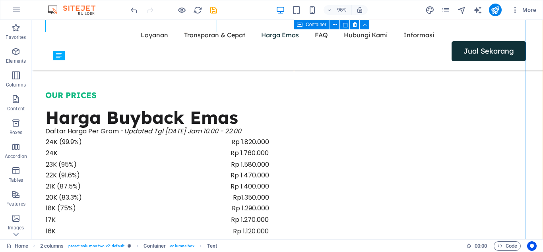
scroll to position [835, 0]
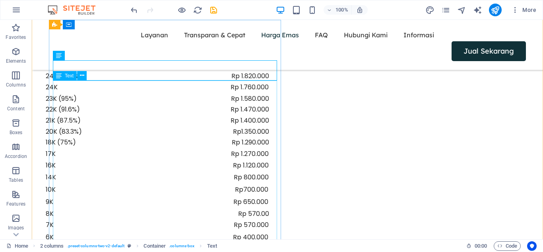
click at [209, 124] on div "24K (99.9%) Rp 1.820.000 24K Rp 1.760.000 23K (95%) Rp 1.580.000 22K (91.6%) Rp…" at bounding box center [157, 157] width 224 height 173
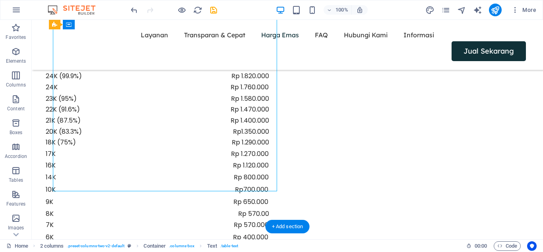
scroll to position [959, 0]
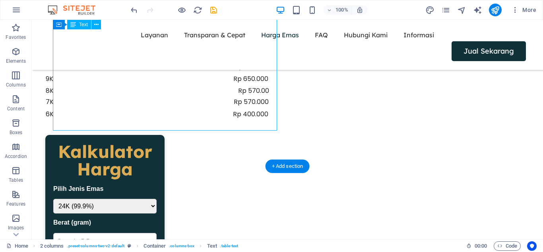
click at [269, 98] on div "24K (99.9%) Rp 1.820.000 24K Rp 1.760.000 23K (95%) Rp 1.580.000 22K (91.6%) Rp…" at bounding box center [157, 34] width 224 height 173
click at [269, 99] on div "24K (99.9%) Rp 1.820.000 24K Rp 1.760.000 23K (95%) Rp 1.580.000 22K (91.6%) Rp…" at bounding box center [157, 34] width 224 height 173
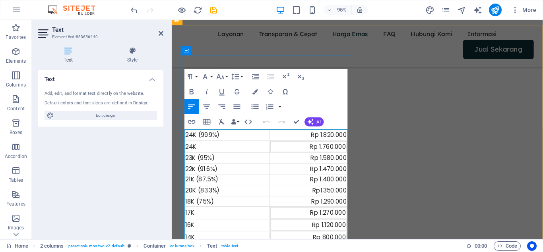
scroll to position [850, 0]
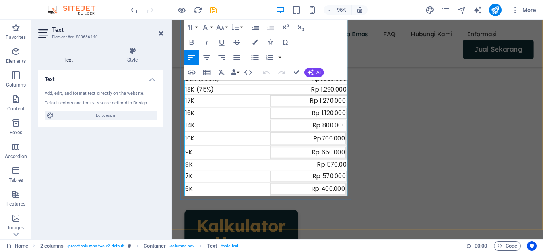
click at [351, 172] on div "Rp 570.00" at bounding box center [315, 172] width 80 height 10
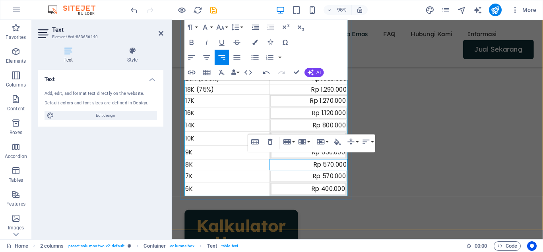
click at [340, 184] on div "Rp 570.000" at bounding box center [315, 185] width 79 height 10
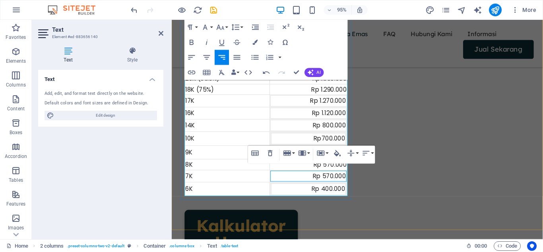
click at [336, 186] on div "Rp 570.000" at bounding box center [315, 185] width 79 height 10
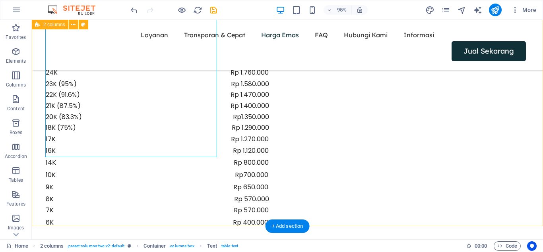
scroll to position [899, 0]
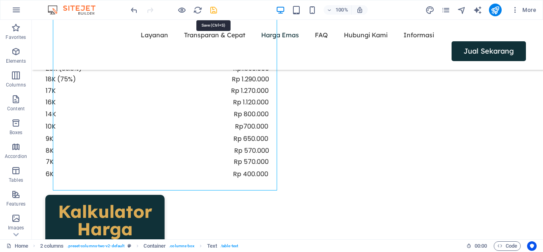
click at [216, 12] on icon "save" at bounding box center [213, 10] width 9 height 9
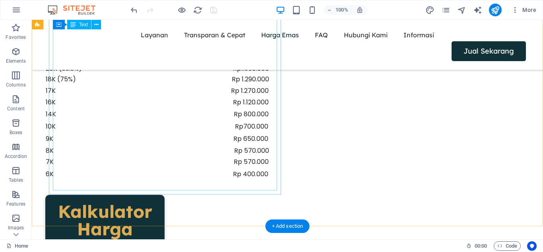
click at [264, 172] on div "24K (99.9%) Rp 1.820.000 24K Rp 1.760.000 23K (95%) Rp 1.580.000 22K (91.6%) Rp…" at bounding box center [157, 94] width 224 height 173
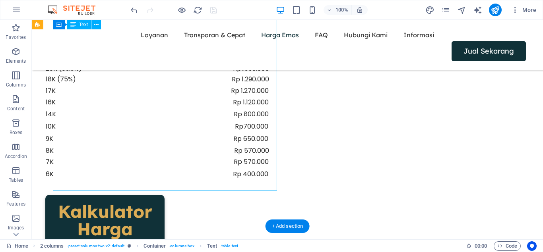
click at [260, 172] on div "24K (99.9%) Rp 1.820.000 24K Rp 1.760.000 23K (95%) Rp 1.580.000 22K (91.6%) Rp…" at bounding box center [157, 94] width 224 height 173
click at [79, 171] on div "24K (99.9%) Rp 1.820.000 24K Rp 1.760.000 23K (95%) Rp 1.580.000 22K (91.6%) Rp…" at bounding box center [157, 94] width 224 height 173
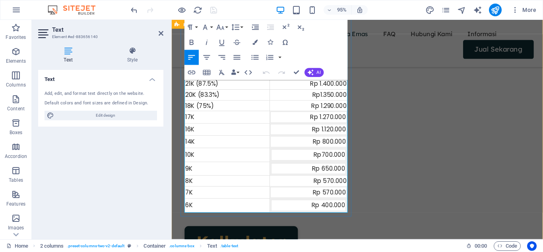
click at [247, 202] on td "7K" at bounding box center [230, 202] width 89 height 13
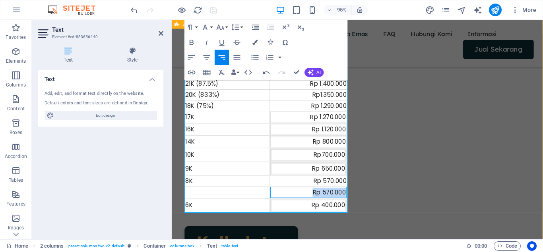
drag, startPoint x: 319, startPoint y: 203, endPoint x: 369, endPoint y: 205, distance: 49.7
click at [369, 205] on div "OUR PRICES Harga Buyback Emas Daftar Harga Per Gram - Updated Tgl 6 September 2…" at bounding box center [367, 187] width 391 height 524
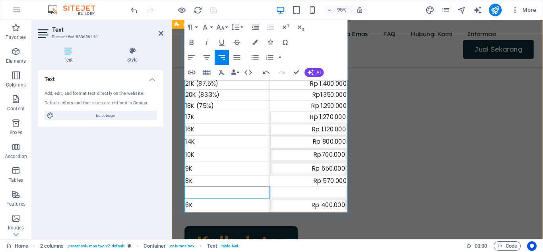
click at [207, 203] on td at bounding box center [230, 202] width 89 height 13
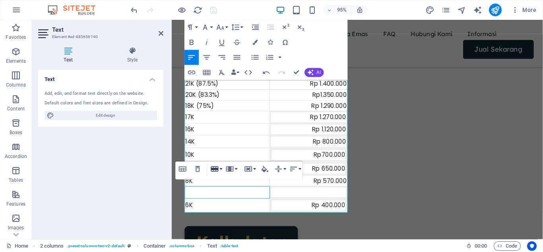
click at [218, 170] on icon "button" at bounding box center [215, 169] width 8 height 5
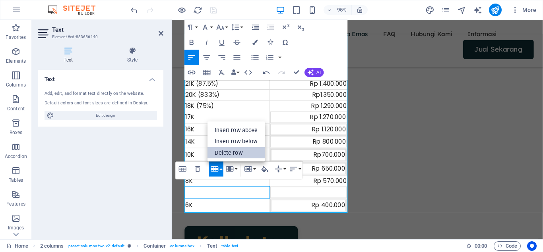
click at [228, 150] on link "Delete row" at bounding box center [236, 154] width 58 height 12
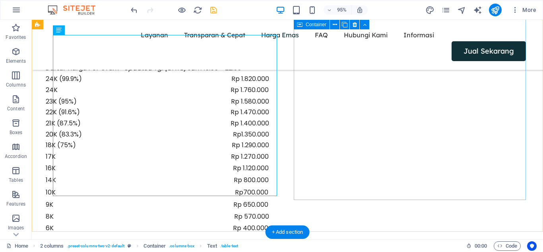
scroll to position [881, 0]
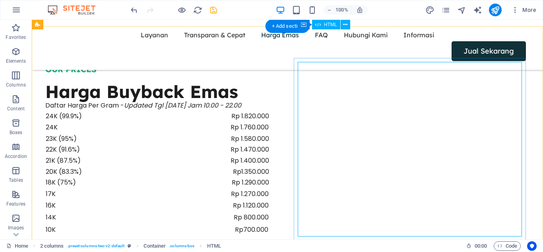
scroll to position [794, 0]
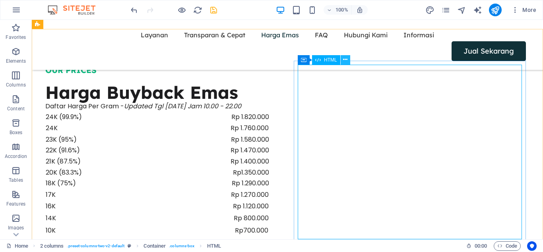
click at [349, 63] on button at bounding box center [346, 60] width 10 height 10
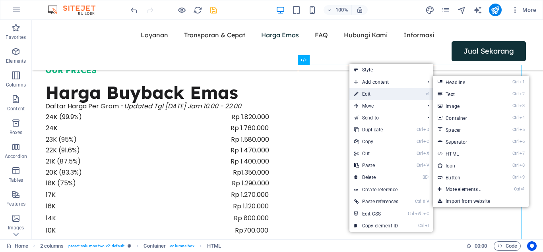
click at [369, 91] on link "⏎ Edit" at bounding box center [376, 94] width 54 height 12
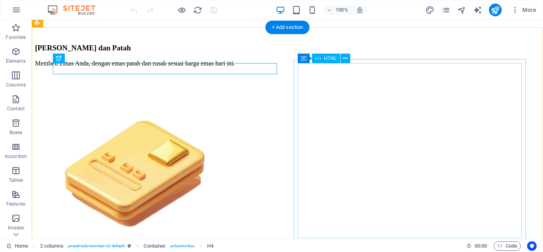
scroll to position [796, 0]
click at [347, 61] on icon at bounding box center [345, 58] width 4 height 8
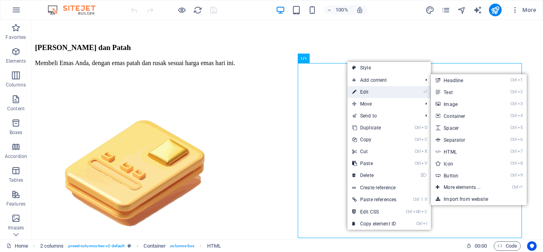
click at [364, 93] on link "⏎ Edit" at bounding box center [374, 92] width 54 height 12
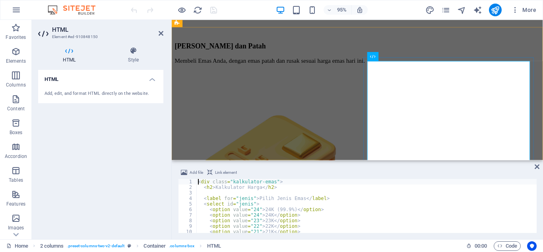
scroll to position [730, 0]
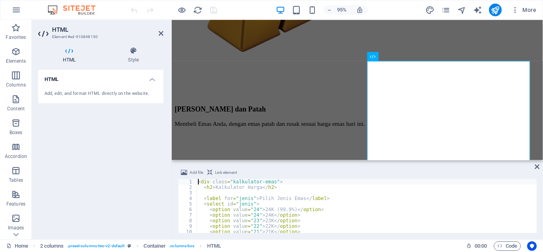
click at [298, 209] on div "< div class = "kalkulator-emas" > < h2 > Kalkulator Harga </ h2 > < label for =…" at bounding box center [366, 211] width 340 height 65
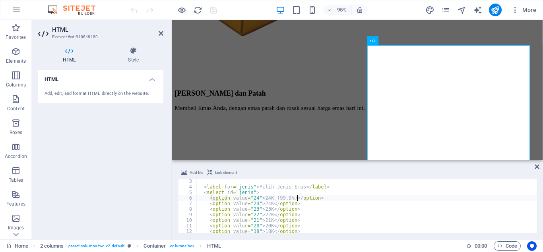
scroll to position [0, 0]
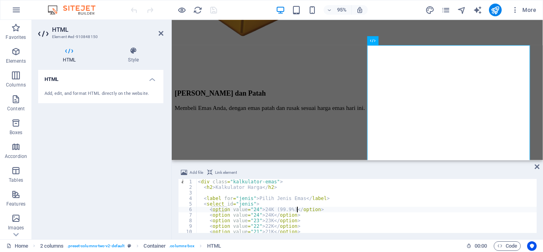
click at [256, 189] on div "< div class = "kalkulator-emas" > < h2 > Kalkulator Harga </ h2 > < label for =…" at bounding box center [366, 211] width 340 height 65
click at [233, 184] on div "< div class = "kalkulator-emas" > < h2 > Kalkulator Harga </ h2 > < label for =…" at bounding box center [366, 211] width 340 height 65
drag, startPoint x: 269, startPoint y: 182, endPoint x: 229, endPoint y: 185, distance: 40.2
click at [229, 185] on div "< div class = "kalkulator-emas" > < h2 > Kalkulator Harga </ h2 > < label for =…" at bounding box center [366, 211] width 340 height 65
click at [240, 197] on div "< div class = "kalkulator-emas" > < h2 > Kalkulator Harga </ h2 > < label for =…" at bounding box center [366, 211] width 340 height 65
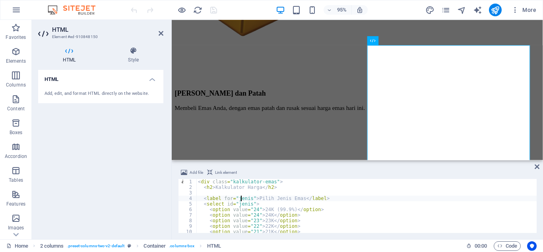
click at [237, 183] on div "< div class = "kalkulator-emas" > < h2 > Kalkulator Harga </ h2 > < label for =…" at bounding box center [366, 211] width 340 height 65
type textarea "<div class="kalkulator-emas">"
click at [237, 183] on div "< div class = "kalkulator-emas" > < h2 > Kalkulator Harga </ h2 > < label for =…" at bounding box center [366, 211] width 340 height 65
click at [224, 170] on span "Link element" at bounding box center [226, 173] width 22 height 10
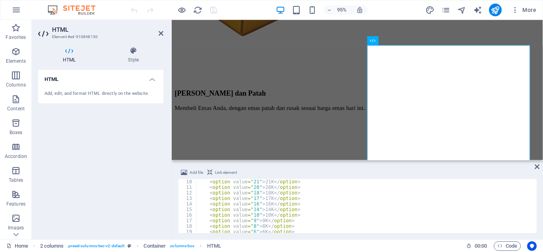
scroll to position [52, 0]
click at [215, 248] on span "HTML" at bounding box center [214, 247] width 14 height 10
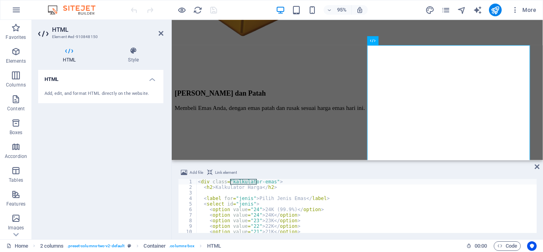
scroll to position [0, 0]
click at [539, 168] on icon at bounding box center [537, 167] width 5 height 6
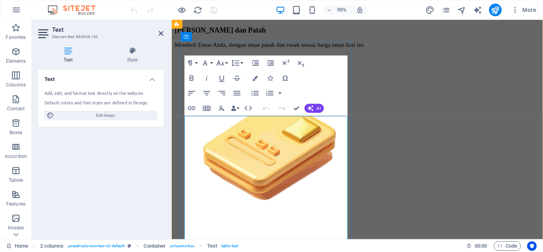
scroll to position [746, 0]
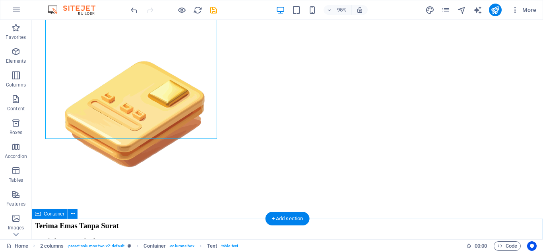
scroll to position [904, 0]
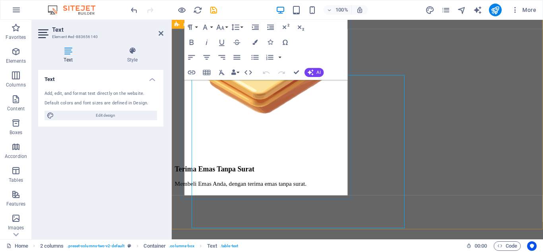
scroll to position [838, 0]
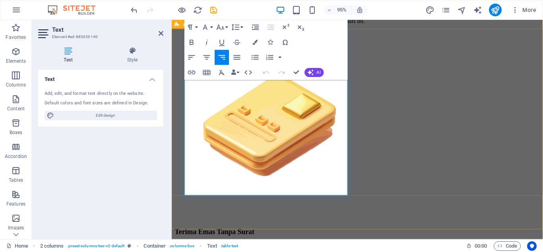
drag, startPoint x: 278, startPoint y: 184, endPoint x: 360, endPoint y: 186, distance: 82.3
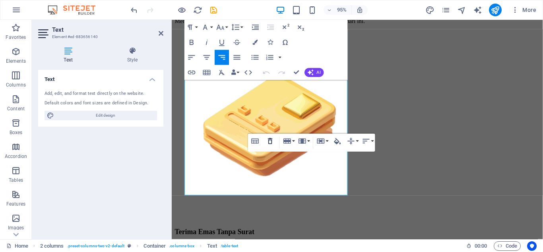
click at [269, 141] on icon "button" at bounding box center [270, 141] width 9 height 9
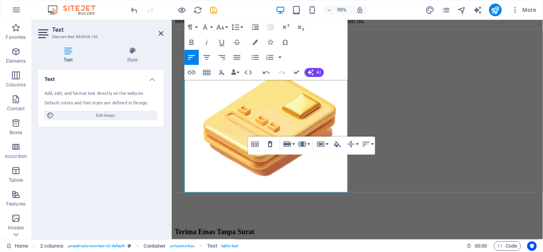
click at [272, 146] on icon "button" at bounding box center [270, 144] width 4 height 6
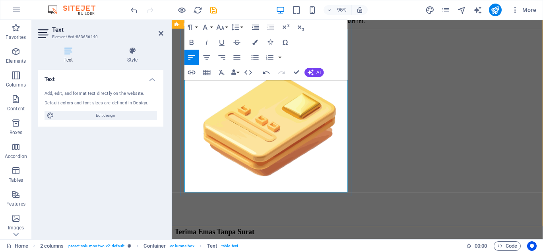
drag, startPoint x: 275, startPoint y: 170, endPoint x: 331, endPoint y: 167, distance: 56.1
click at [224, 54] on icon "button" at bounding box center [221, 57] width 9 height 9
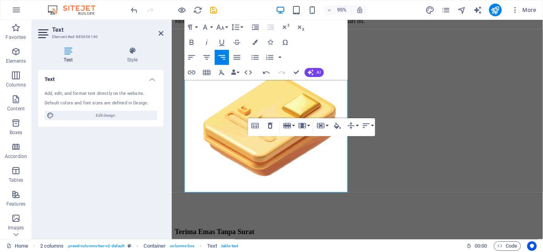
click at [270, 126] on icon "button" at bounding box center [270, 126] width 9 height 9
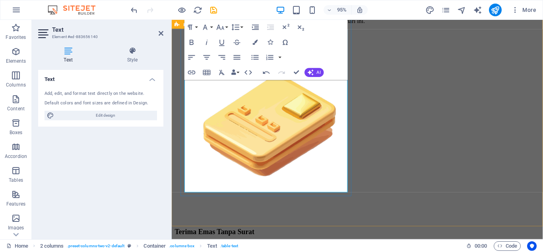
drag, startPoint x: 320, startPoint y: 192, endPoint x: 353, endPoint y: 196, distance: 33.9
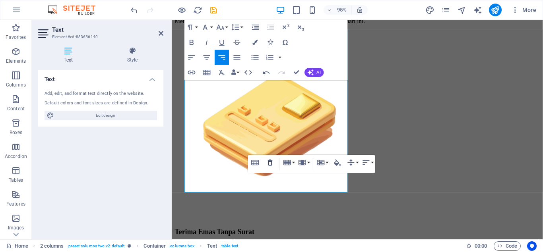
click at [269, 160] on icon "button" at bounding box center [270, 162] width 9 height 9
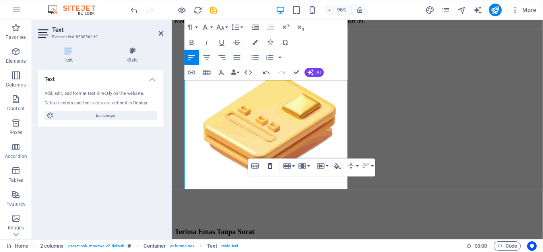
click at [271, 164] on icon "button" at bounding box center [270, 166] width 4 height 6
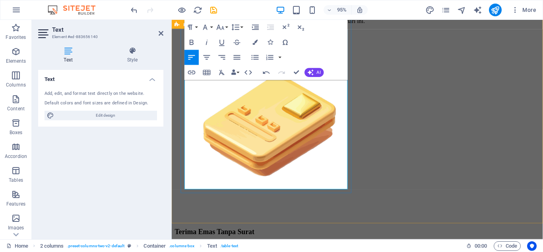
drag, startPoint x: 323, startPoint y: 193, endPoint x: 273, endPoint y: 192, distance: 49.7
drag, startPoint x: 276, startPoint y: 192, endPoint x: 312, endPoint y: 190, distance: 36.6
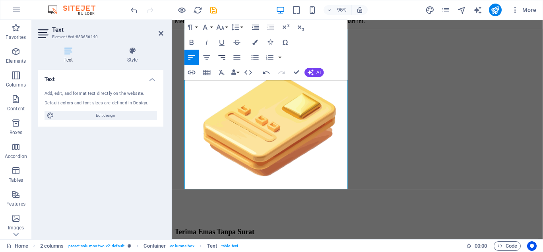
click at [223, 56] on icon "button" at bounding box center [221, 57] width 9 height 9
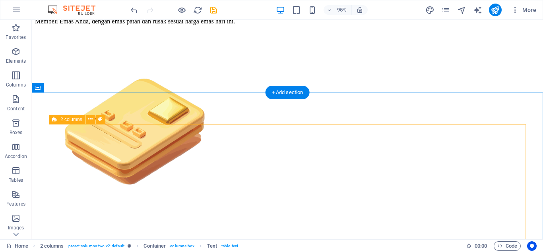
scroll to position [886, 0]
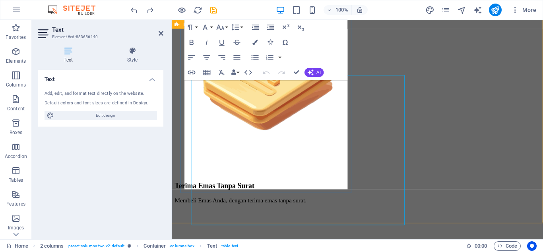
scroll to position [838, 0]
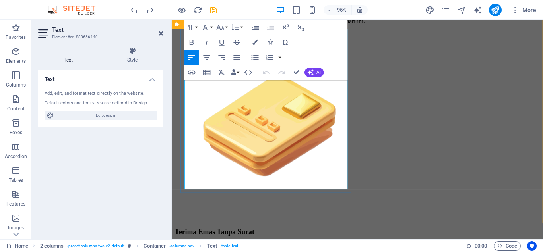
drag, startPoint x: 324, startPoint y: 158, endPoint x: 362, endPoint y: 155, distance: 38.7
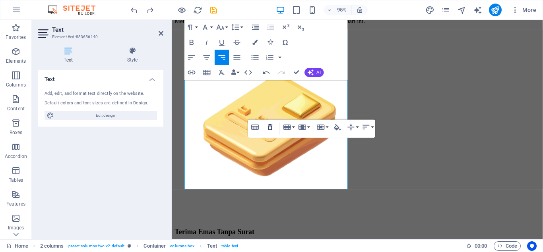
click at [269, 125] on icon "button" at bounding box center [270, 127] width 4 height 6
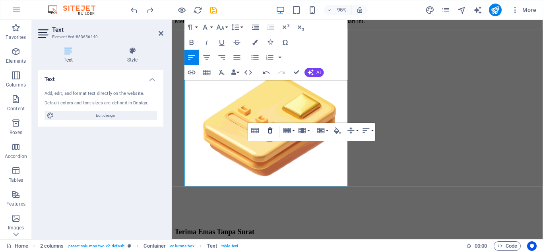
click at [273, 129] on icon "button" at bounding box center [270, 130] width 9 height 9
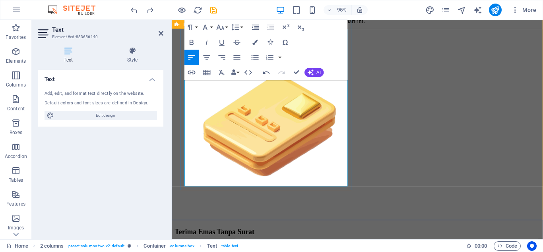
drag, startPoint x: 315, startPoint y: 145, endPoint x: 364, endPoint y: 141, distance: 48.7
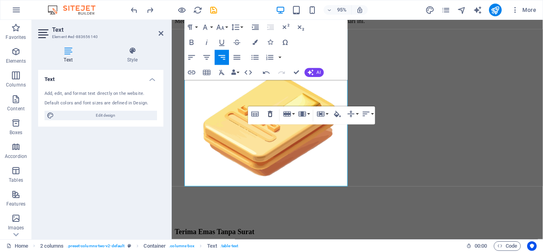
drag, startPoint x: 268, startPoint y: 118, endPoint x: 101, endPoint y: 104, distance: 167.1
click at [268, 118] on icon "button" at bounding box center [270, 114] width 9 height 9
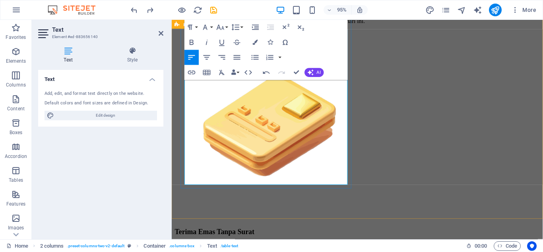
drag, startPoint x: 302, startPoint y: 134, endPoint x: 365, endPoint y: 132, distance: 63.3
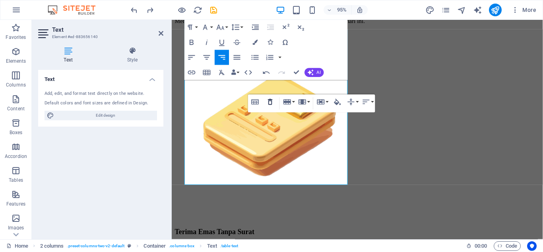
click at [271, 100] on icon "button" at bounding box center [270, 102] width 9 height 9
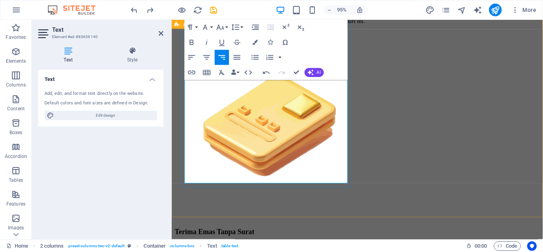
drag, startPoint x: 314, startPoint y: 116, endPoint x: 358, endPoint y: 118, distance: 43.8
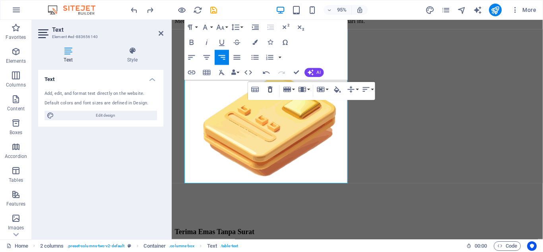
click at [275, 89] on icon "button" at bounding box center [270, 89] width 9 height 9
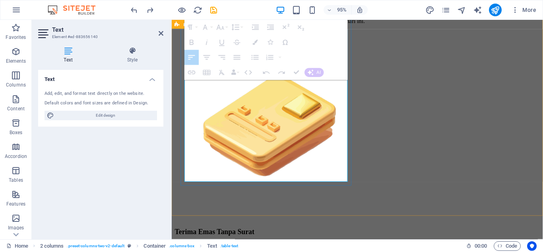
drag, startPoint x: 275, startPoint y: 116, endPoint x: 313, endPoint y: 155, distance: 54.5
drag, startPoint x: 316, startPoint y: 151, endPoint x: 427, endPoint y: 103, distance: 120.9
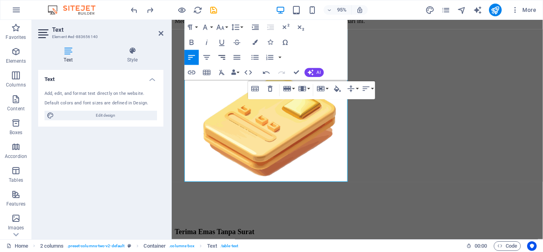
click at [222, 58] on icon "button" at bounding box center [222, 57] width 7 height 4
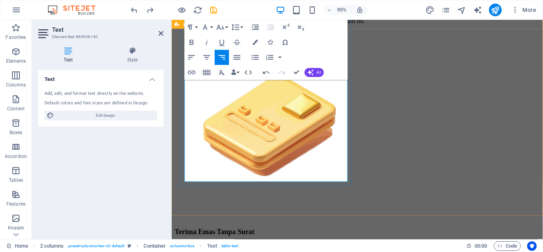
drag, startPoint x: 318, startPoint y: 139, endPoint x: 276, endPoint y: 140, distance: 41.3
click at [223, 57] on icon "button" at bounding box center [222, 57] width 7 height 4
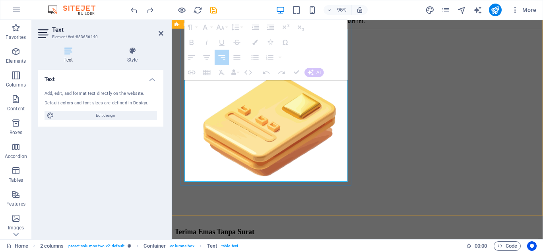
drag, startPoint x: 315, startPoint y: 128, endPoint x: 258, endPoint y: 126, distance: 56.4
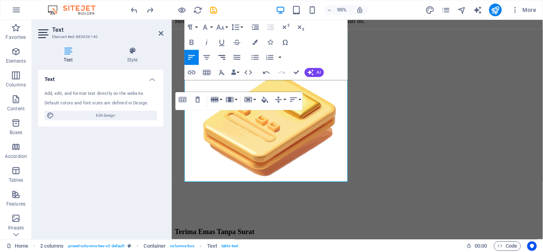
click at [224, 55] on icon "button" at bounding box center [221, 57] width 9 height 9
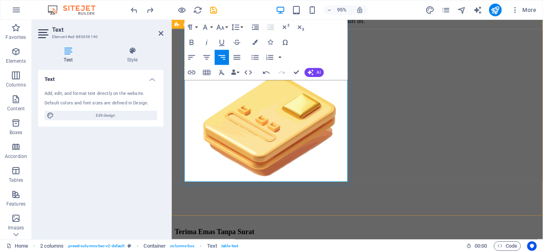
drag, startPoint x: 316, startPoint y: 118, endPoint x: 276, endPoint y: 118, distance: 40.1
click at [221, 56] on icon "button" at bounding box center [221, 57] width 9 height 9
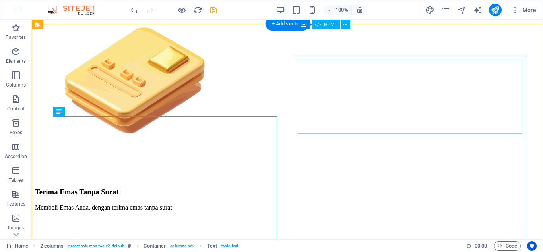
scroll to position [737, 0]
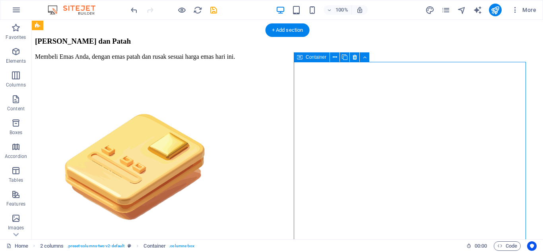
scroll to position [803, 0]
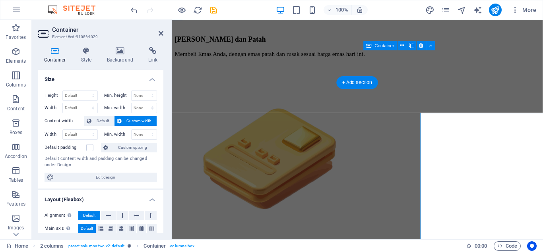
scroll to position [737, 0]
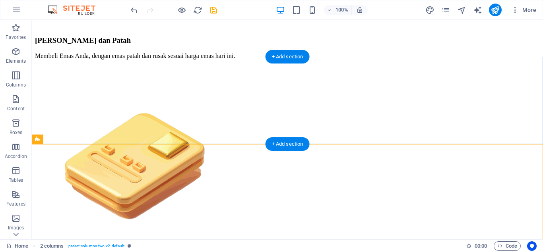
scroll to position [675, 0]
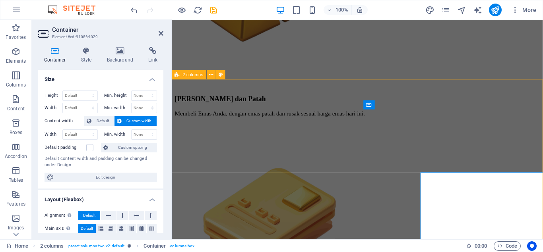
scroll to position [674, 0]
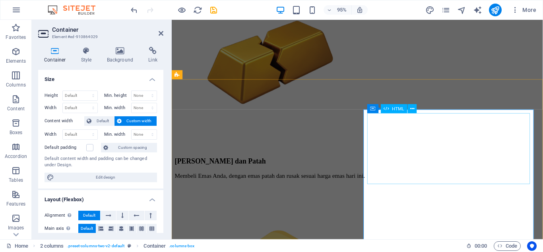
click at [414, 109] on icon at bounding box center [412, 109] width 4 height 8
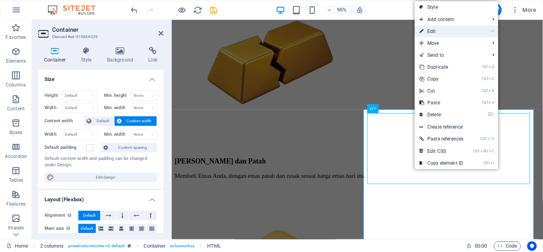
click at [458, 27] on link "⏎ Edit" at bounding box center [442, 31] width 54 height 12
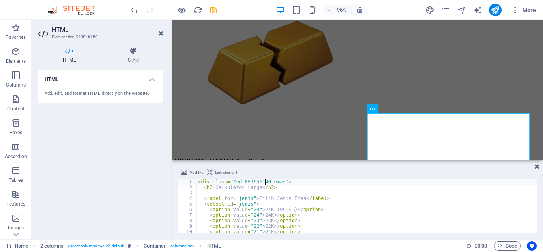
click at [310, 203] on div "< div class = "#ed-883656140-emas" > < h2 > Kalkulator Harga </ h2 > < label fo…" at bounding box center [366, 211] width 340 height 65
click at [265, 182] on div "< div class = "#ed-883656140-emas" > < h2 > Kalkulator Harga </ h2 > < label fo…" at bounding box center [366, 211] width 340 height 65
click at [301, 188] on div "< div class = "kalkulator-emas" > < h2 > Kalkulator Harga </ h2 > < label for =…" at bounding box center [366, 211] width 340 height 65
type textarea "<h2>Kalkulator Harga</h2>"
click at [539, 169] on icon at bounding box center [537, 167] width 5 height 6
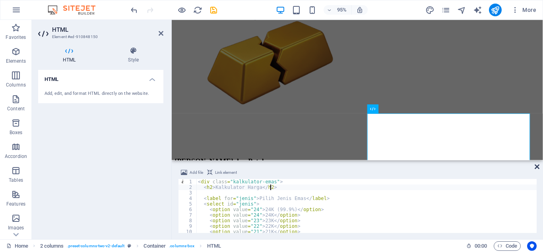
scroll to position [740, 0]
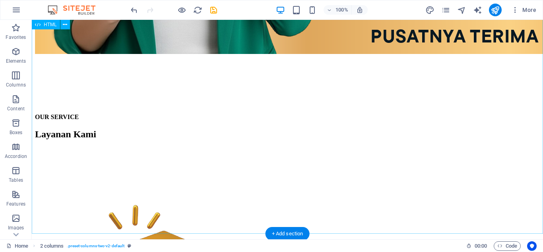
scroll to position [451, 0]
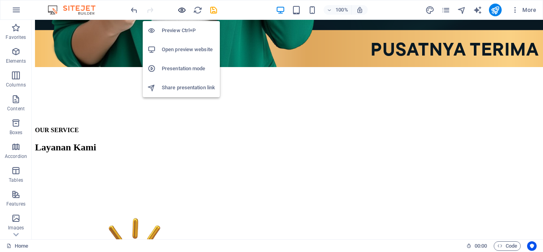
click at [181, 10] on icon "button" at bounding box center [181, 10] width 9 height 9
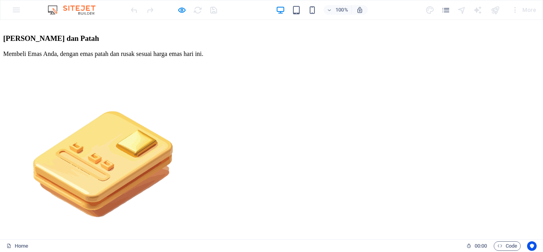
scroll to position [826, 0]
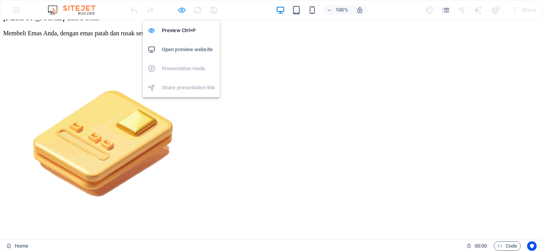
click at [182, 12] on icon "button" at bounding box center [181, 10] width 9 height 9
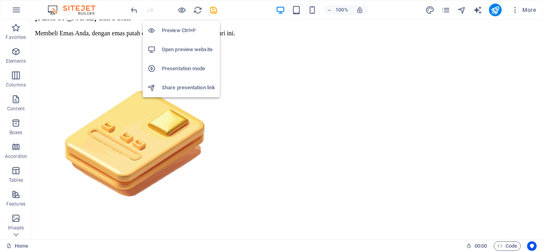
scroll to position [808, 0]
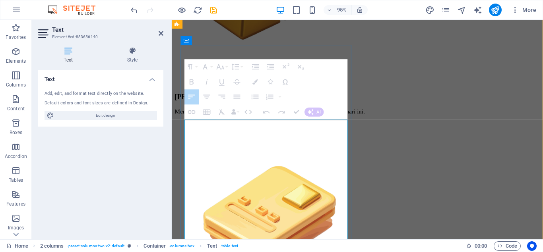
drag, startPoint x: 315, startPoint y: 132, endPoint x: 345, endPoint y: 170, distance: 48.1
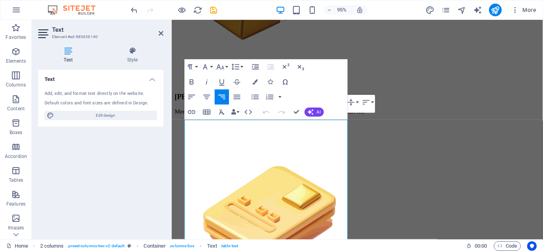
click at [314, 78] on div "Paragraph Format Normal Heading 1 Heading 2 Heading 3 Heading 4 Heading 5 Headi…" at bounding box center [265, 89] width 163 height 60
click at [129, 7] on span "undo" at bounding box center [134, 10] width 10 height 9
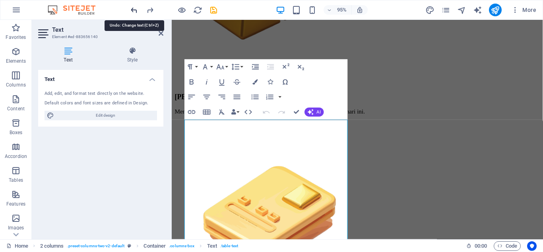
click at [131, 8] on icon "undo" at bounding box center [134, 10] width 9 height 9
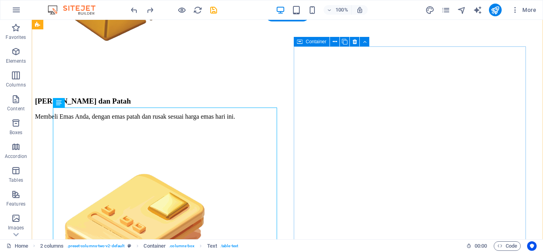
scroll to position [808, 0]
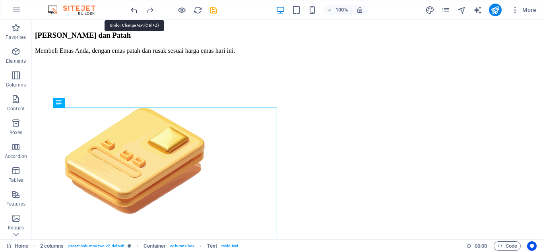
click at [134, 10] on icon "undo" at bounding box center [134, 10] width 9 height 9
click at [134, 10] on div at bounding box center [173, 10] width 89 height 13
